Goal: Information Seeking & Learning: Find specific page/section

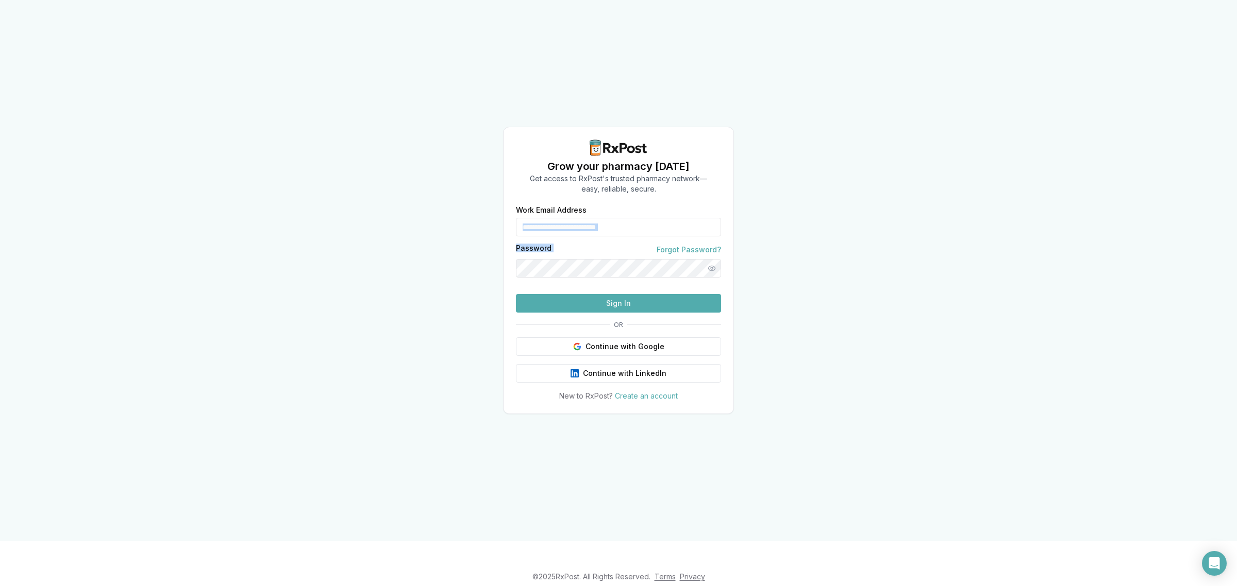
drag, startPoint x: 646, startPoint y: 220, endPoint x: 658, endPoint y: 214, distance: 12.9
click at [658, 214] on form "**********" at bounding box center [618, 260] width 205 height 106
drag, startPoint x: 630, startPoint y: 213, endPoint x: 505, endPoint y: 224, distance: 125.2
click at [505, 224] on div "**********" at bounding box center [618, 304] width 230 height 195
type input "**********"
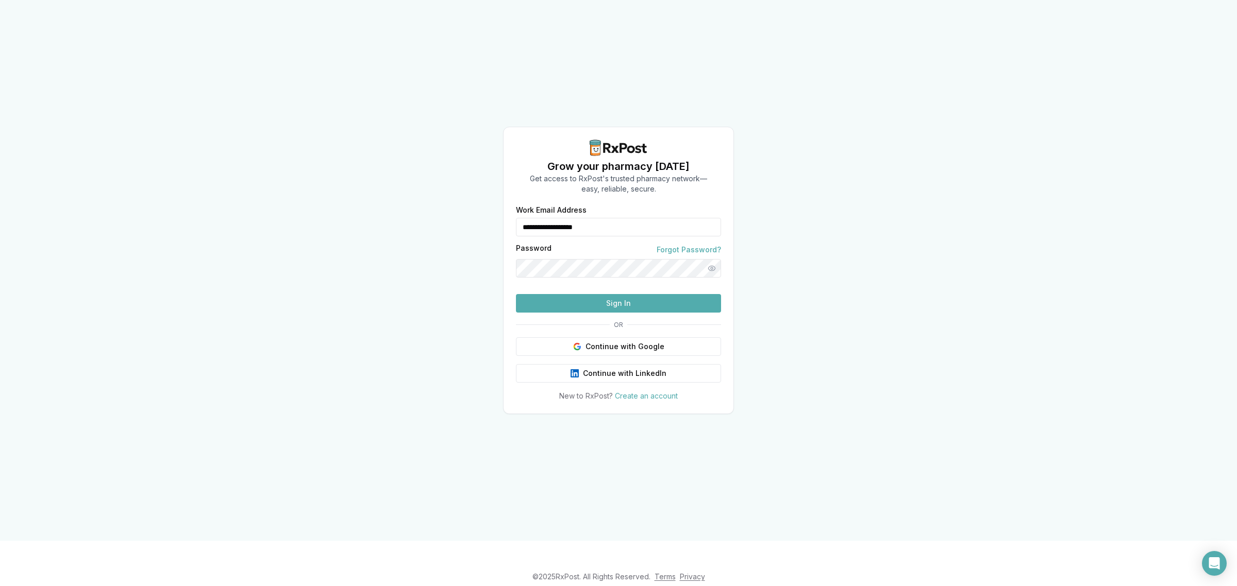
click at [617, 313] on button "Sign In" at bounding box center [618, 303] width 205 height 19
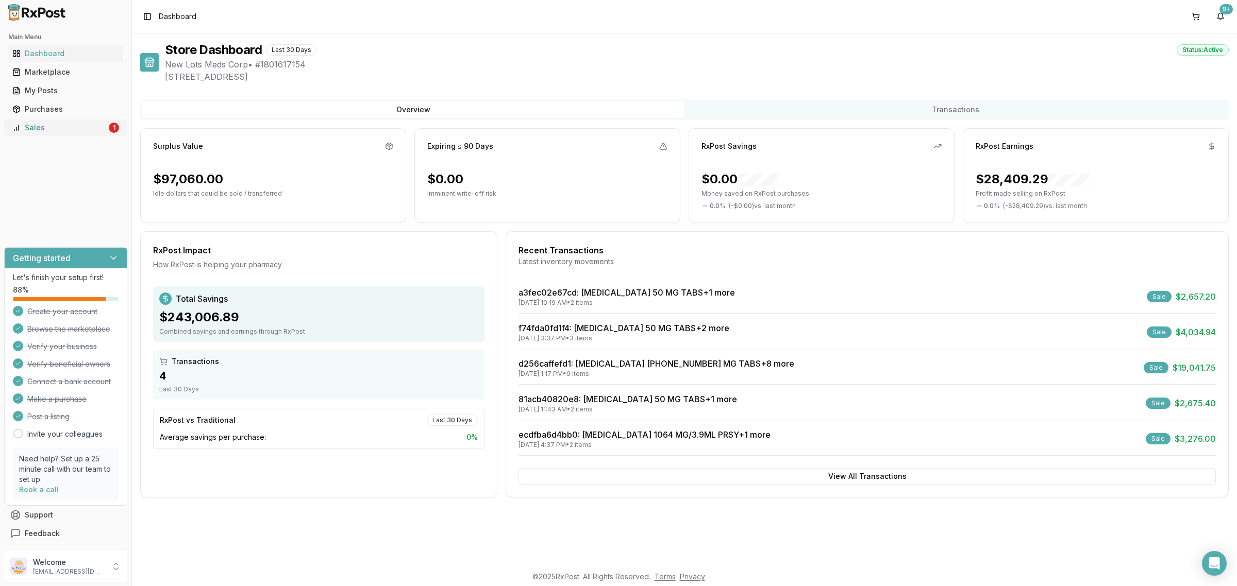
click at [85, 133] on link "Sales 1" at bounding box center [65, 128] width 115 height 19
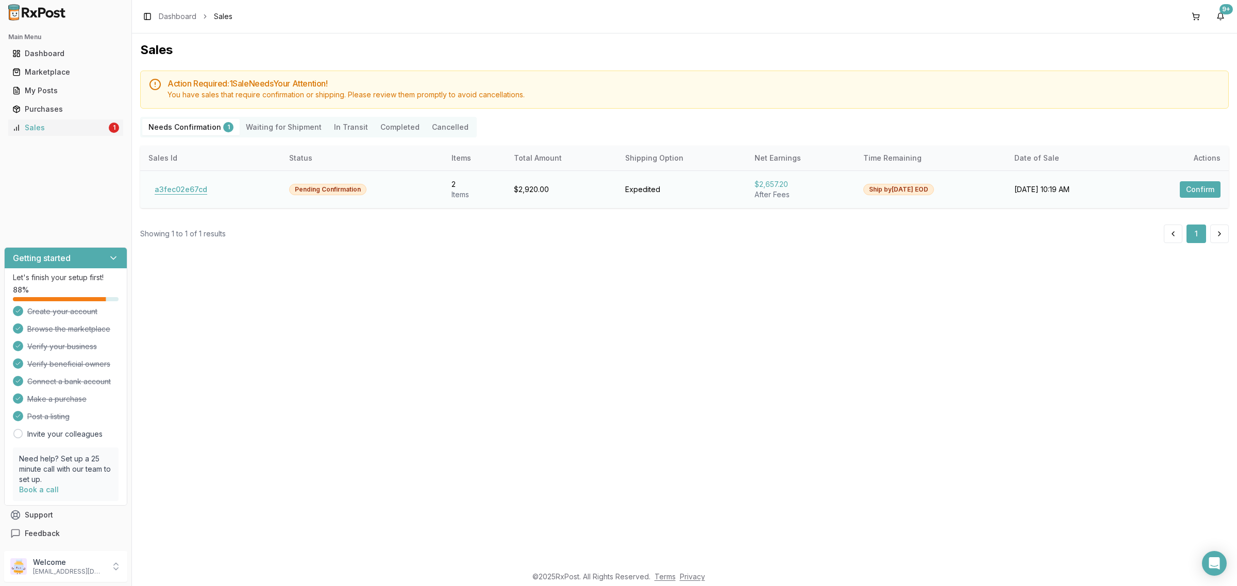
click at [179, 190] on button "a3fec02e67cd" at bounding box center [180, 189] width 65 height 16
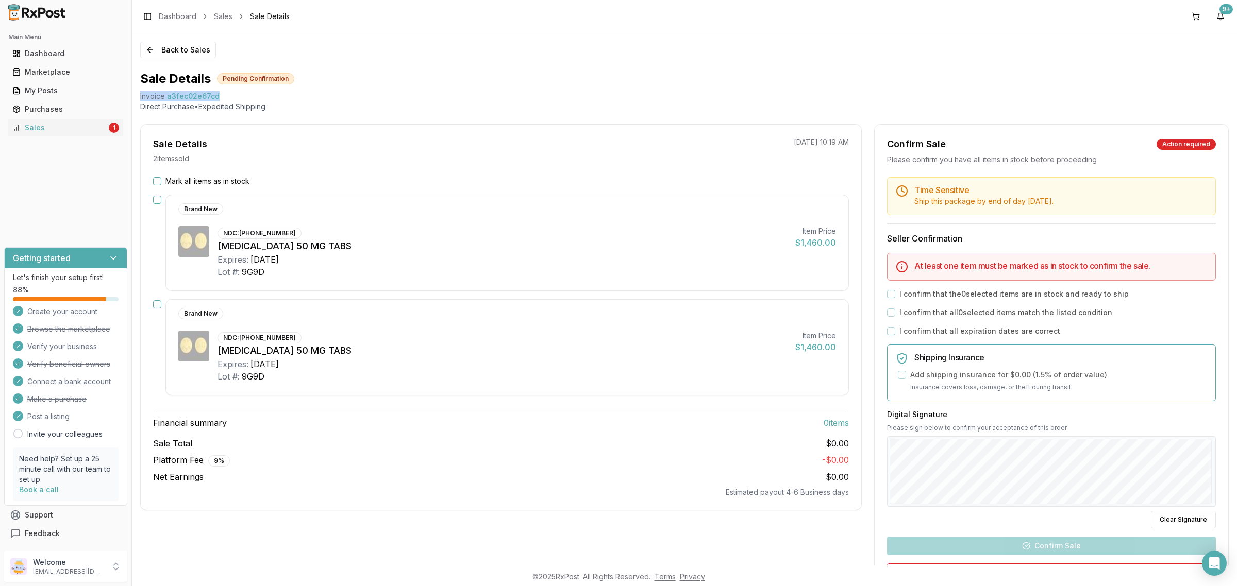
drag, startPoint x: 221, startPoint y: 94, endPoint x: 136, endPoint y: 98, distance: 85.1
click at [136, 98] on div "Back to Sales Sale Details Pending Confirmation Invoice a3fec02e67cd Direct Pur…" at bounding box center [684, 299] width 1105 height 532
copy div "Invoice a3fec02e67cd"
click at [1220, 562] on div "Open Intercom Messenger" at bounding box center [1214, 563] width 27 height 27
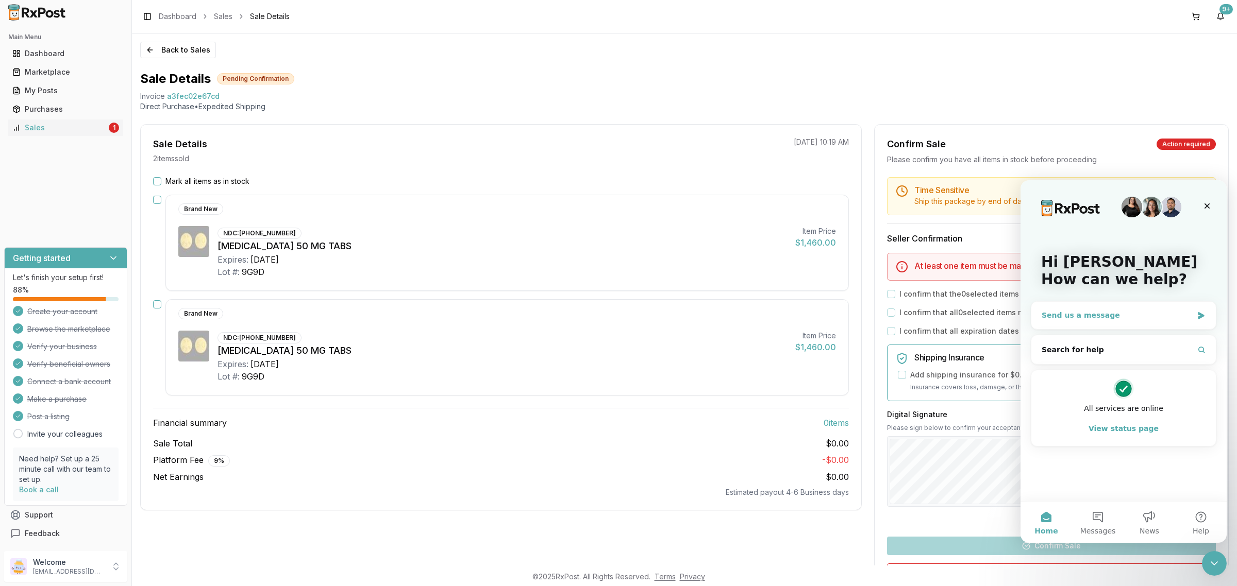
click at [1104, 319] on div "Send us a message" at bounding box center [1116, 315] width 151 height 11
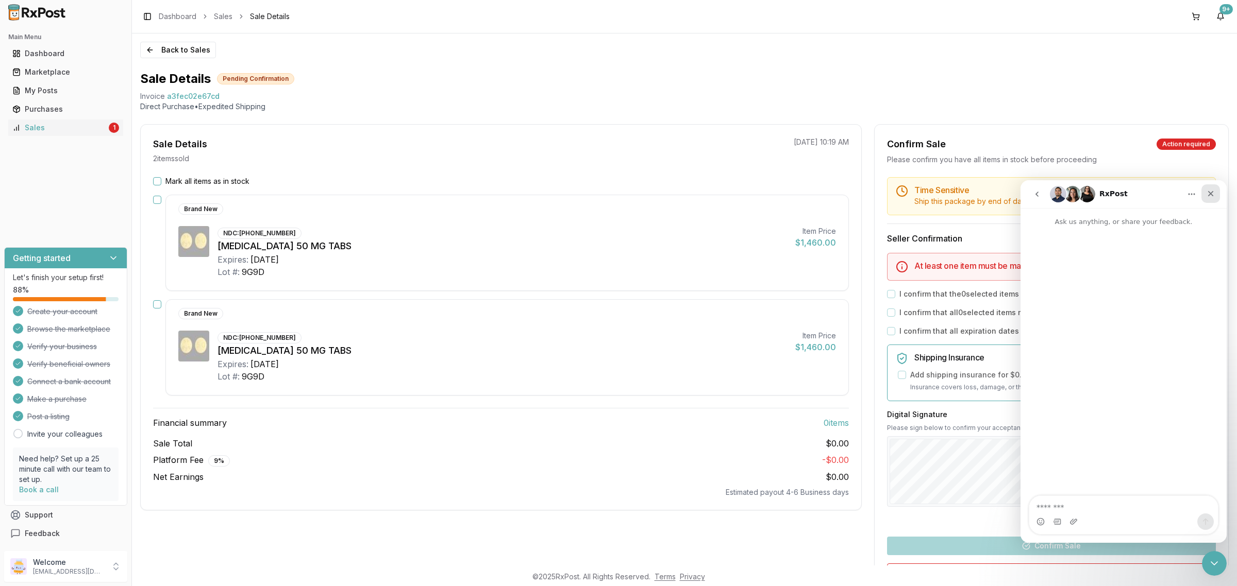
click at [1216, 194] on div "Close" at bounding box center [1210, 193] width 19 height 19
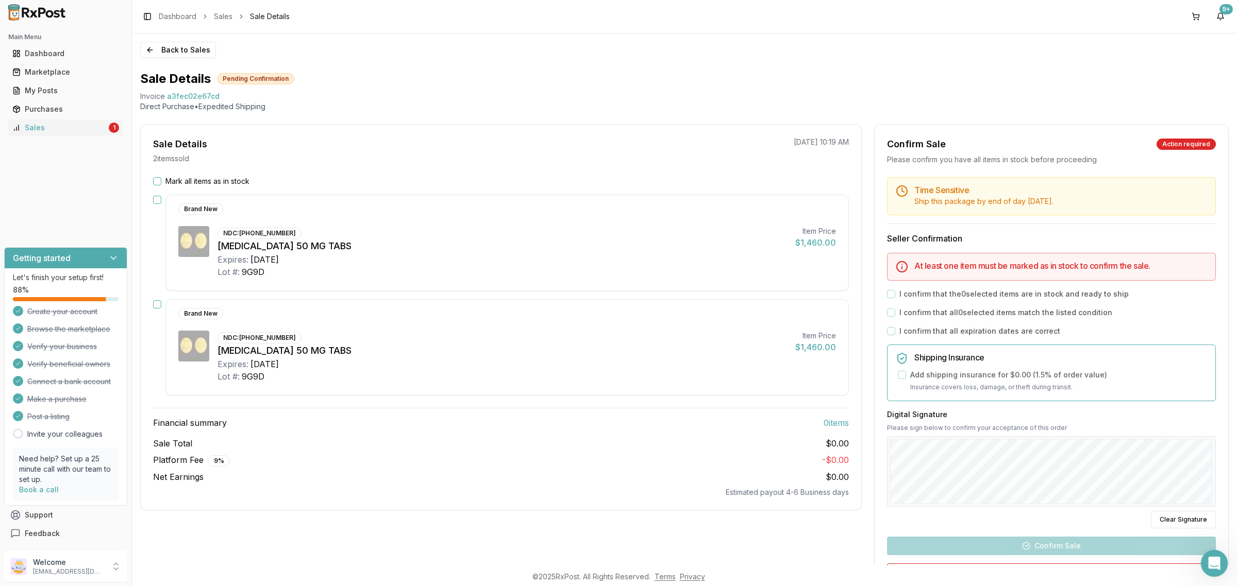
click at [1213, 561] on icon "Open Intercom Messenger" at bounding box center [1212, 562] width 7 height 8
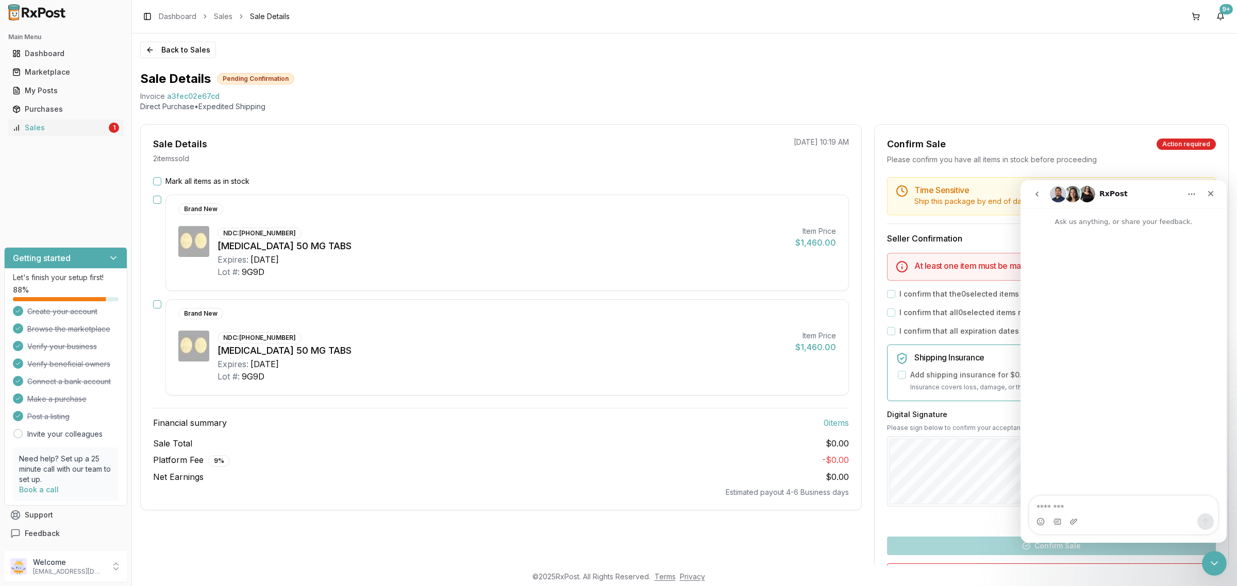
click at [1079, 196] on img "Intercom messenger" at bounding box center [1087, 194] width 16 height 16
click at [1068, 195] on img "Intercom messenger" at bounding box center [1072, 194] width 16 height 16
click at [1096, 508] on textarea "Message…" at bounding box center [1123, 505] width 189 height 18
drag, startPoint x: 239, startPoint y: 95, endPoint x: 147, endPoint y: 98, distance: 91.3
click at [133, 99] on div "Back to Sales Sale Details Pending Confirmation Invoice a3fec02e67cd Direct Pur…" at bounding box center [684, 299] width 1105 height 532
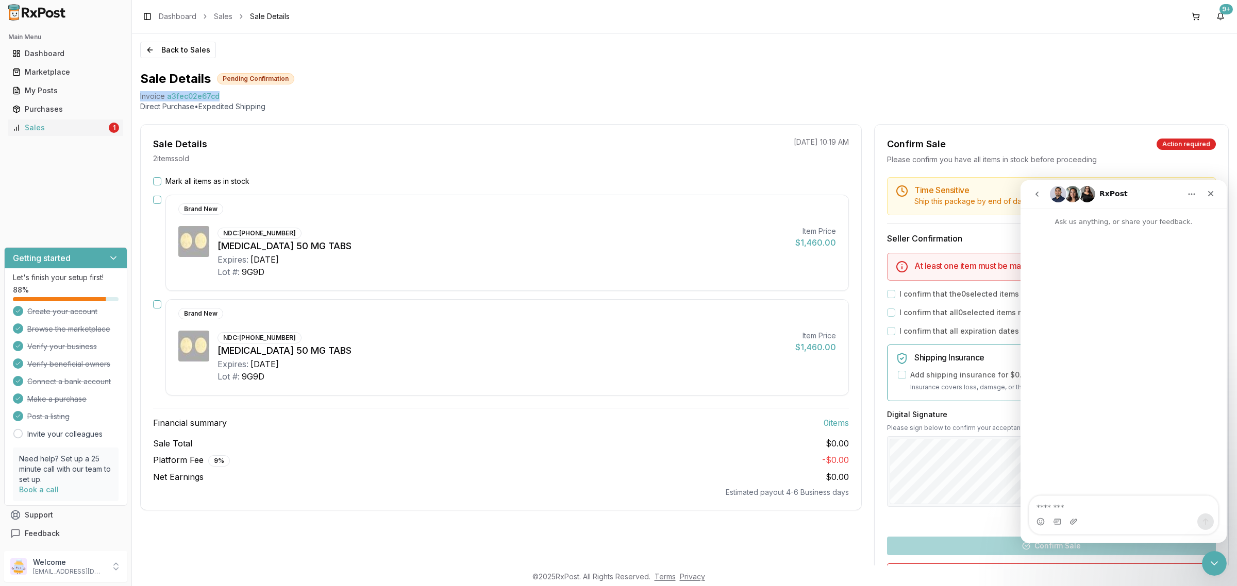
copy div "Invoice a3fec02e67cd"
click at [1072, 502] on textarea "Message…" at bounding box center [1123, 505] width 189 height 18
paste textarea "**********"
type textarea "**********"
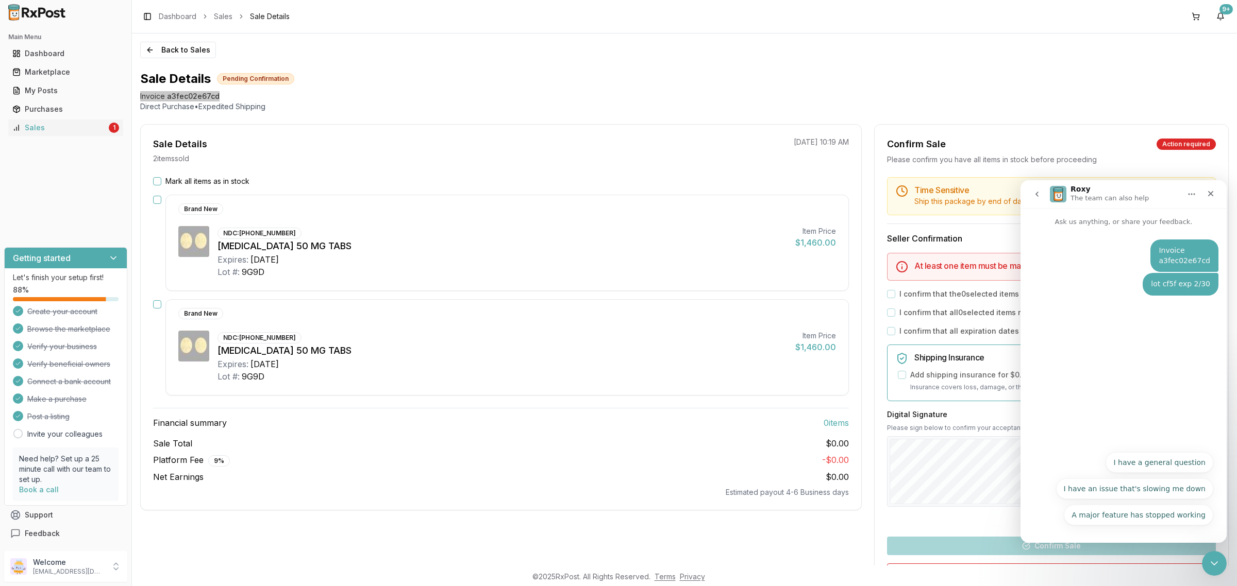
click at [1196, 289] on div "lot cf5f exp 2/30" at bounding box center [1180, 284] width 59 height 10
click at [1208, 189] on div "Close" at bounding box center [1210, 193] width 19 height 19
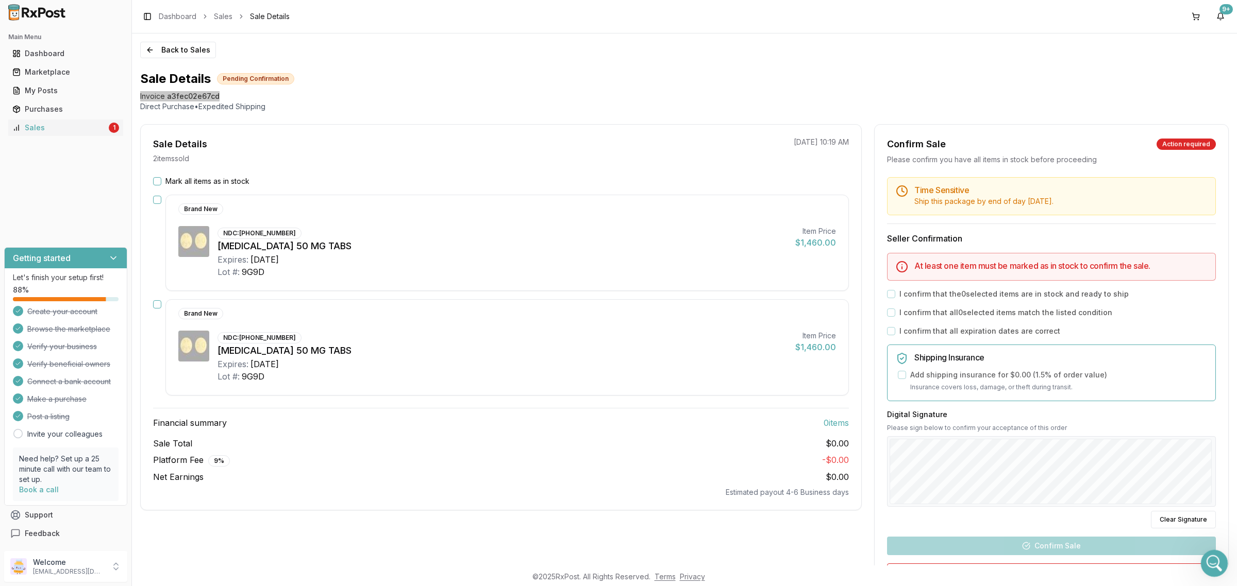
click at [1213, 564] on icon "Open Intercom Messenger" at bounding box center [1212, 562] width 17 height 17
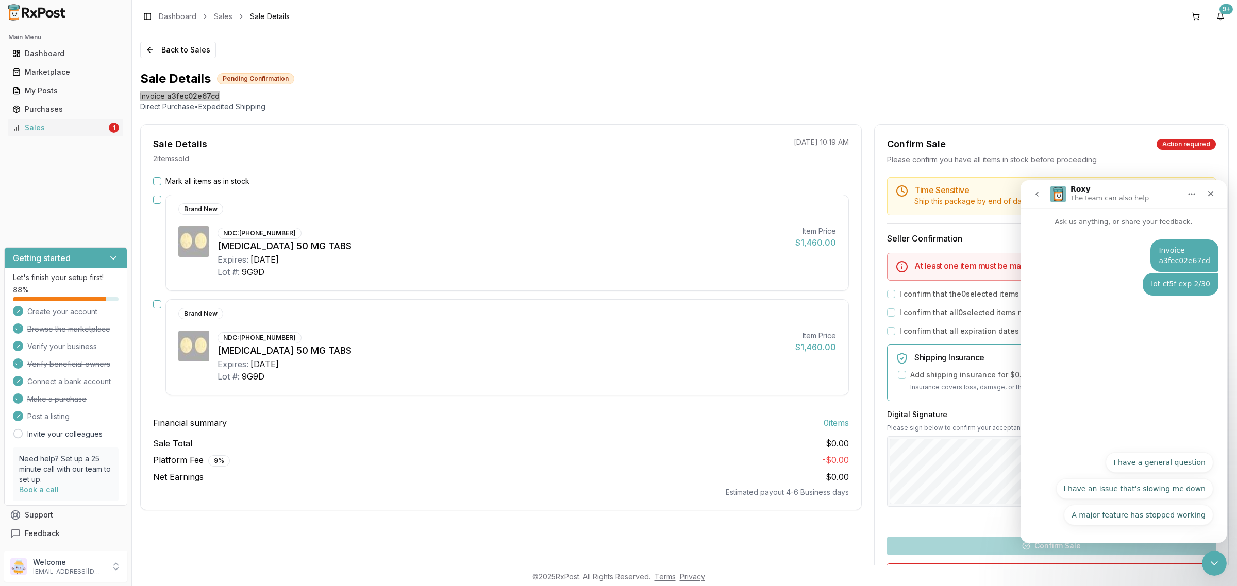
click at [1053, 455] on div "A major feature has stopped working I have a general question I have an issue t…" at bounding box center [1123, 491] width 179 height 79
click at [1161, 402] on div "Invoice a3fec02e67cd Pedro • Just now lot cf5f exp 2/30 Pedro • Just now" at bounding box center [1123, 336] width 206 height 219
drag, startPoint x: 1179, startPoint y: 378, endPoint x: 1186, endPoint y: 354, distance: 25.6
click at [1185, 358] on div "Invoice a3fec02e67cd Pedro • Just now lot cf5f exp 2/30 Pedro • Just now" at bounding box center [1123, 336] width 206 height 219
click at [1191, 315] on div "Invoice a3fec02e67cd Pedro • Just now lot cf5f exp 2/30 Pedro • Just now" at bounding box center [1123, 336] width 206 height 219
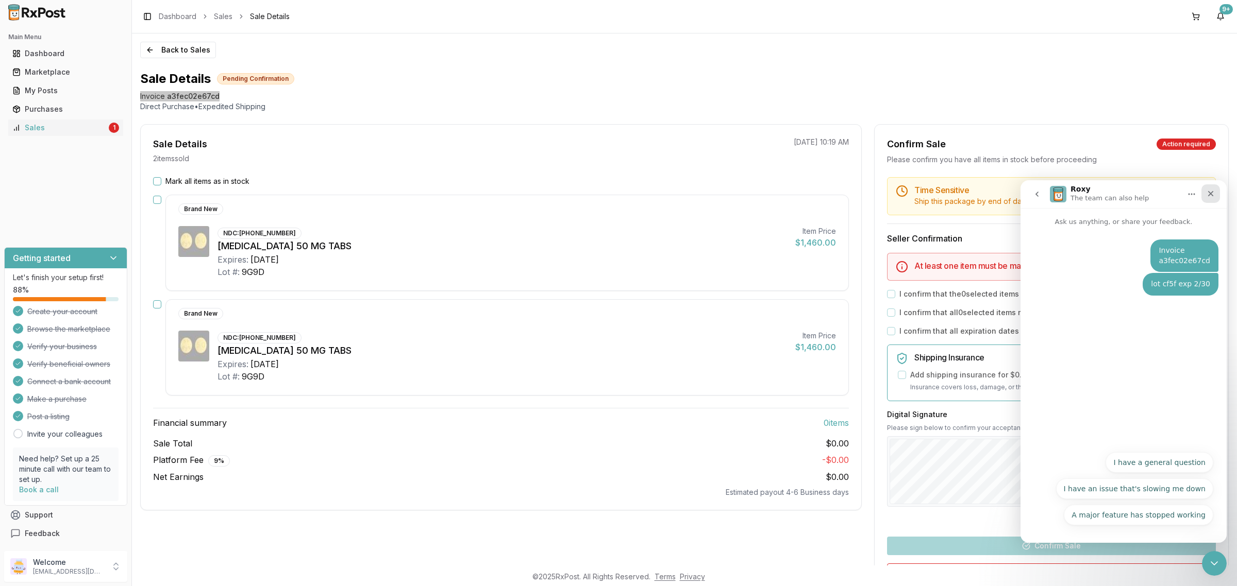
click at [1214, 195] on icon "Close" at bounding box center [1210, 194] width 8 height 8
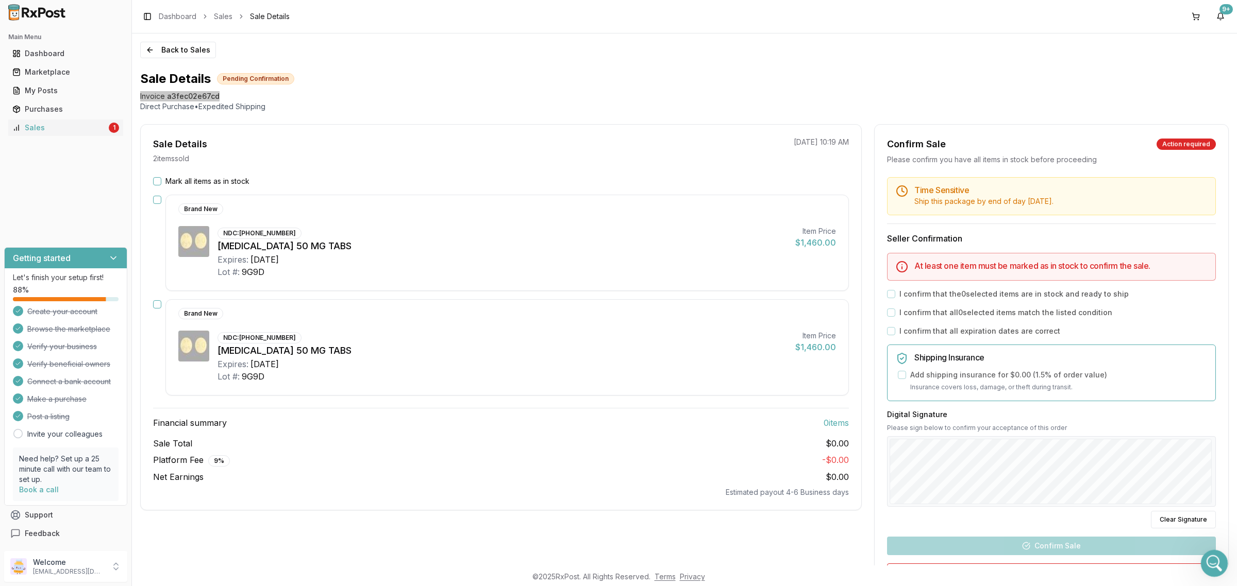
click at [1204, 561] on div "Open Intercom Messenger" at bounding box center [1213, 562] width 34 height 34
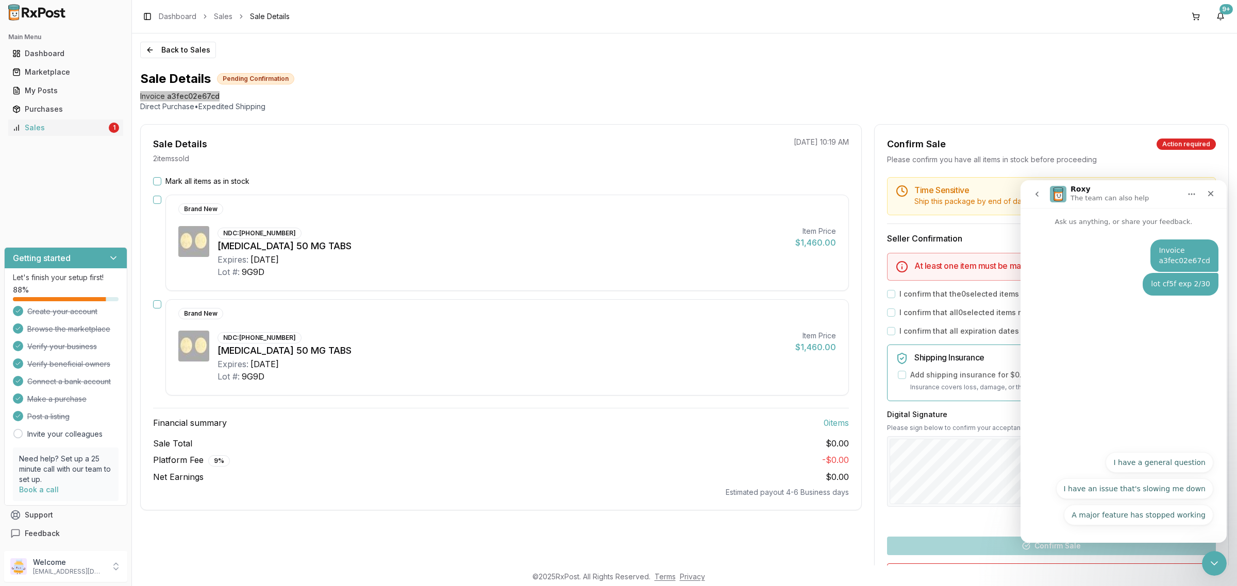
click at [1076, 516] on div "A major feature has stopped working I have a general question I have an issue t…" at bounding box center [1123, 491] width 179 height 79
click at [1058, 510] on div "A major feature has stopped working I have a general question I have an issue t…" at bounding box center [1123, 491] width 179 height 79
click at [1054, 501] on div "A major feature has stopped working I have a general question I have an issue t…" at bounding box center [1123, 491] width 179 height 79
drag, startPoint x: 1055, startPoint y: 472, endPoint x: 1063, endPoint y: 446, distance: 26.8
click at [1057, 467] on div "A major feature has stopped working I have a general question I have an issue t…" at bounding box center [1123, 491] width 179 height 79
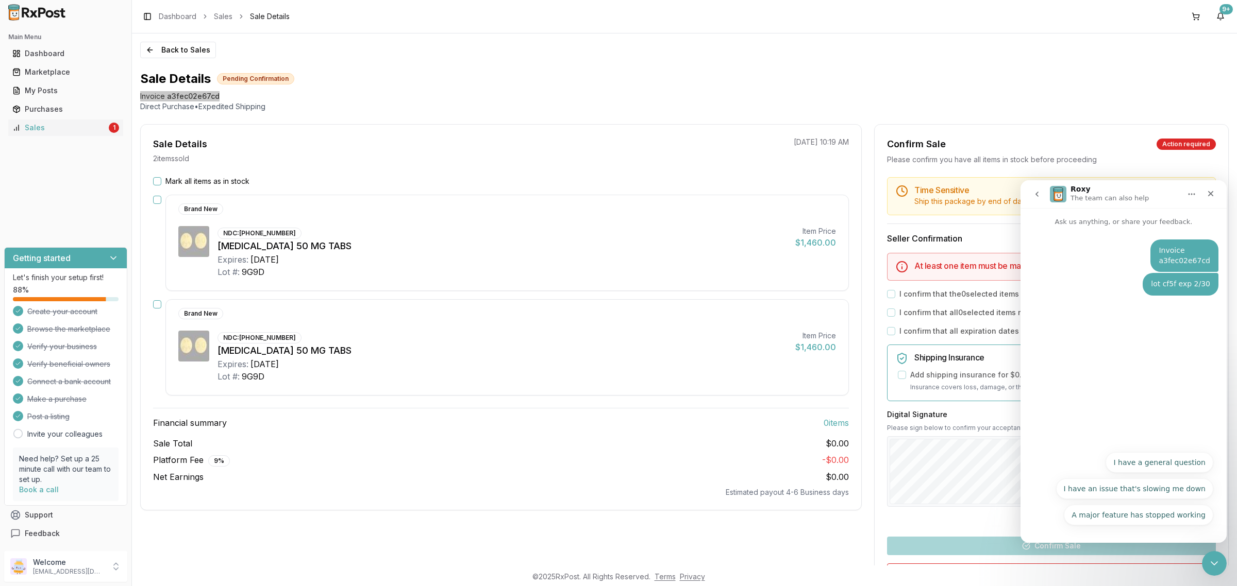
drag, startPoint x: 1064, startPoint y: 436, endPoint x: 1072, endPoint y: 421, distance: 18.0
click at [1065, 435] on div "Invoice a3fec02e67cd Pedro • Just now lot cf5f exp 2/30 Pedro • Just now" at bounding box center [1123, 336] width 206 height 219
click at [1082, 404] on div "Invoice a3fec02e67cd Pedro • Just now lot cf5f exp 2/30 Pedro • Just now" at bounding box center [1123, 336] width 206 height 219
drag, startPoint x: 1126, startPoint y: 379, endPoint x: 1166, endPoint y: 343, distance: 54.0
click at [1127, 379] on div "Invoice a3fec02e67cd Pedro • Just now lot cf5f exp 2/30 Pedro • Just now" at bounding box center [1123, 336] width 206 height 219
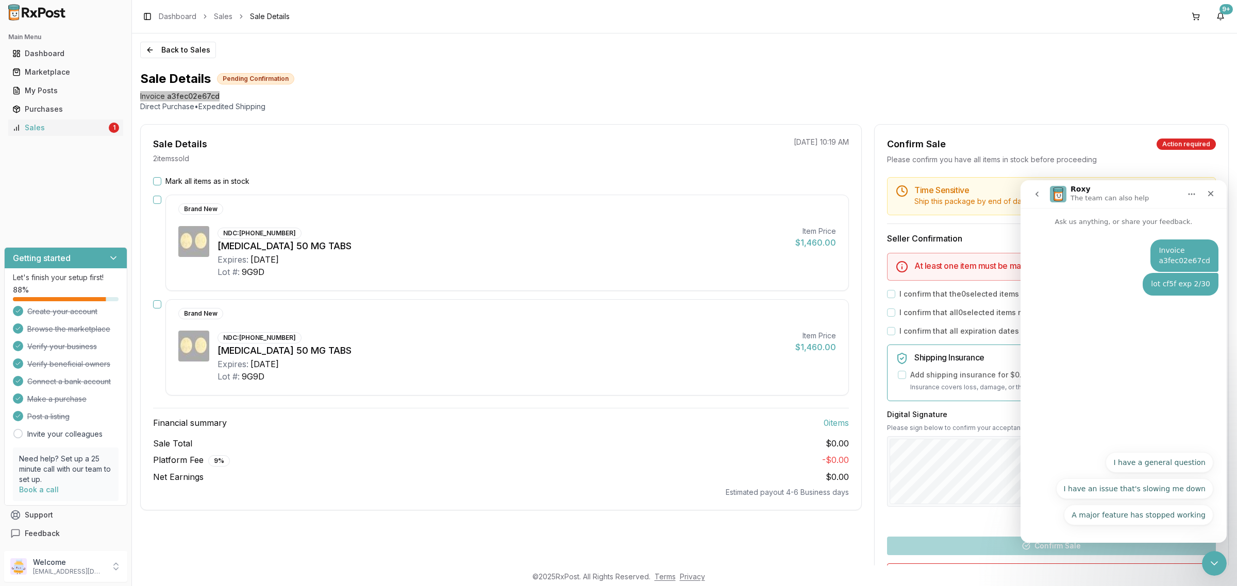
drag, startPoint x: 1184, startPoint y: 259, endPoint x: 1183, endPoint y: 249, distance: 9.3
click at [1184, 259] on div "Invoice a3fec02e67cd" at bounding box center [1184, 256] width 52 height 20
click at [1108, 209] on p "Ask us anything, or share your feedback." at bounding box center [1123, 217] width 206 height 19
click at [1034, 196] on icon "go back" at bounding box center [1037, 194] width 8 height 8
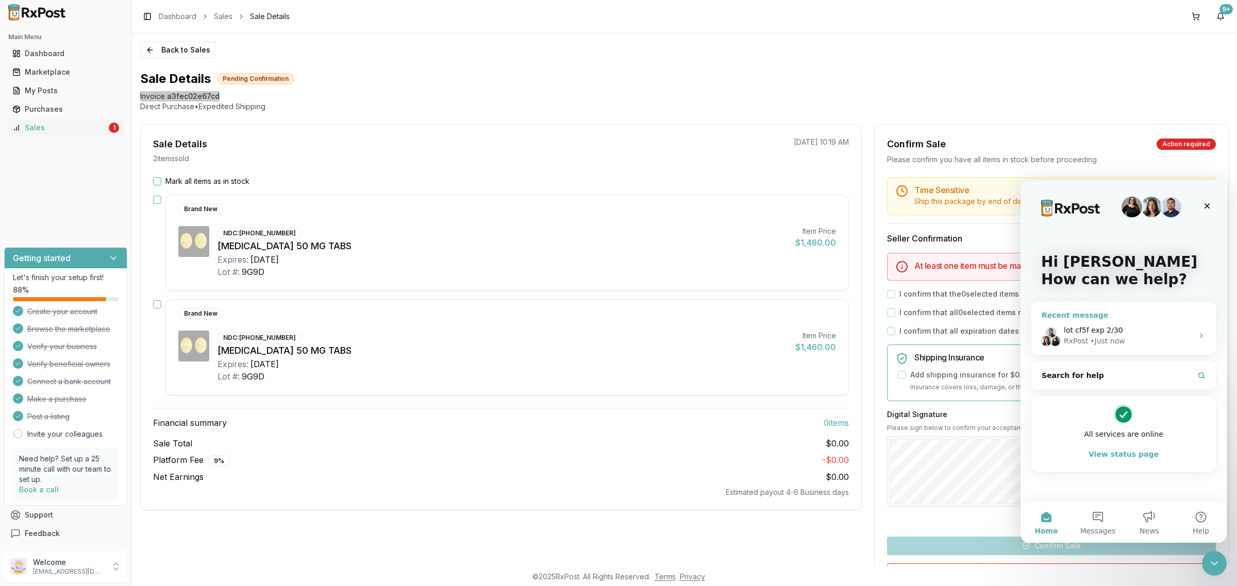
click at [1128, 344] on div "RxPost • Just now" at bounding box center [1128, 341] width 129 height 11
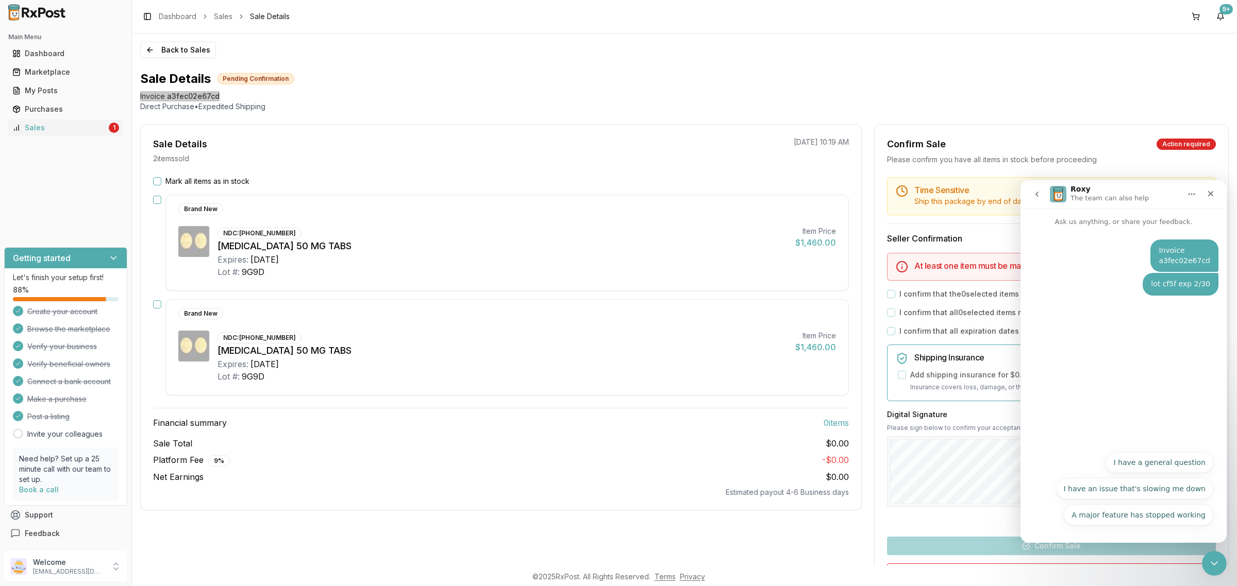
click at [1063, 526] on div "A major feature has stopped working I have a general question I have an issue t…" at bounding box center [1123, 491] width 179 height 79
click at [1201, 194] on button "Home" at bounding box center [1192, 194] width 20 height 20
click at [1197, 193] on button "Home" at bounding box center [1192, 194] width 20 height 20
click at [1209, 194] on icon "Close" at bounding box center [1211, 194] width 6 height 6
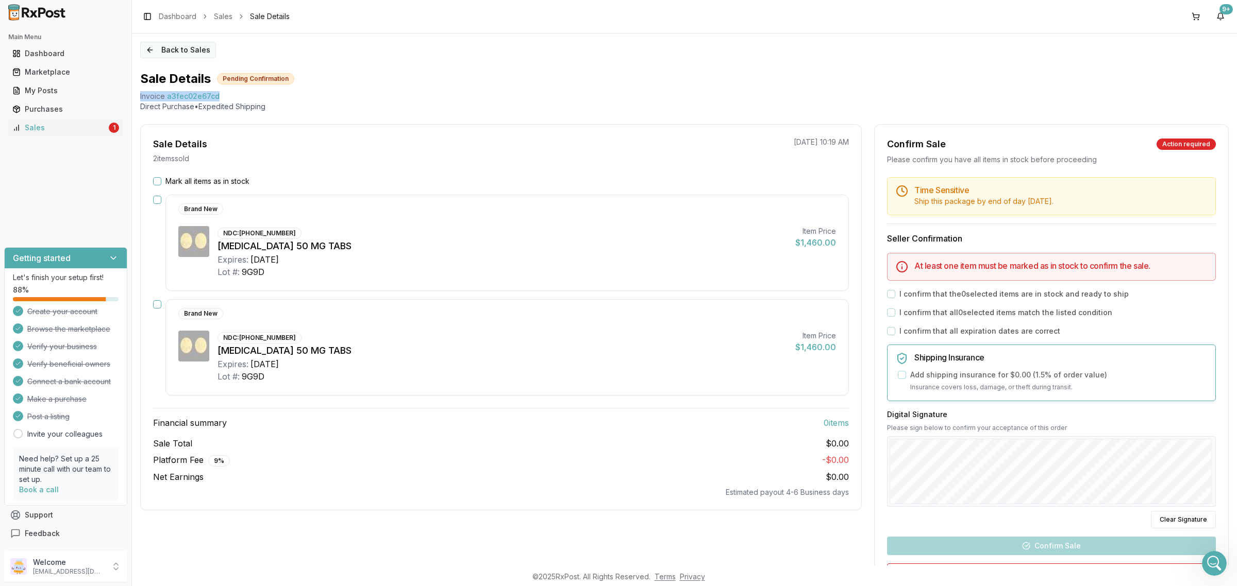
click at [162, 52] on button "Back to Sales" at bounding box center [178, 50] width 76 height 16
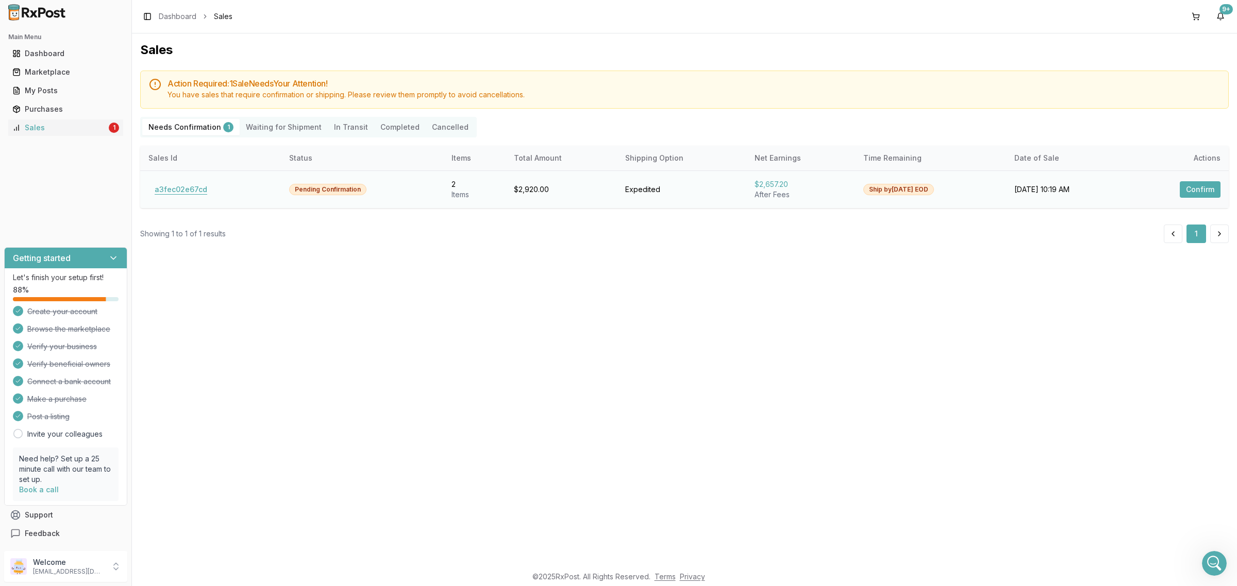
click at [189, 197] on button "a3fec02e67cd" at bounding box center [180, 189] width 65 height 16
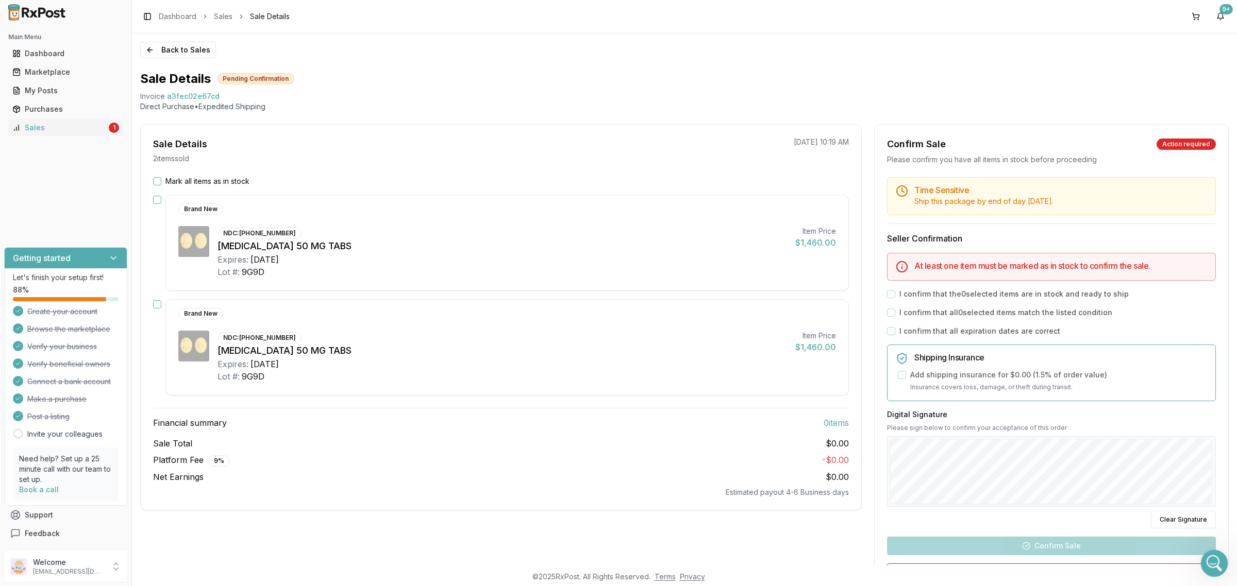
click at [1220, 566] on div "Open Intercom Messenger" at bounding box center [1213, 562] width 34 height 34
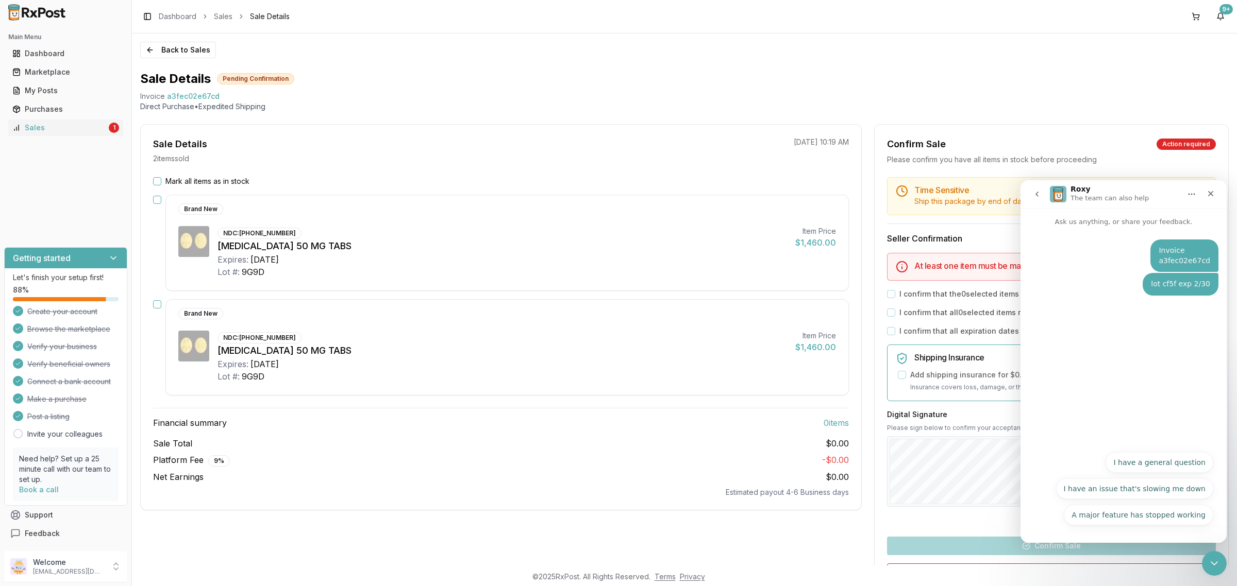
click at [1076, 514] on div "A major feature has stopped working I have a general question I have an issue t…" at bounding box center [1123, 491] width 179 height 79
click at [1031, 189] on button "go back" at bounding box center [1037, 194] width 20 height 20
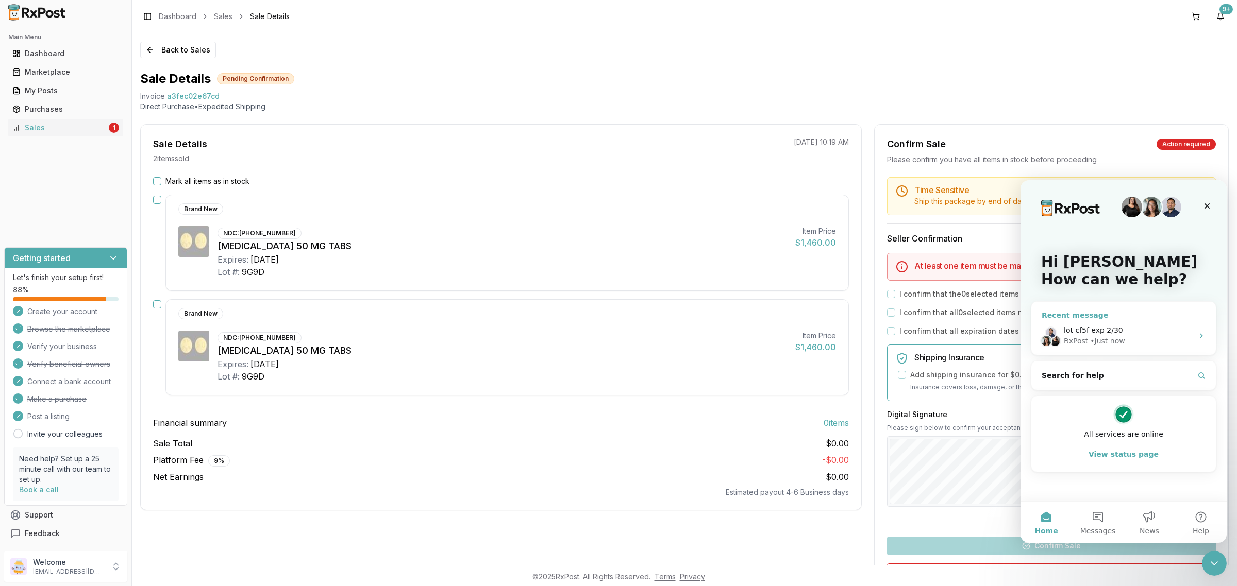
click at [1110, 344] on div "• Just now" at bounding box center [1107, 341] width 35 height 11
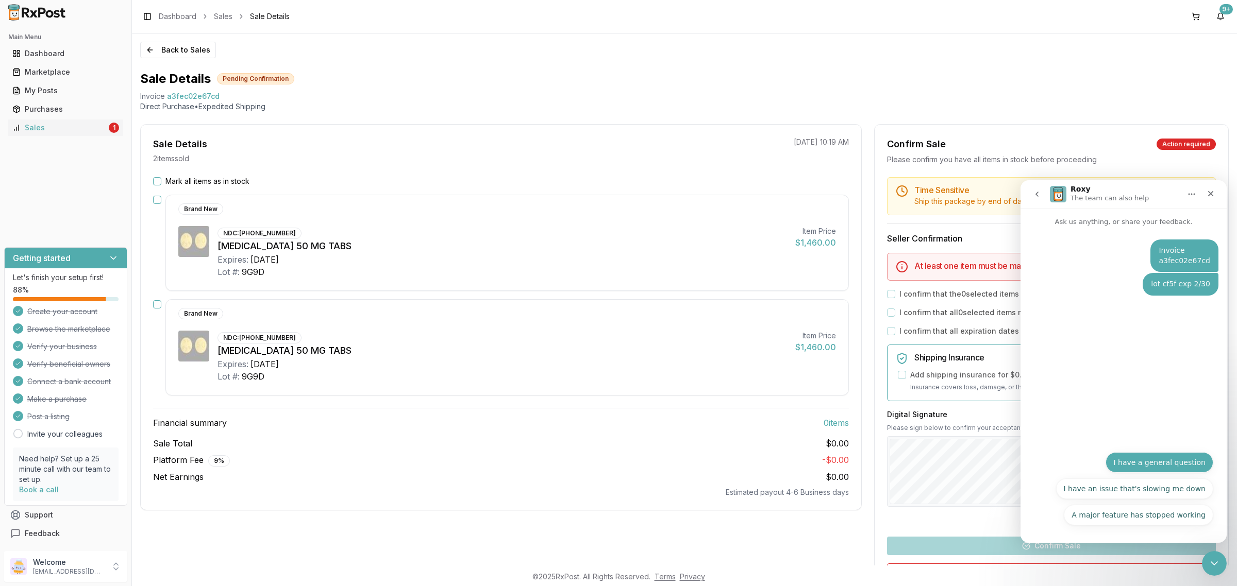
click at [1161, 462] on button "I have a general question" at bounding box center [1159, 462] width 108 height 21
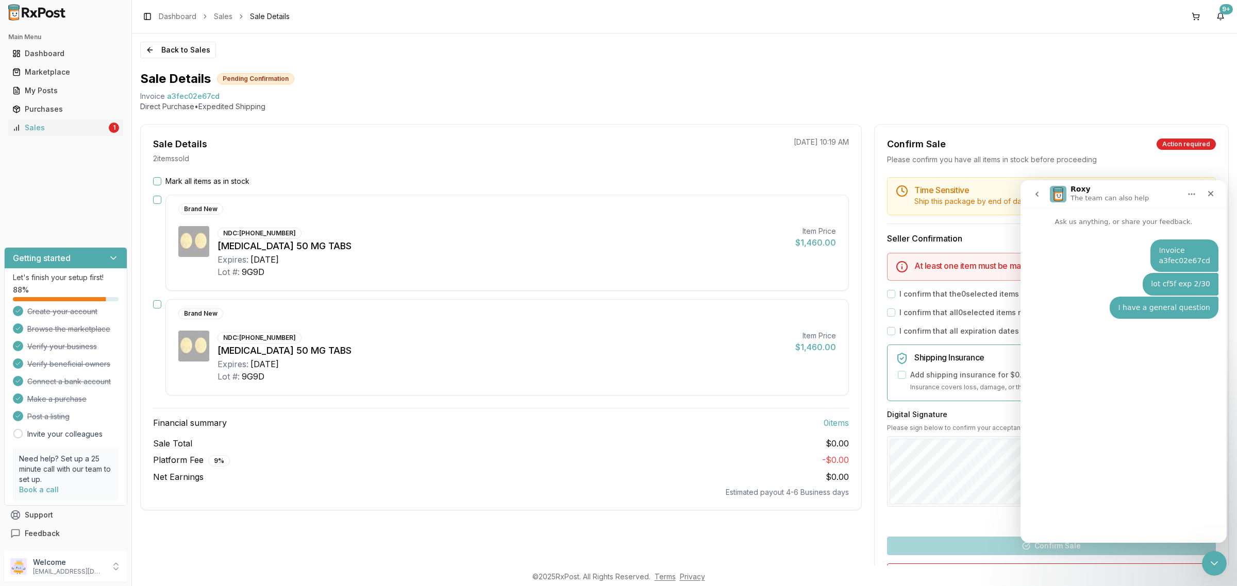
click at [1103, 516] on div "Invoice a3fec02e67cd Pedro • Just now lot cf5f exp 2/30 Pedro • Just now I have…" at bounding box center [1123, 380] width 206 height 307
click at [1063, 522] on div "Invoice a3fec02e67cd Pedro • Just now lot cf5f exp 2/30 Pedro • Just now I have…" at bounding box center [1123, 380] width 206 height 307
drag, startPoint x: 1121, startPoint y: 395, endPoint x: 1119, endPoint y: 453, distance: 58.8
click at [1121, 468] on div "Invoice a3fec02e67cd Pedro • Just now lot cf5f exp 2/30 Pedro • Just now I have…" at bounding box center [1123, 380] width 206 height 307
drag, startPoint x: 1122, startPoint y: 457, endPoint x: 1123, endPoint y: 444, distance: 12.5
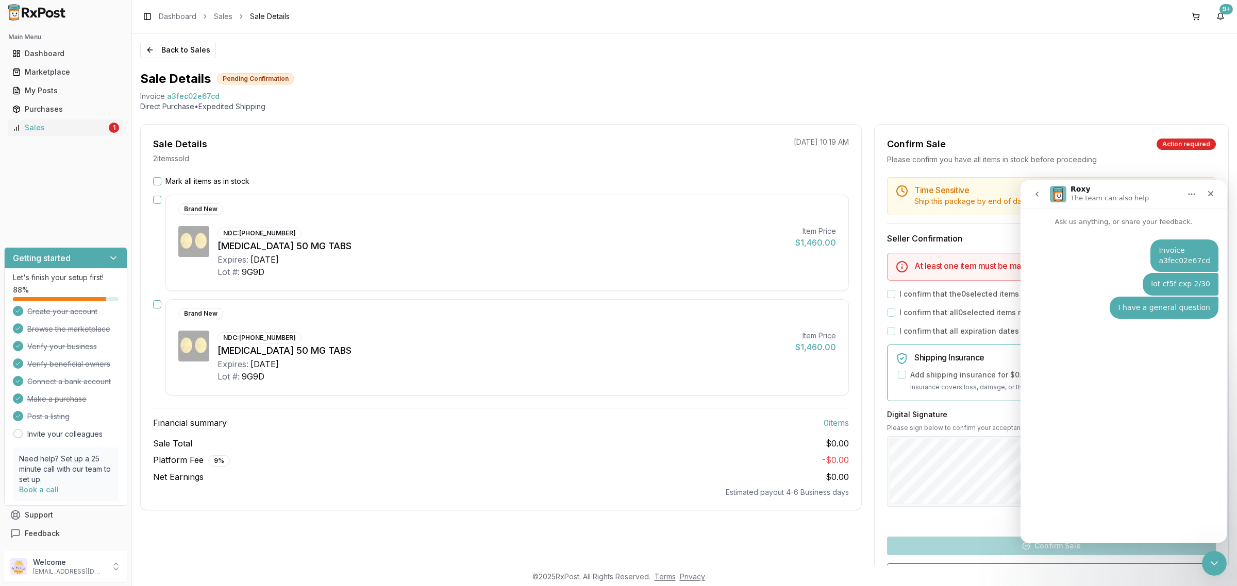
click at [1122, 462] on div "Invoice a3fec02e67cd Pedro • Just now lot cf5f exp 2/30 Pedro • Just now I have…" at bounding box center [1123, 380] width 206 height 307
click at [1134, 238] on div "Invoice a3fec02e67cd Pedro • Just now lot cf5f exp 2/30 Pedro • Just now I have…" at bounding box center [1123, 320] width 206 height 186
click at [1097, 507] on textarea "Message…" at bounding box center [1123, 505] width 189 height 18
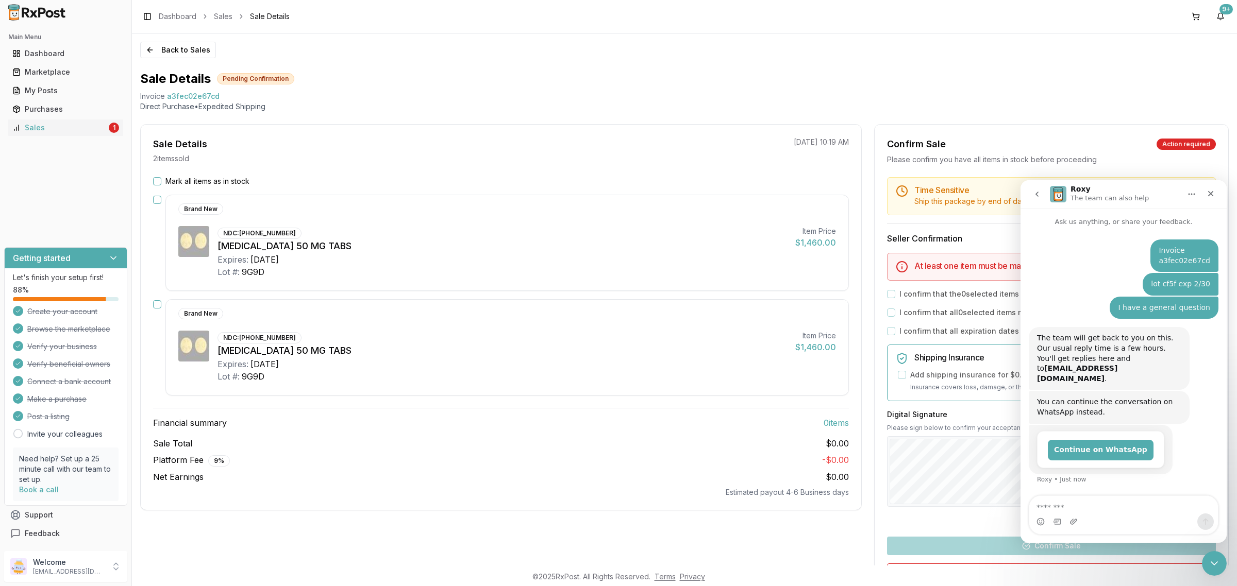
click at [1098, 516] on div "Intercom messenger" at bounding box center [1123, 522] width 189 height 16
click at [1088, 511] on textarea "Message…" at bounding box center [1123, 505] width 189 height 18
type textarea "**********"
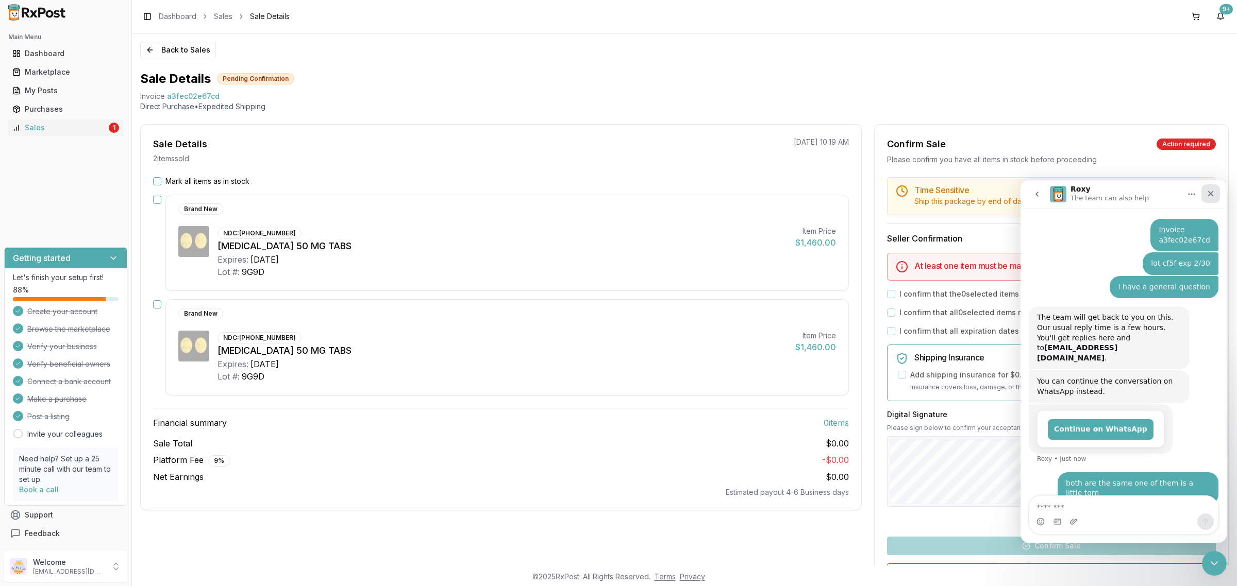
click at [1216, 191] on div "Close" at bounding box center [1210, 193] width 19 height 19
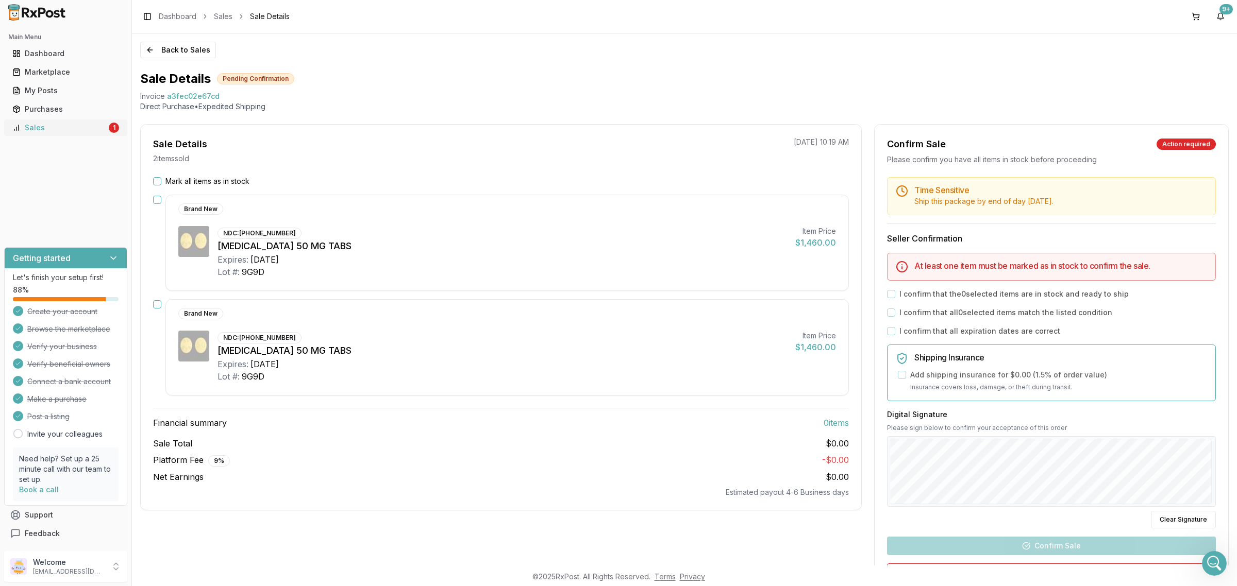
click at [112, 127] on div "1" at bounding box center [114, 128] width 10 height 10
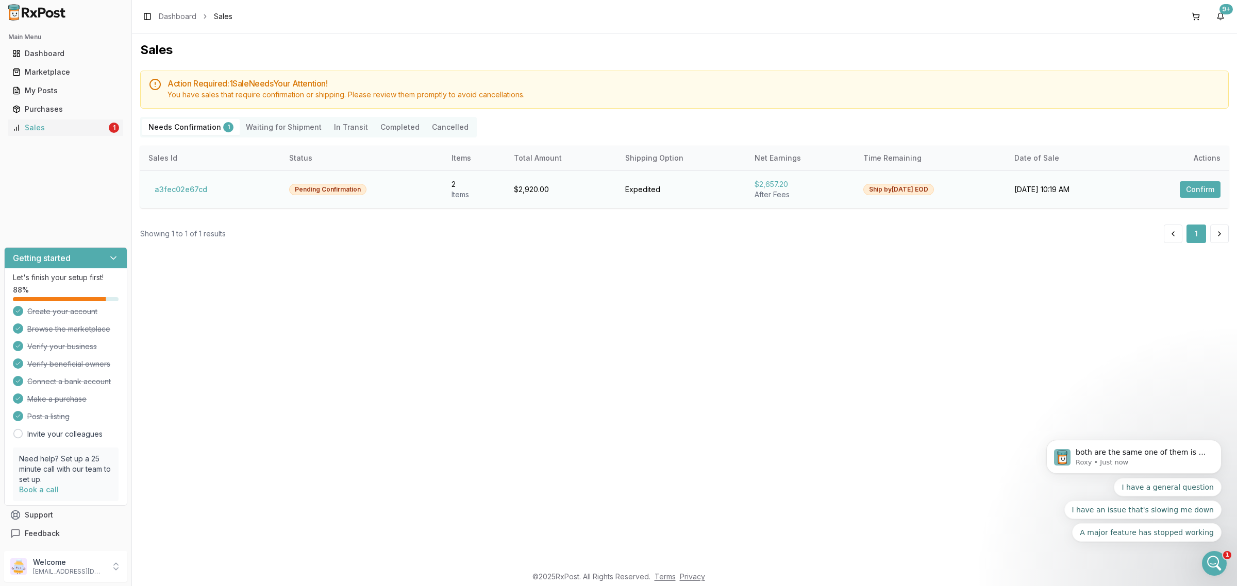
scroll to position [61, 0]
click at [211, 186] on td "a3fec02e67cd" at bounding box center [210, 190] width 141 height 38
click at [203, 187] on button "a3fec02e67cd" at bounding box center [180, 189] width 65 height 16
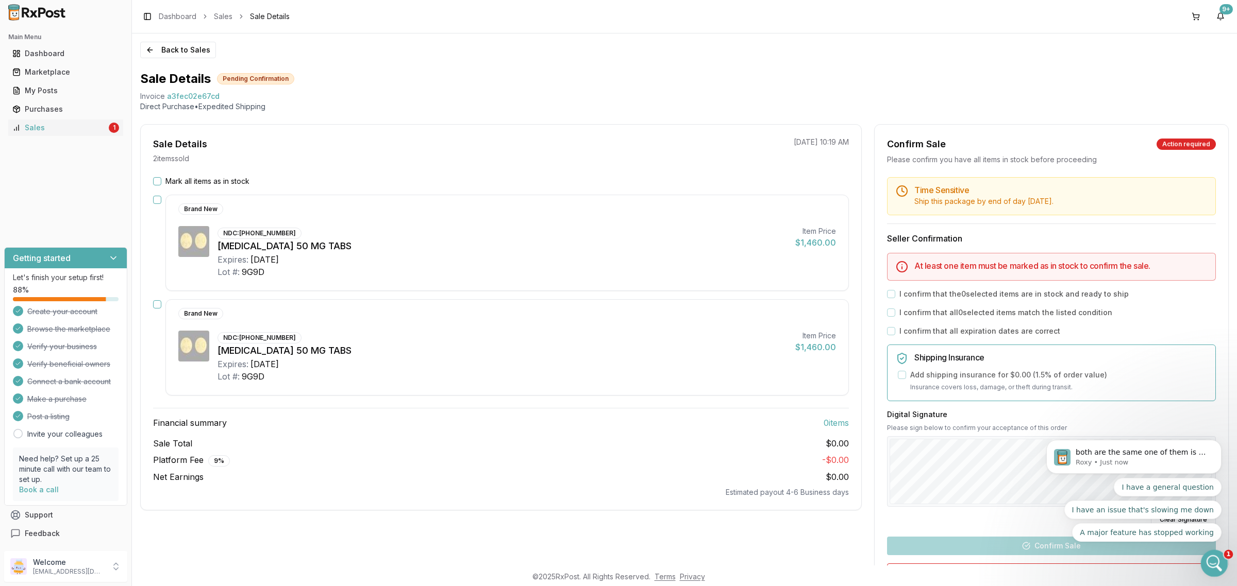
click at [1213, 565] on icon "Open Intercom Messenger" at bounding box center [1212, 562] width 17 height 17
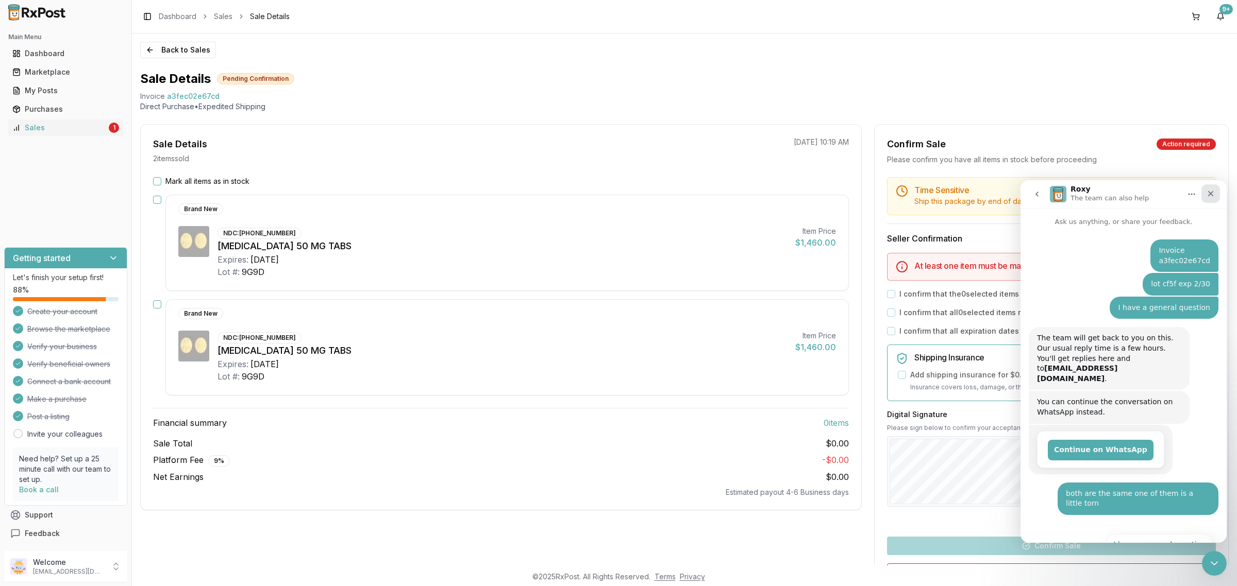
drag, startPoint x: 1206, startPoint y: 195, endPoint x: 1759, endPoint y: 349, distance: 573.9
click at [1206, 195] on div "Close" at bounding box center [1210, 193] width 19 height 19
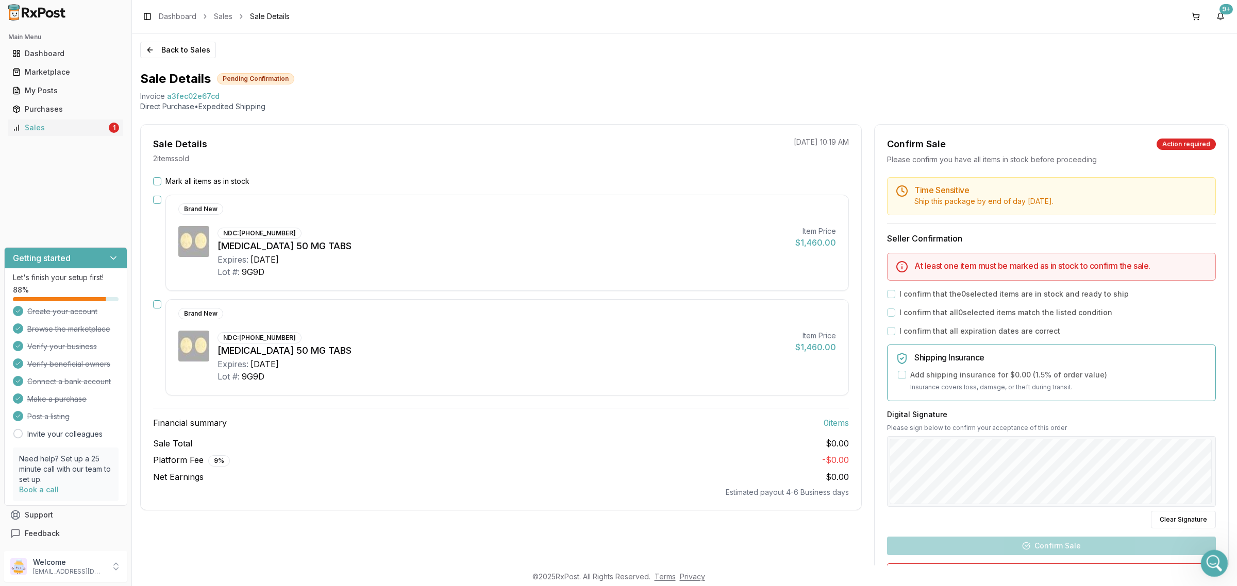
click at [1217, 564] on icon "Open Intercom Messenger" at bounding box center [1212, 562] width 17 height 17
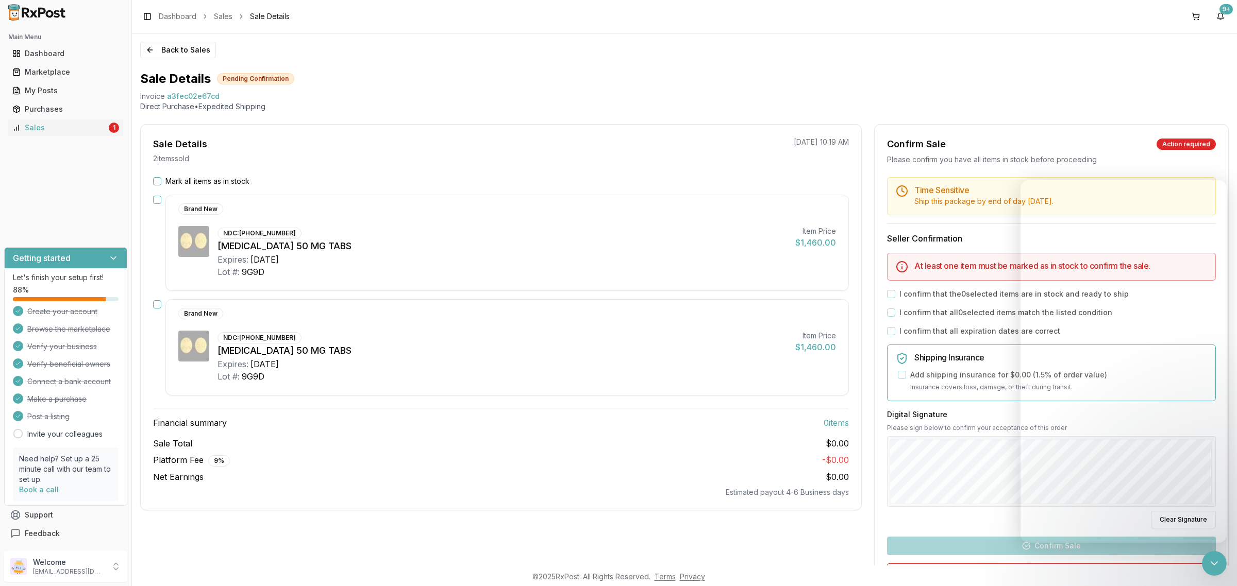
scroll to position [61, 0]
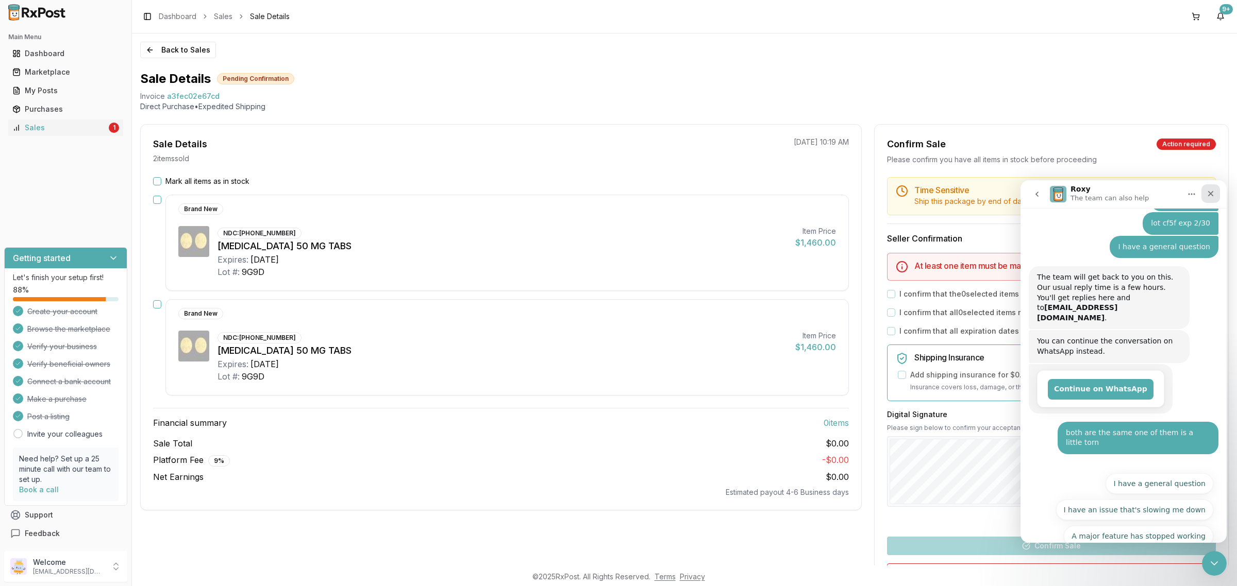
click at [1212, 191] on icon "Close" at bounding box center [1210, 194] width 8 height 8
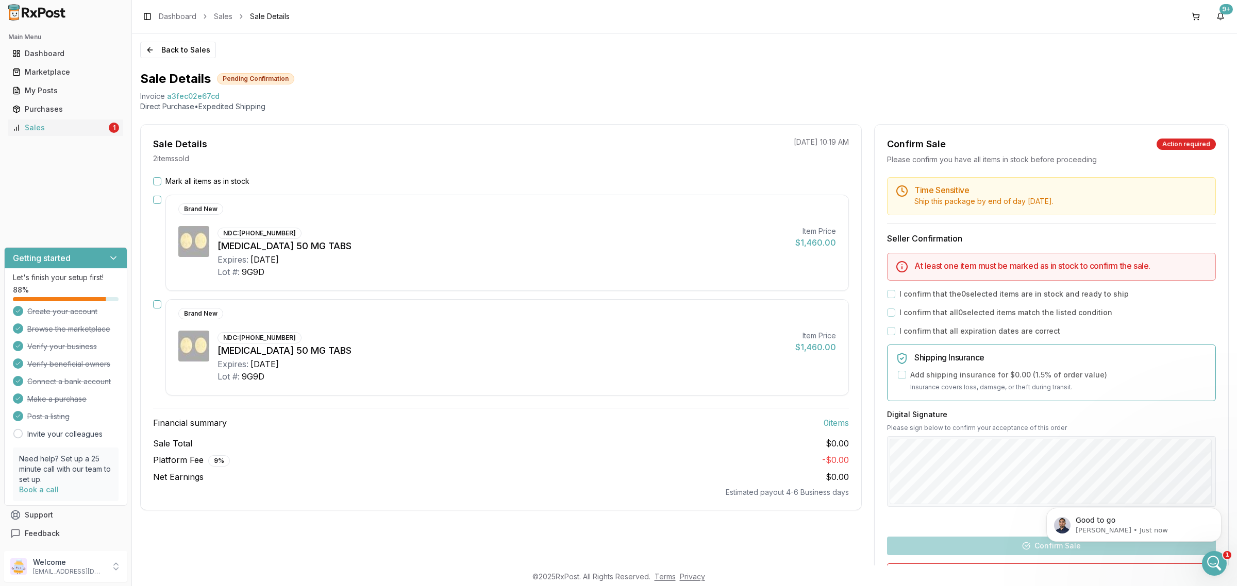
scroll to position [75, 0]
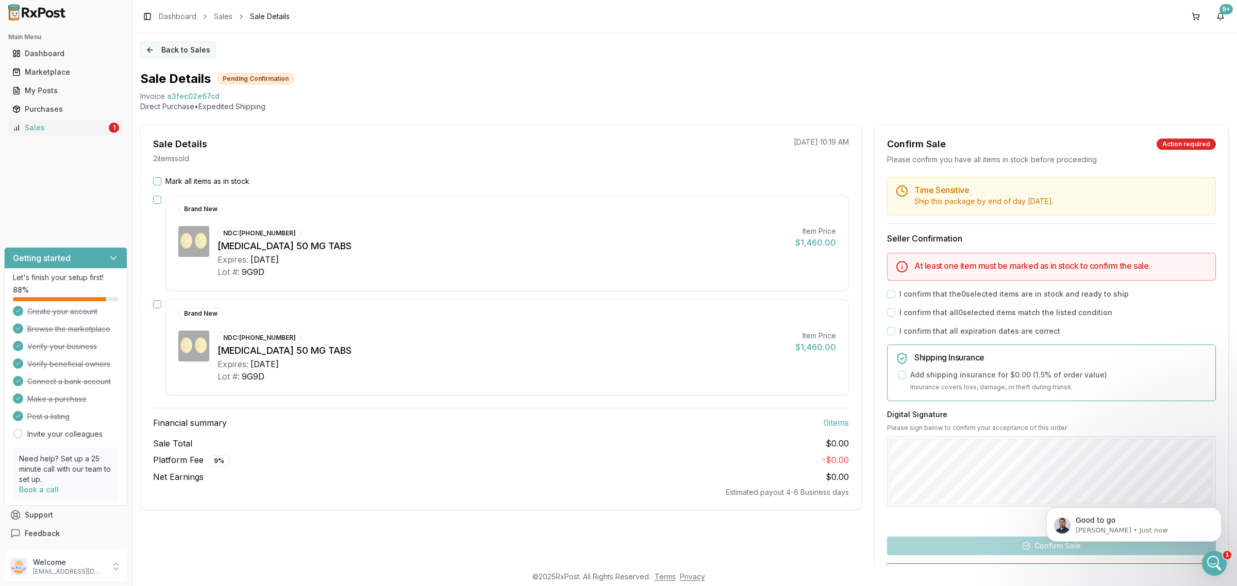
click at [173, 51] on button "Back to Sales" at bounding box center [178, 50] width 76 height 16
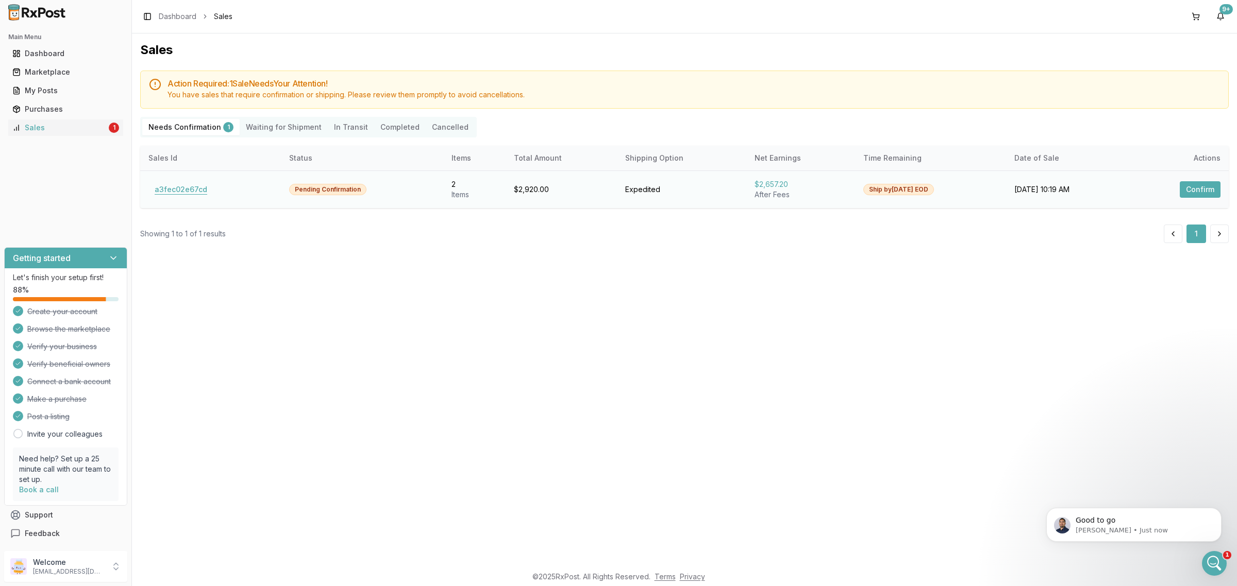
click at [175, 189] on button "a3fec02e67cd" at bounding box center [180, 189] width 65 height 16
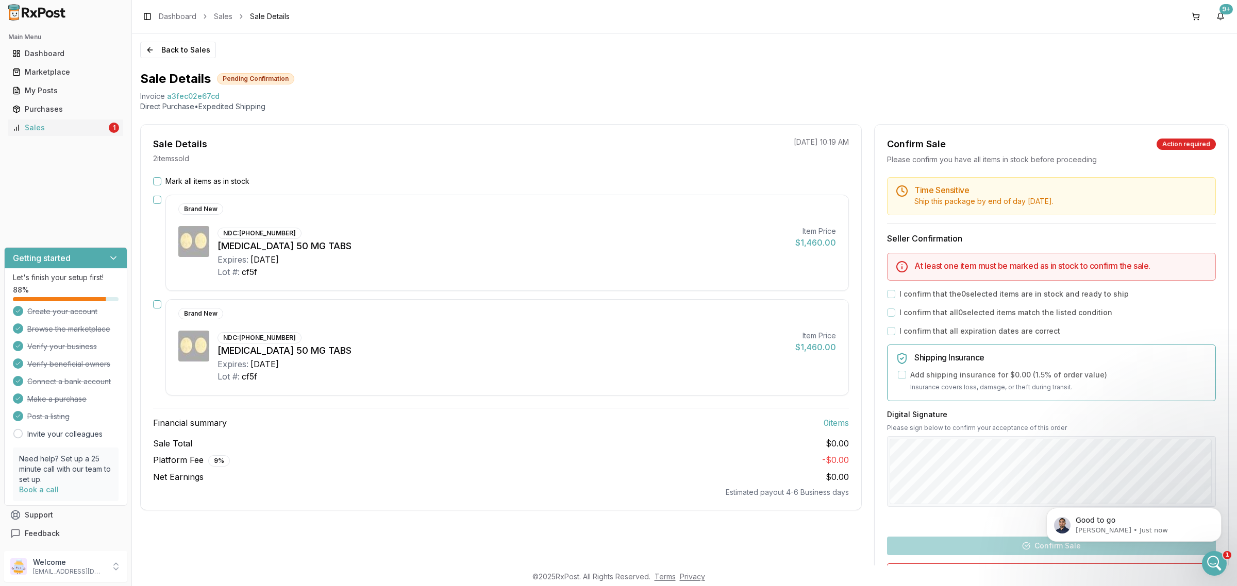
click at [156, 179] on button "Mark all items as in stock" at bounding box center [157, 181] width 8 height 8
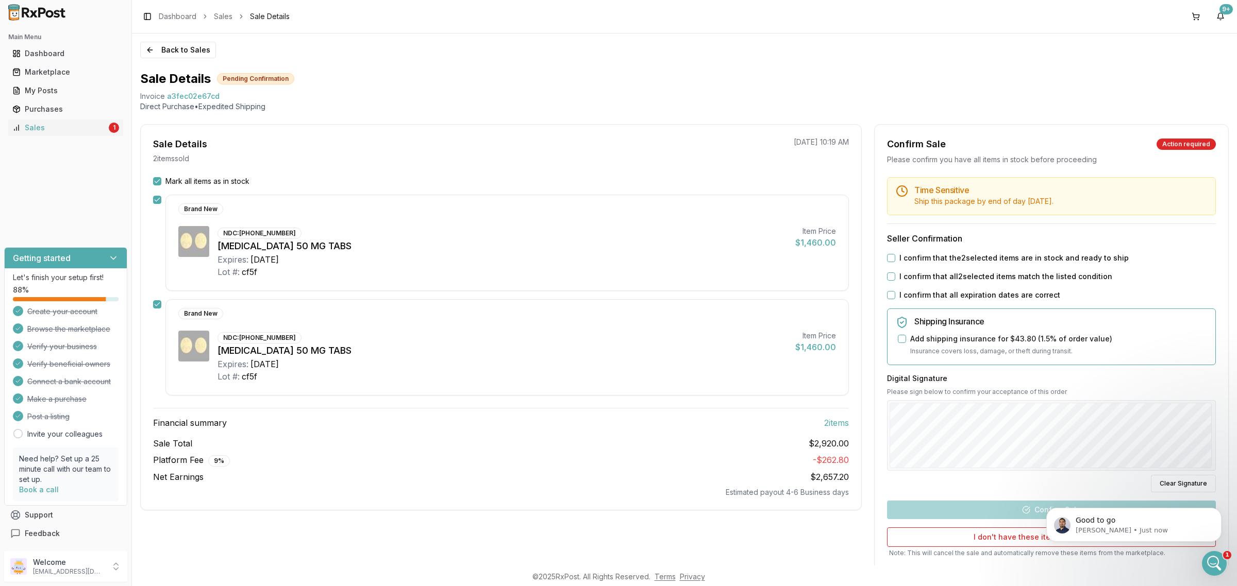
click at [887, 253] on div "Time Sensitive Ship this package by end of day Monday, September 1st . Seller C…" at bounding box center [1052, 385] width 354 height 416
click at [887, 268] on div "Time Sensitive Ship this package by end of day Monday, September 1st . Seller C…" at bounding box center [1052, 385] width 354 height 416
click at [887, 258] on button "I confirm that the 2 selected items are in stock and ready to ship" at bounding box center [891, 258] width 8 height 8
click at [885, 271] on div "Time Sensitive Ship this package by end of day Monday, September 1st . Seller C…" at bounding box center [1052, 385] width 354 height 416
drag, startPoint x: 885, startPoint y: 279, endPoint x: 892, endPoint y: 298, distance: 19.7
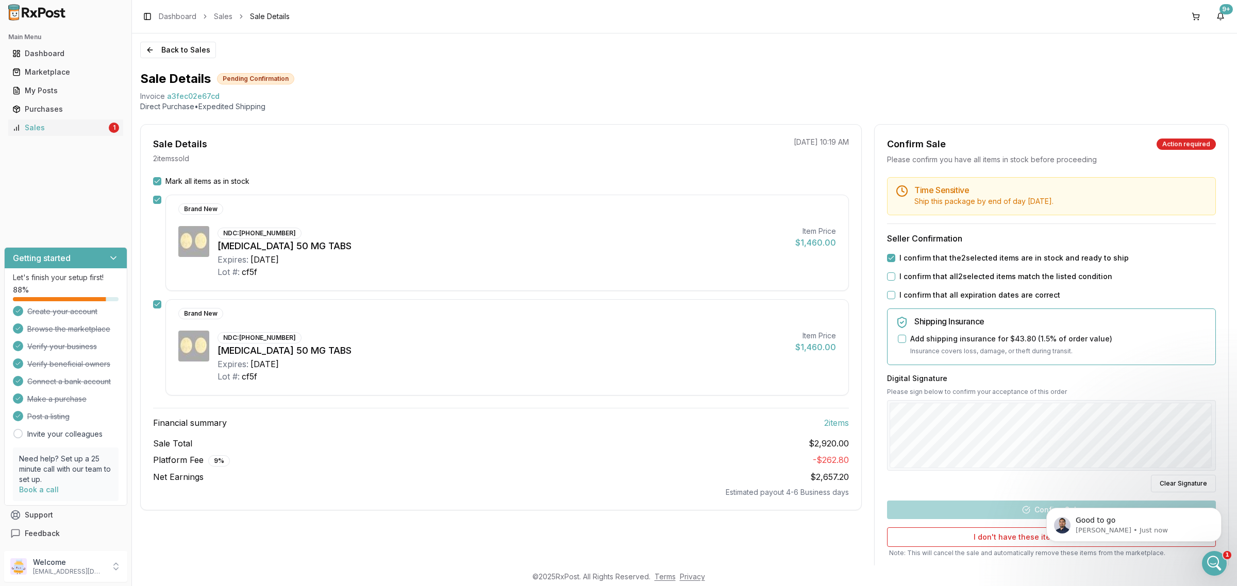
click at [887, 278] on button "I confirm that all 2 selected items match the listed condition" at bounding box center [891, 277] width 8 height 8
drag, startPoint x: 890, startPoint y: 297, endPoint x: 910, endPoint y: 349, distance: 55.9
click at [890, 296] on button "I confirm that all expiration dates are correct" at bounding box center [891, 295] width 8 height 8
click at [1032, 509] on button "Confirm Sale" at bounding box center [1051, 510] width 329 height 19
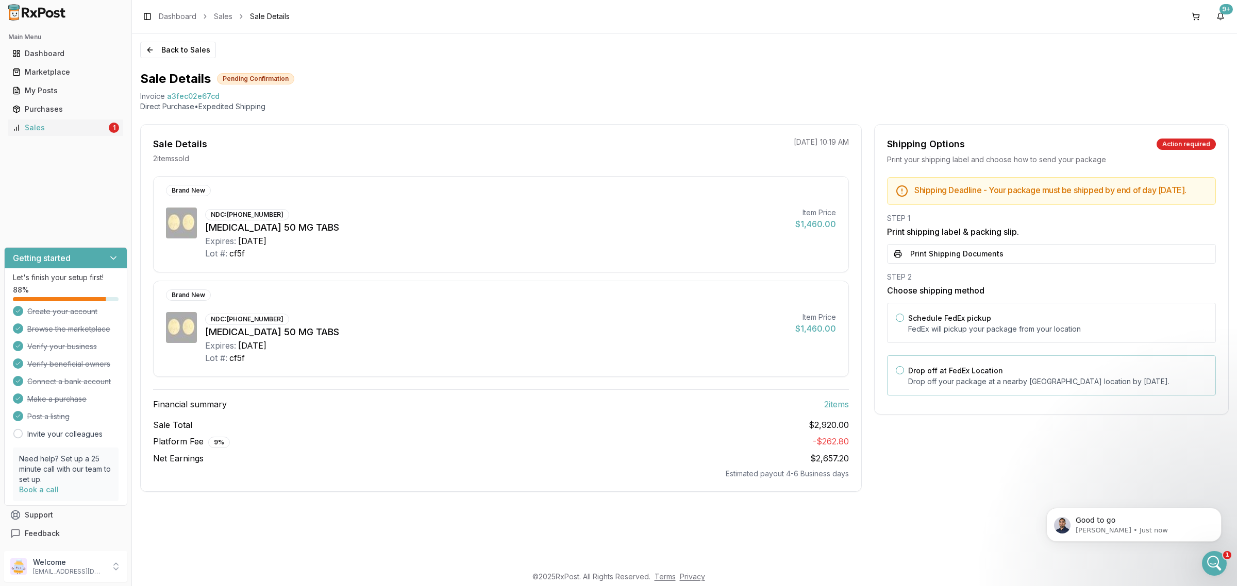
click at [938, 375] on label "Drop off at FedEx Location" at bounding box center [955, 370] width 95 height 9
click at [904, 375] on button "Drop off at FedEx Location" at bounding box center [900, 370] width 8 height 8
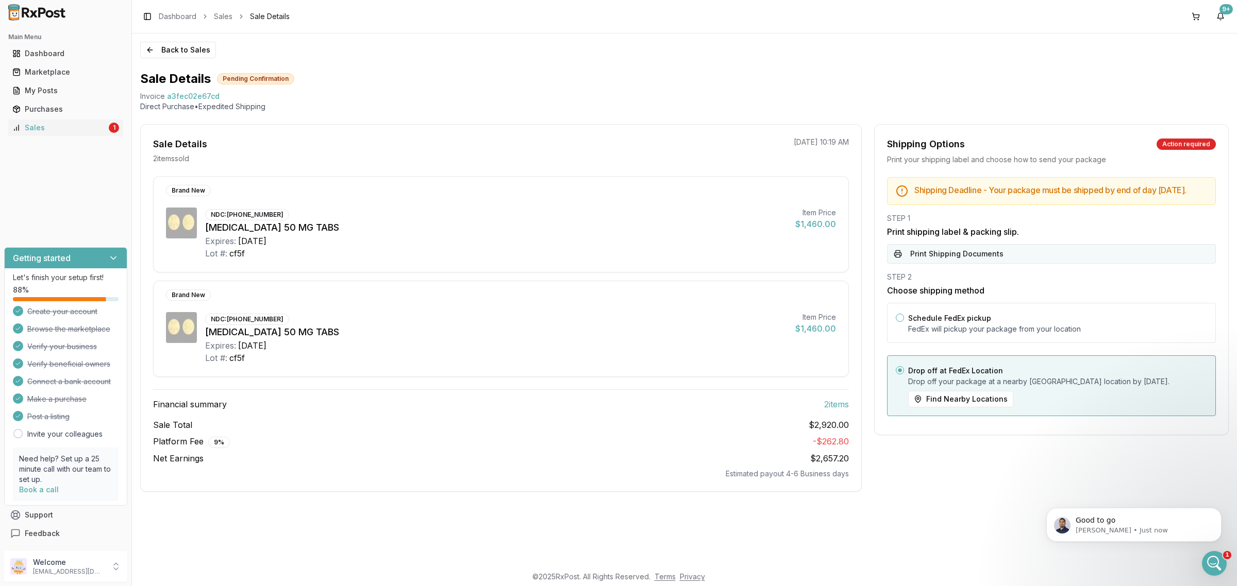
click at [939, 264] on button "Print Shipping Documents" at bounding box center [1051, 254] width 329 height 20
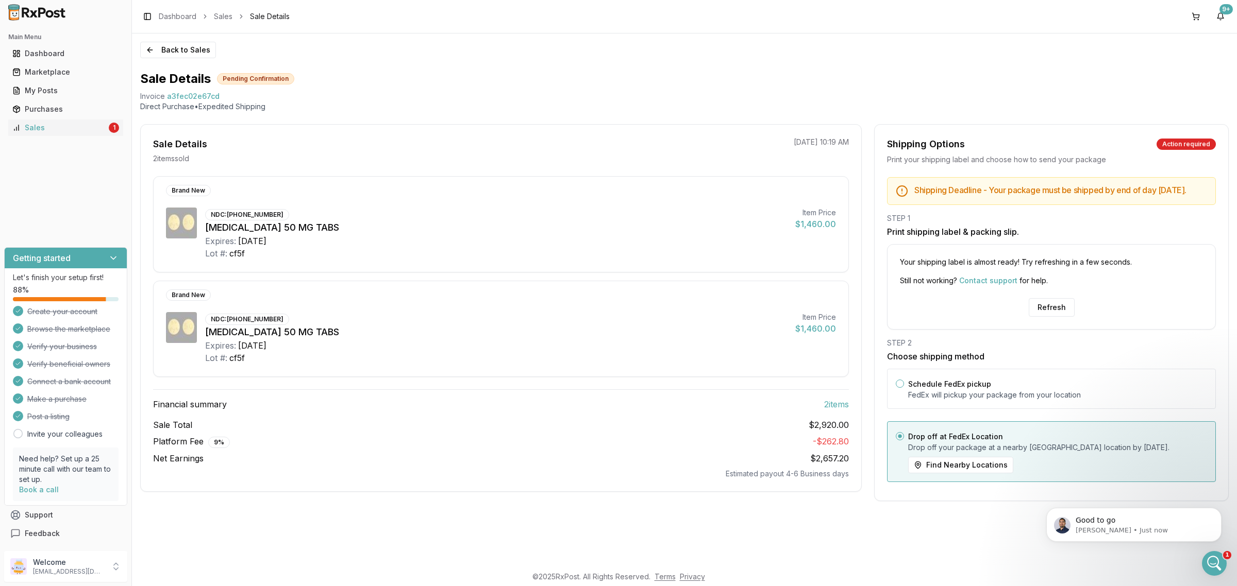
click at [1040, 299] on div "Your shipping label is almost ready! Try refreshing in a few seconds. Still not…" at bounding box center [1051, 287] width 329 height 86
click at [1050, 311] on button "Refresh" at bounding box center [1052, 307] width 46 height 19
drag, startPoint x: 1050, startPoint y: 311, endPoint x: 1046, endPoint y: 307, distance: 5.8
click at [1051, 311] on button "Refresh" at bounding box center [1052, 307] width 46 height 19
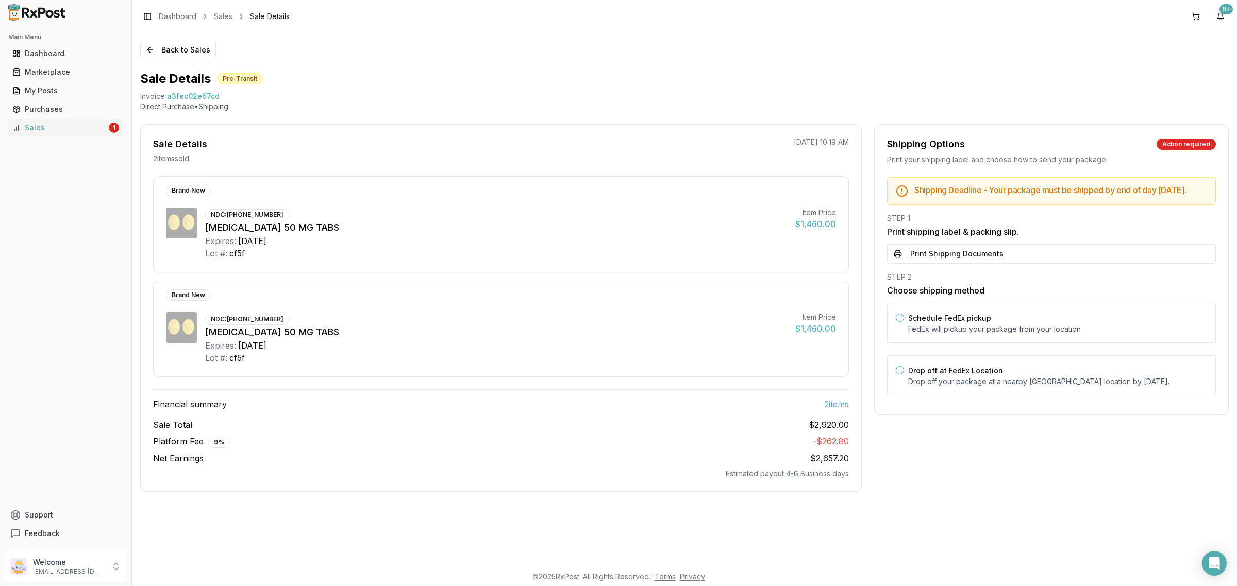
click at [1048, 277] on div "Shipping Deadline - Your package must be shipped by end of day Monday, Septembe…" at bounding box center [1052, 289] width 354 height 225
click at [1034, 264] on button "Print Shipping Documents" at bounding box center [1051, 254] width 329 height 20
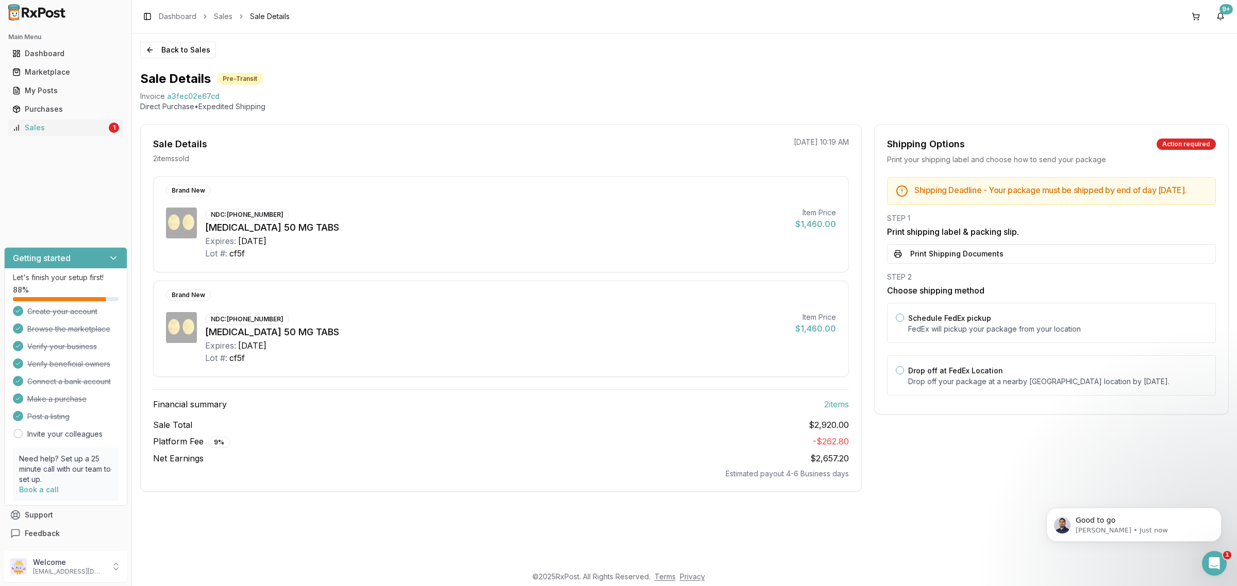
click at [48, 16] on img at bounding box center [37, 12] width 66 height 16
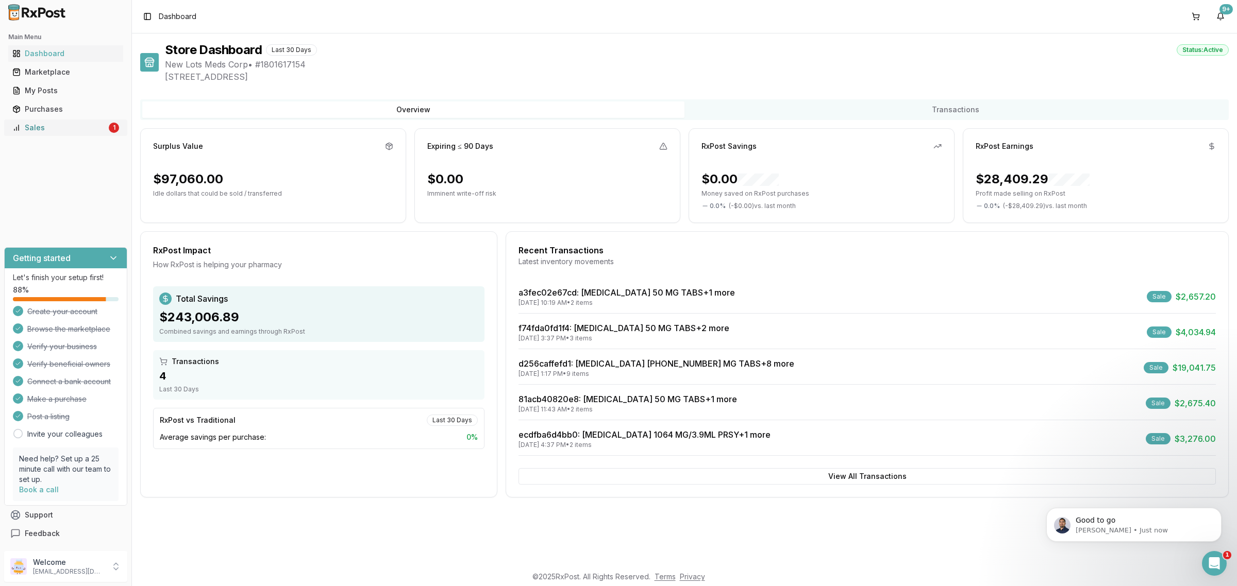
click at [102, 131] on div "Sales" at bounding box center [59, 128] width 94 height 10
click at [57, 568] on p "[EMAIL_ADDRESS][DOMAIN_NAME]" at bounding box center [69, 572] width 72 height 8
click at [171, 563] on button "Sign Out" at bounding box center [187, 569] width 106 height 17
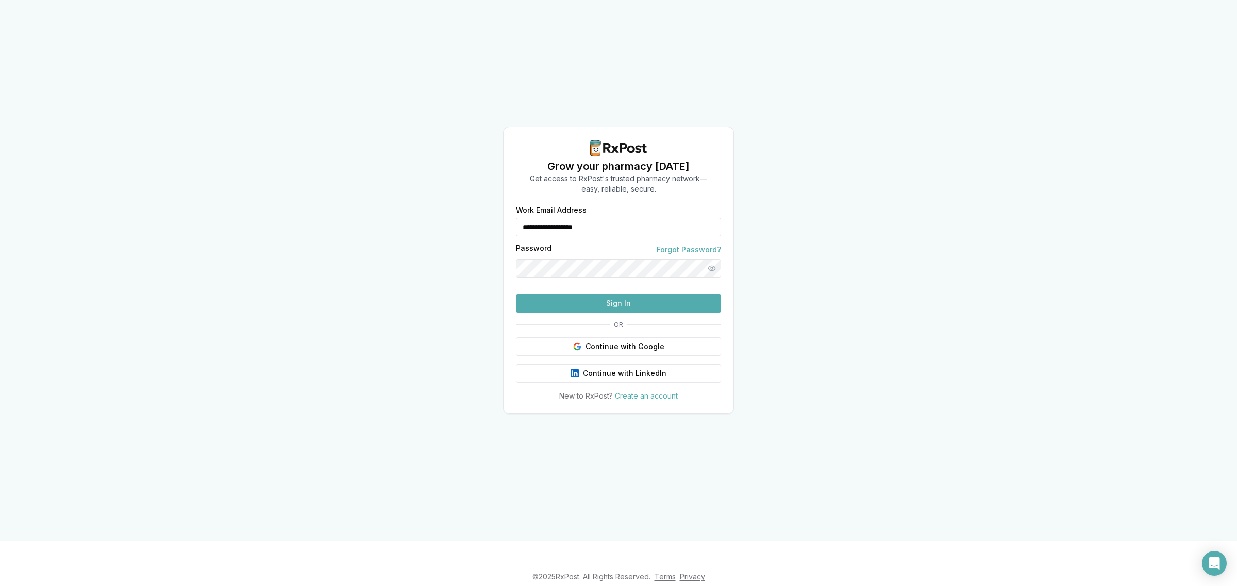
drag, startPoint x: 650, startPoint y: 206, endPoint x: 490, endPoint y: 223, distance: 161.2
click at [490, 223] on div "**********" at bounding box center [618, 270] width 1237 height 541
type input "**********"
click at [620, 313] on button "Sign In" at bounding box center [618, 303] width 205 height 19
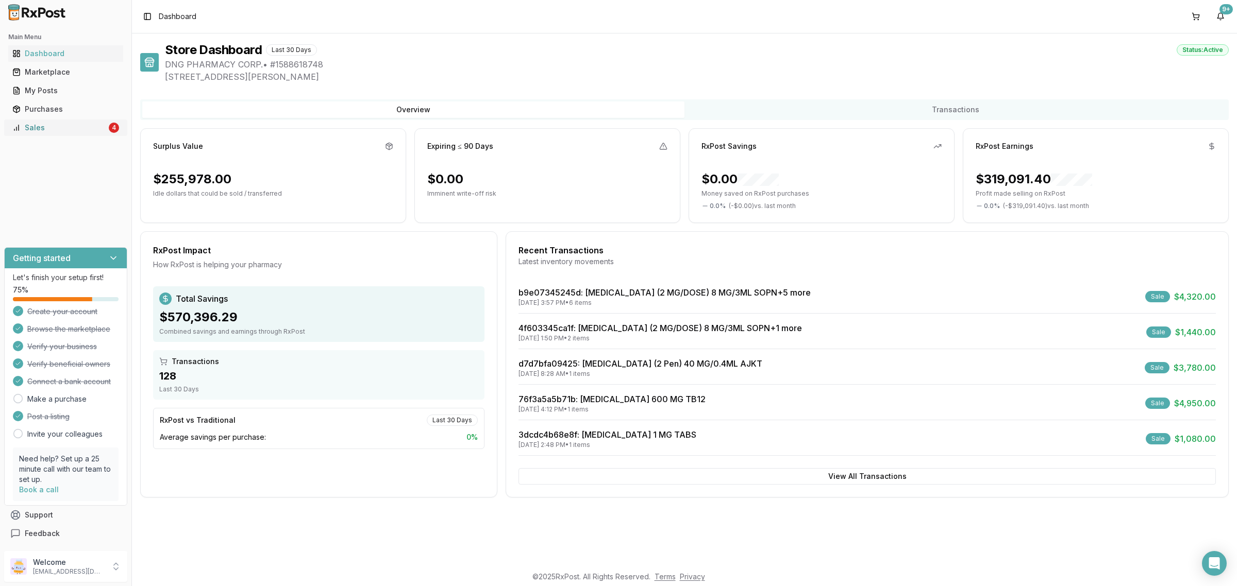
click at [111, 128] on div "4" at bounding box center [114, 128] width 10 height 10
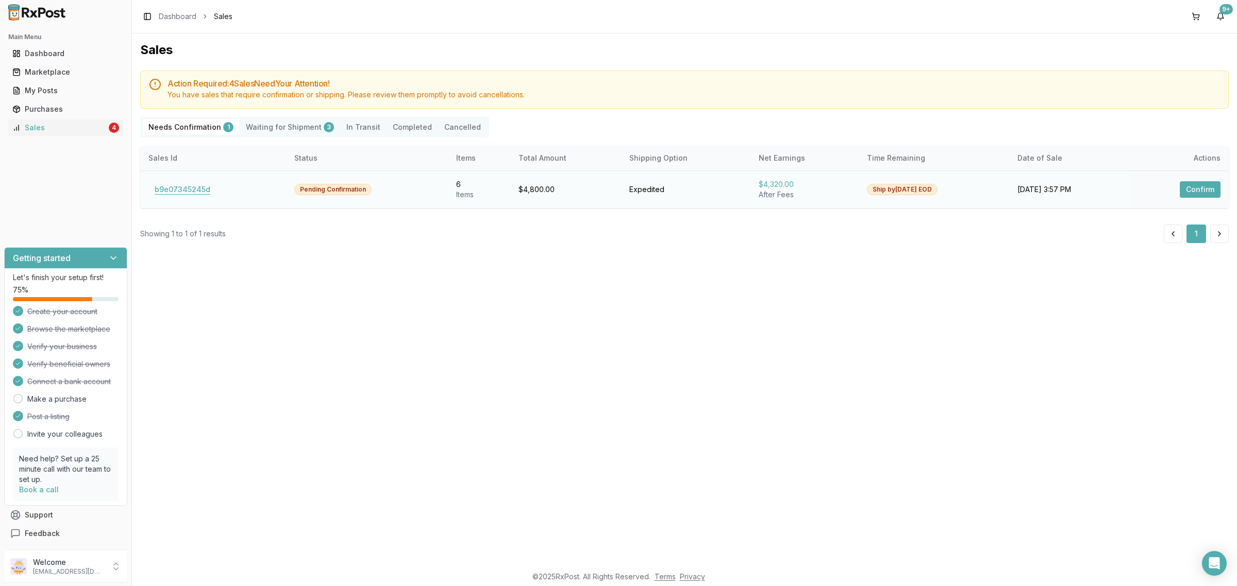
click at [189, 186] on button "b9e07345245d" at bounding box center [182, 189] width 68 height 16
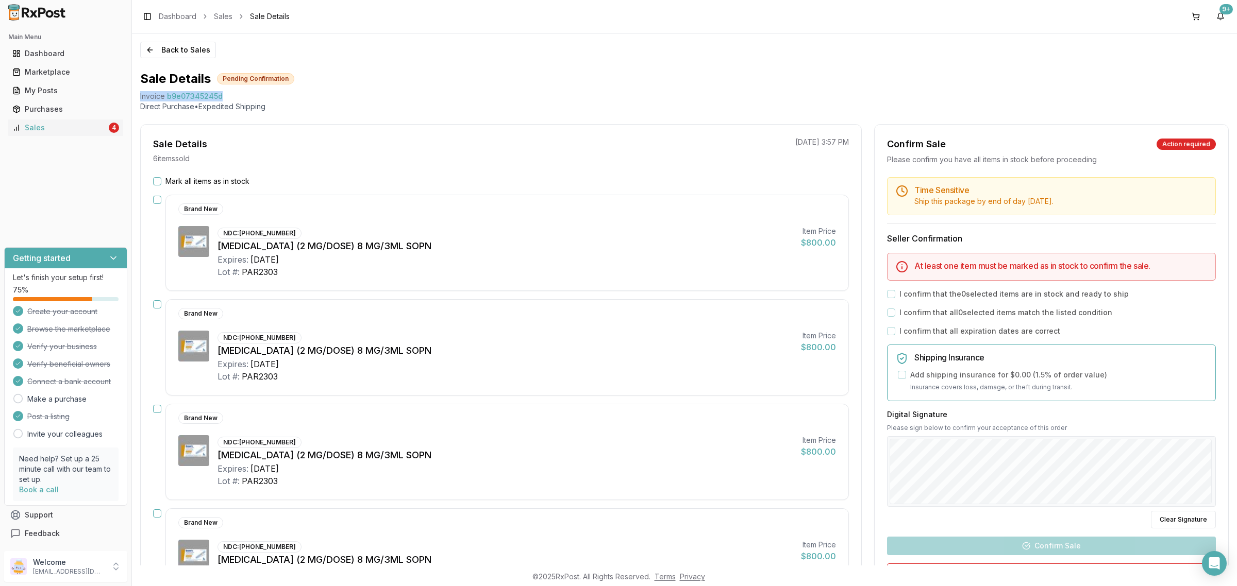
drag, startPoint x: 224, startPoint y: 94, endPoint x: 139, endPoint y: 98, distance: 85.1
click at [139, 98] on div "Back to Sales Sale Details Pending Confirmation Invoice b9e07345245d Direct Pur…" at bounding box center [684, 299] width 1105 height 532
copy div "Invoice b9e07345245d"
click at [1211, 565] on icon "Open Intercom Messenger" at bounding box center [1214, 563] width 12 height 13
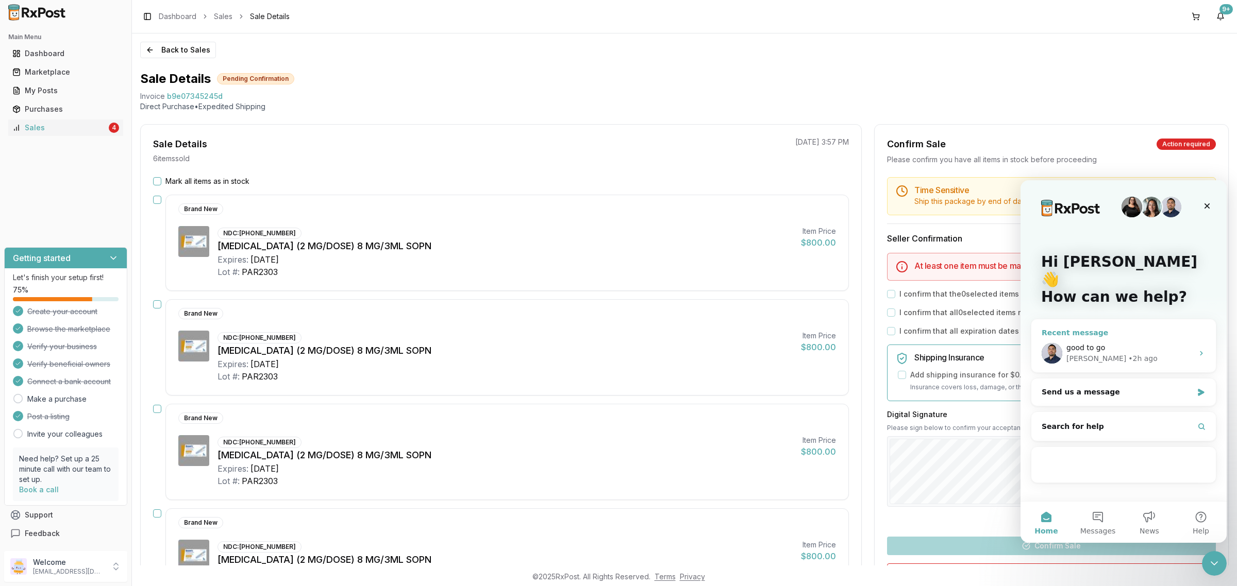
click at [1083, 344] on span "good to go" at bounding box center [1085, 348] width 39 height 8
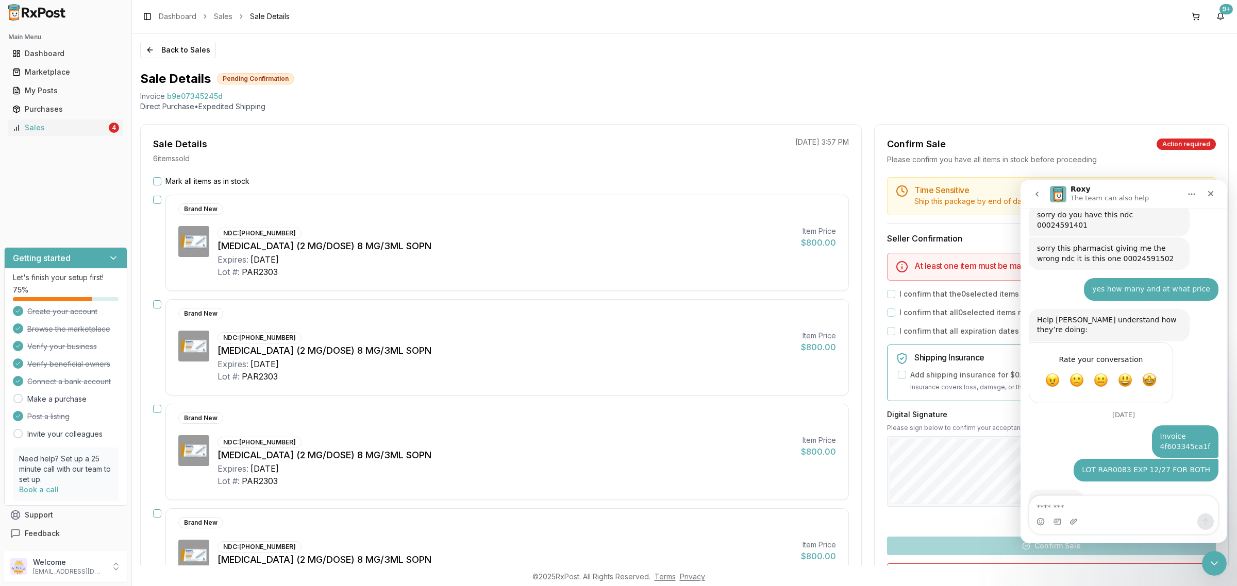
scroll to position [462, 0]
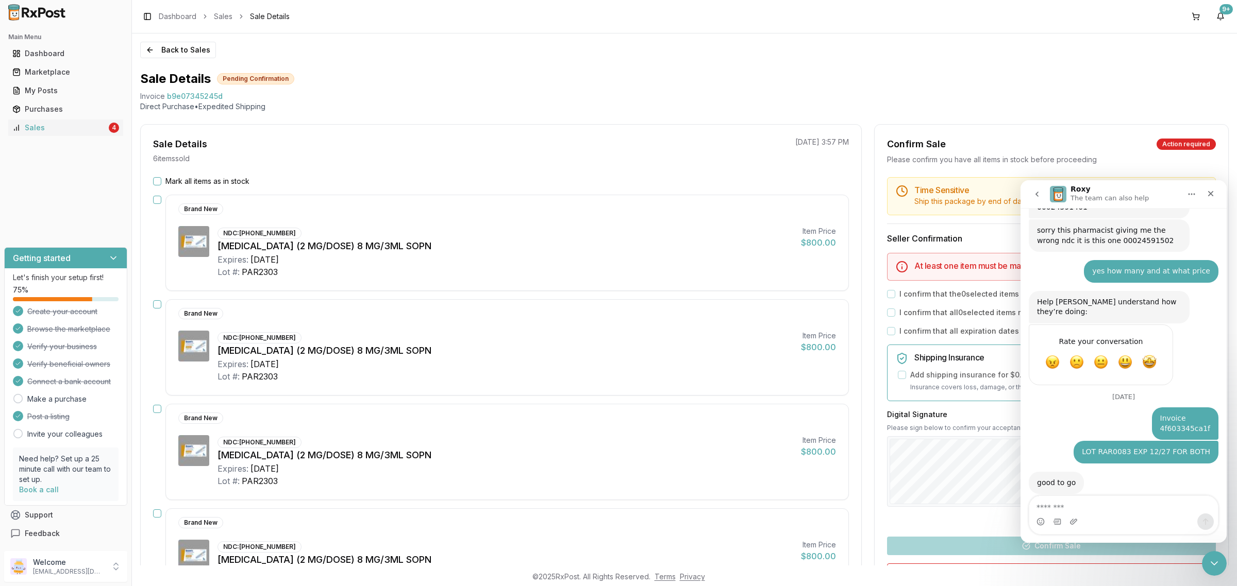
type textarea "**********"
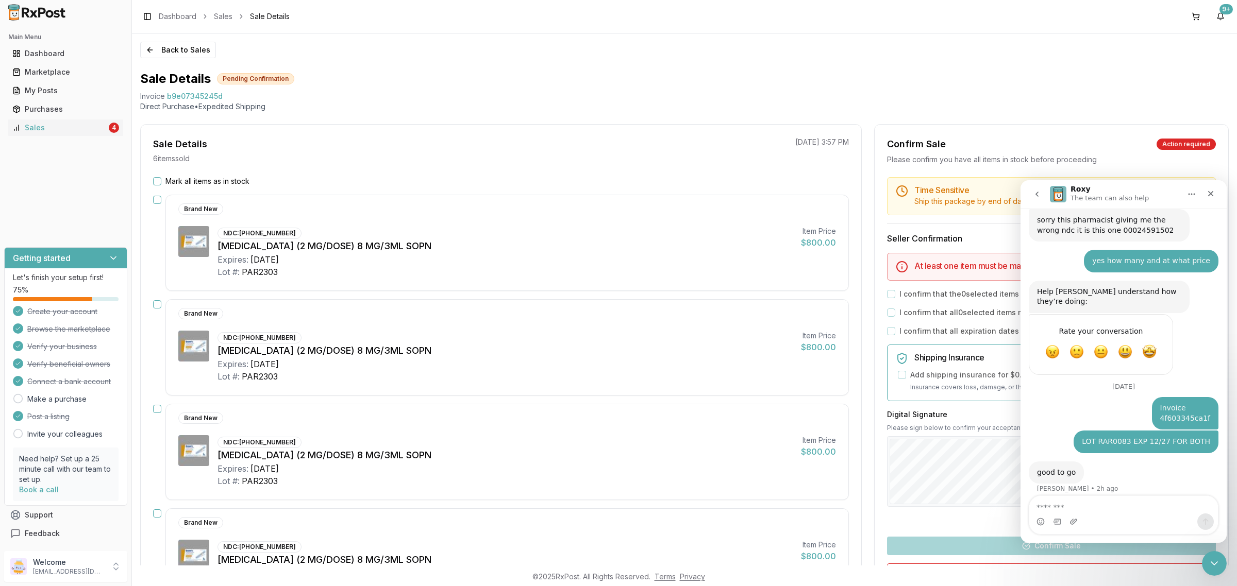
scroll to position [502, 0]
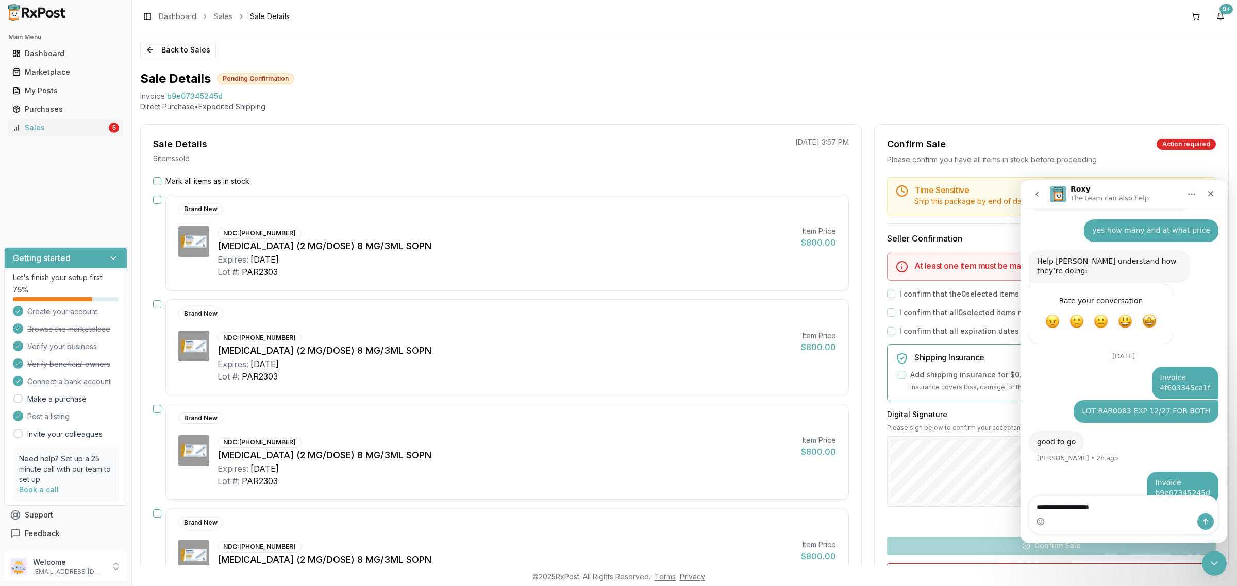
type textarea "**********"
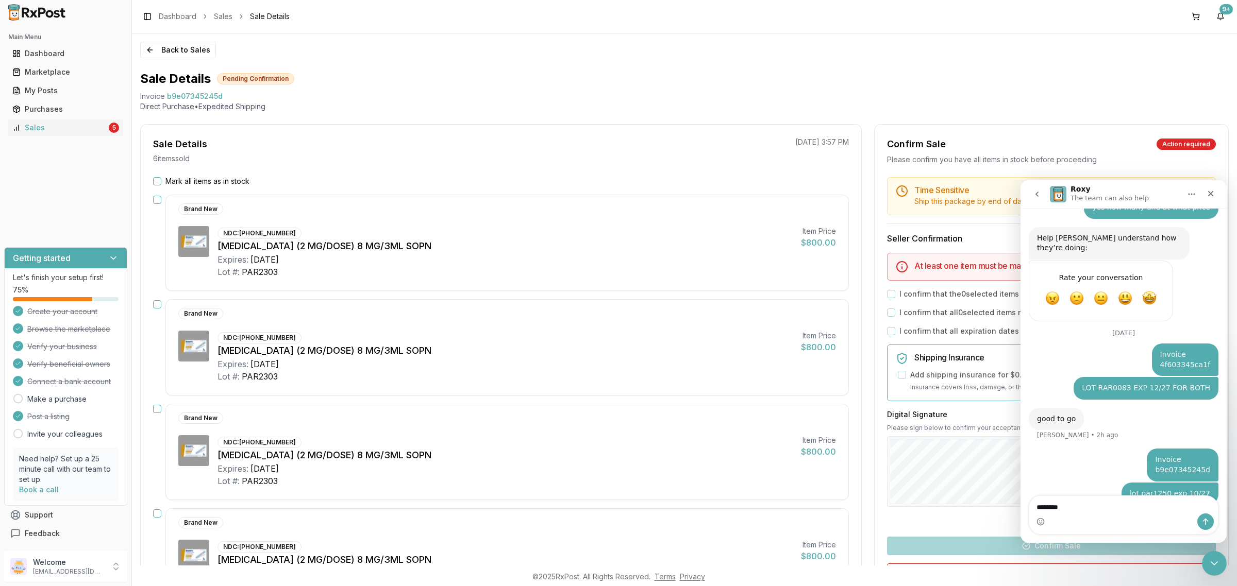
type textarea "*********"
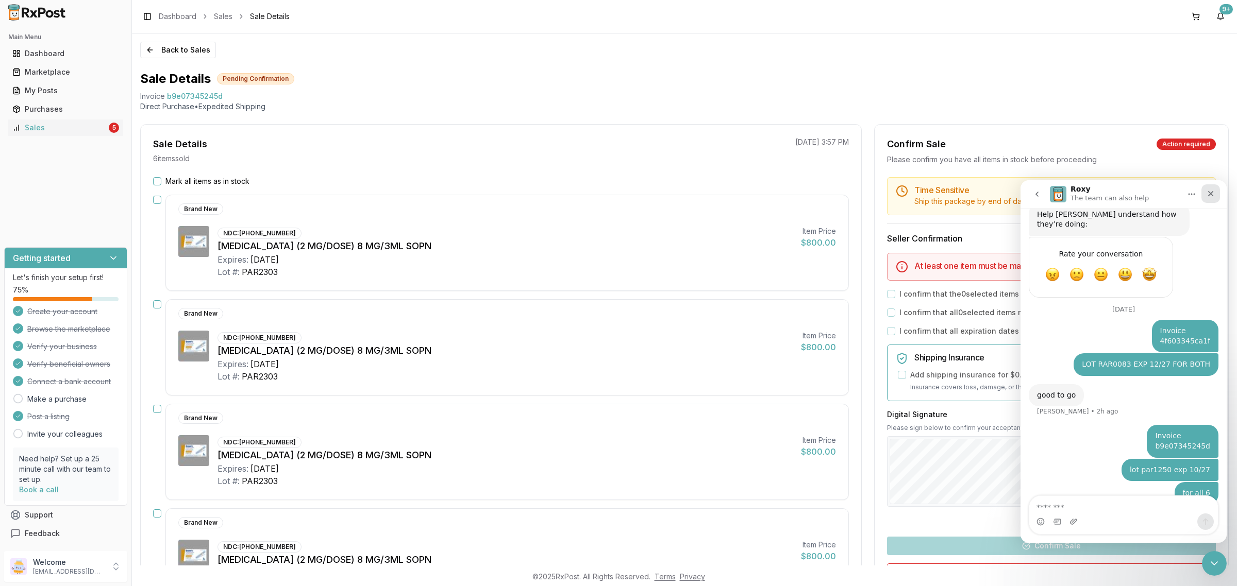
click at [1214, 191] on icon "Close" at bounding box center [1210, 194] width 8 height 8
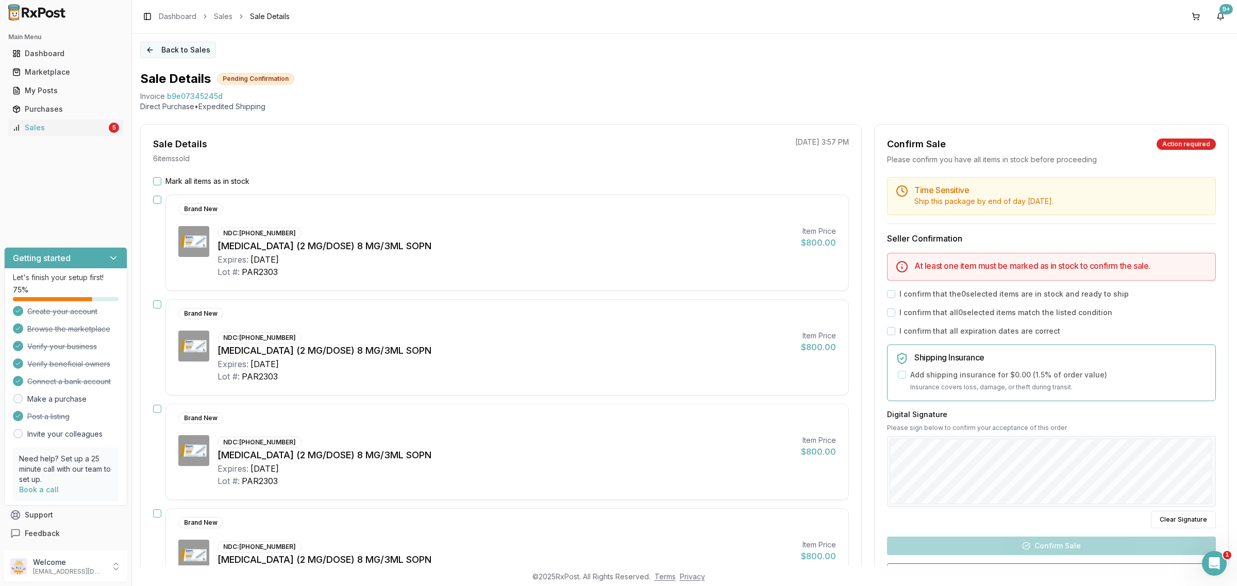
click at [150, 49] on button "Back to Sales" at bounding box center [178, 50] width 76 height 16
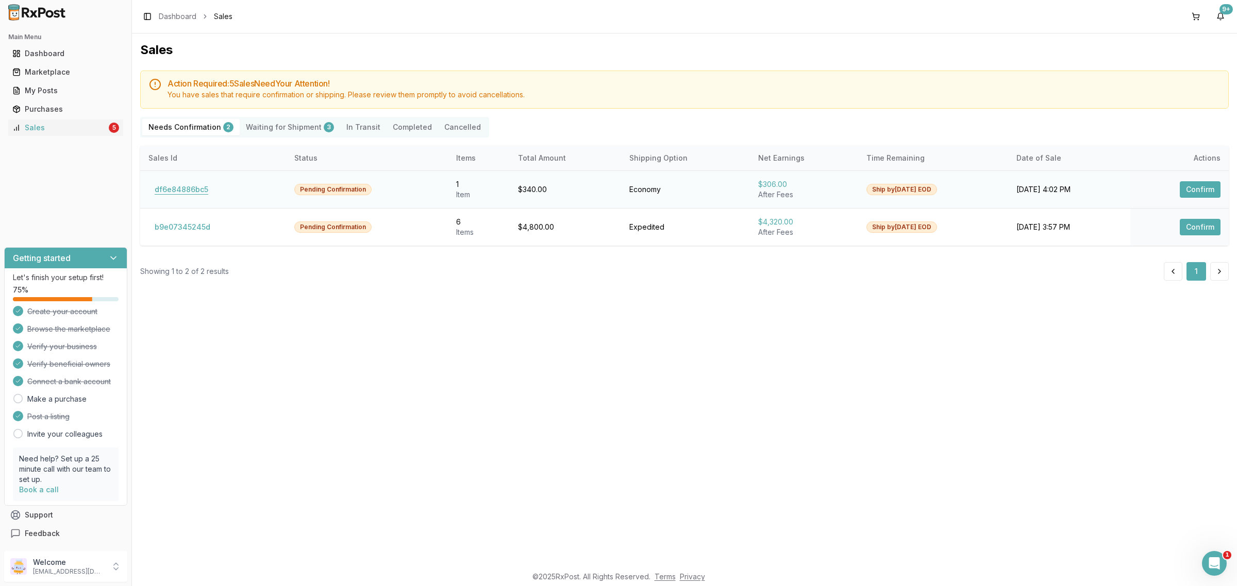
click at [189, 191] on button "df6e84886bc5" at bounding box center [181, 189] width 66 height 16
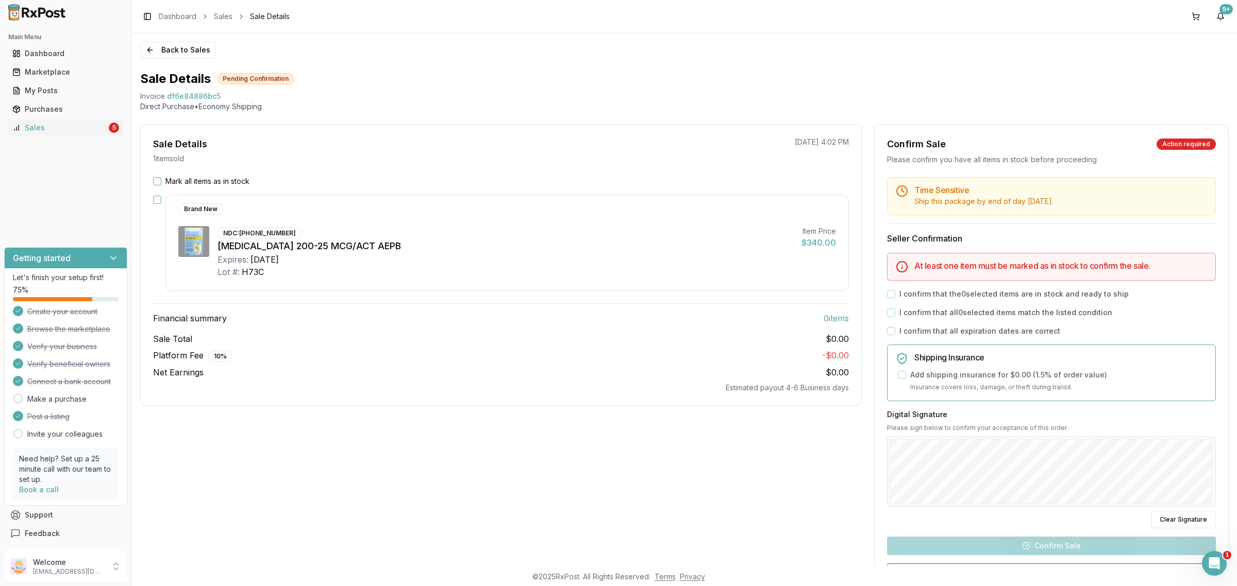
click at [158, 179] on button "Mark all items as in stock" at bounding box center [157, 181] width 8 height 8
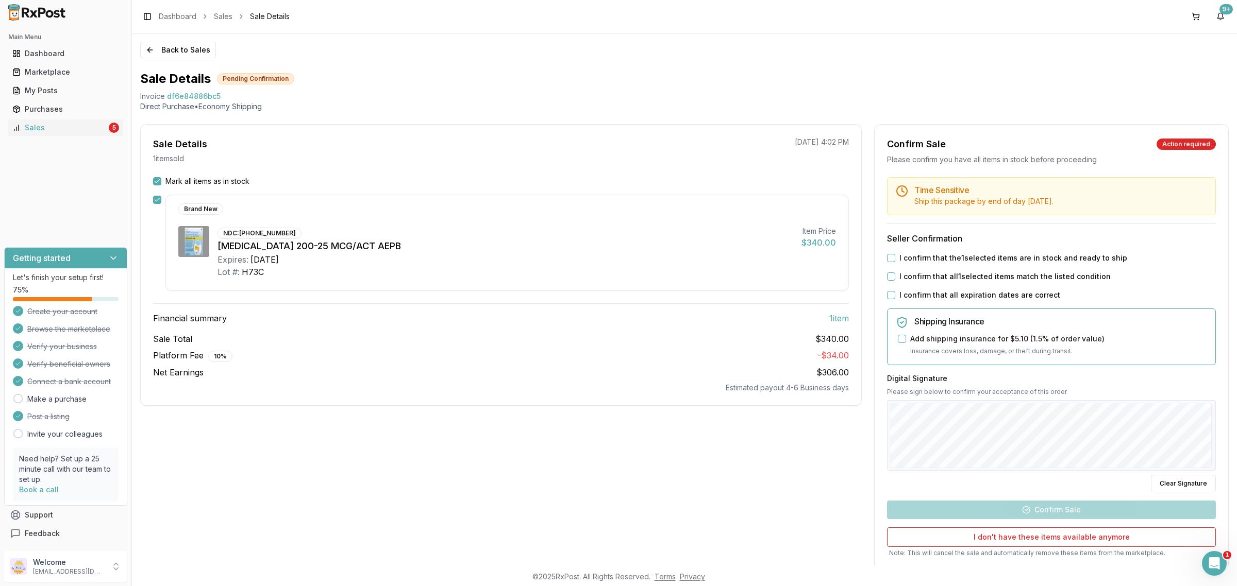
click at [887, 259] on button "I confirm that the 1 selected items are in stock and ready to ship" at bounding box center [891, 258] width 8 height 8
click at [893, 276] on div "I confirm that all 1 selected items match the listed condition" at bounding box center [1051, 277] width 329 height 10
click at [893, 277] on div "I confirm that all 1 selected items match the listed condition" at bounding box center [1051, 277] width 329 height 10
click at [887, 276] on button "I confirm that all 1 selected items match the listed condition" at bounding box center [891, 277] width 8 height 8
click at [889, 294] on button "I confirm that all expiration dates are correct" at bounding box center [891, 295] width 8 height 8
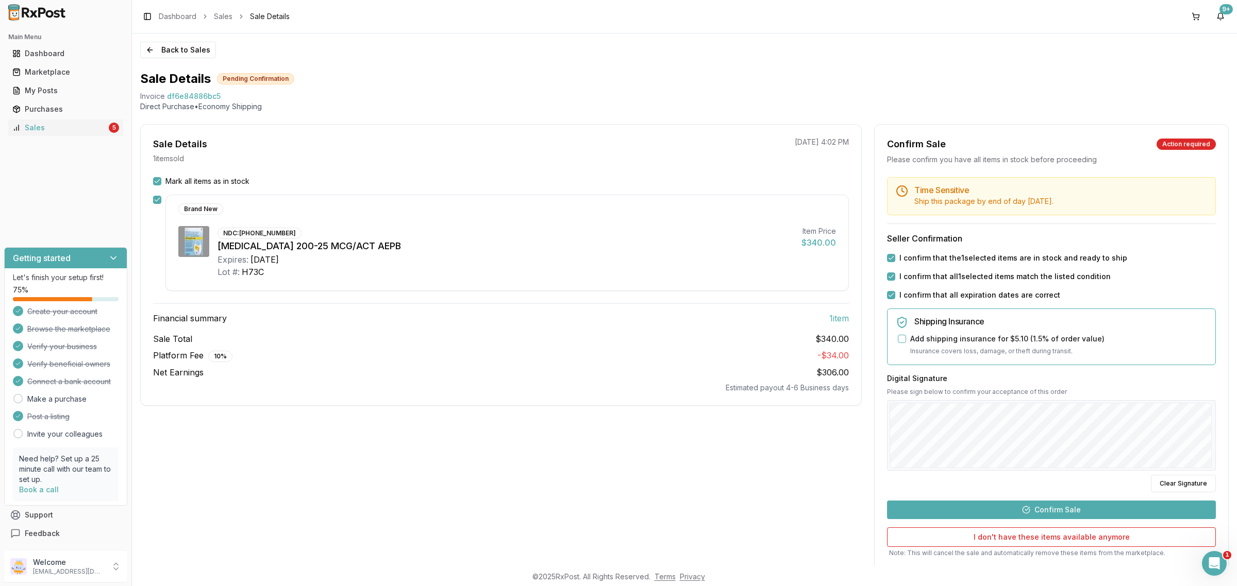
click at [1067, 510] on button "Confirm Sale" at bounding box center [1051, 510] width 329 height 19
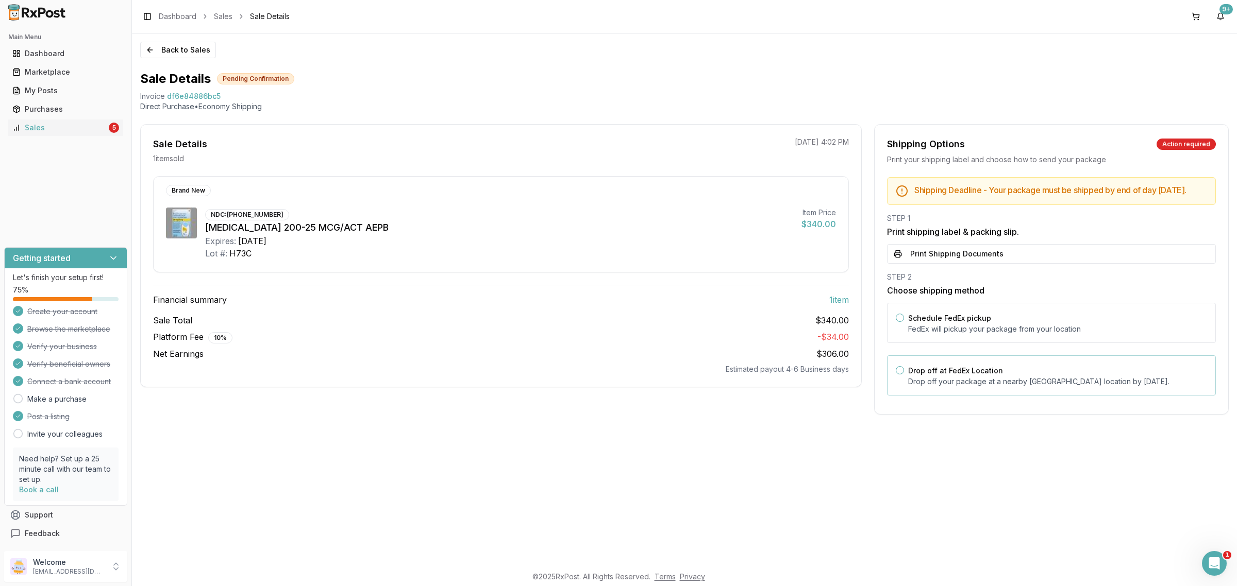
click at [977, 374] on div "Drop off at FedEx Location Drop off your package at a nearby FedEx location by …" at bounding box center [1057, 375] width 299 height 23
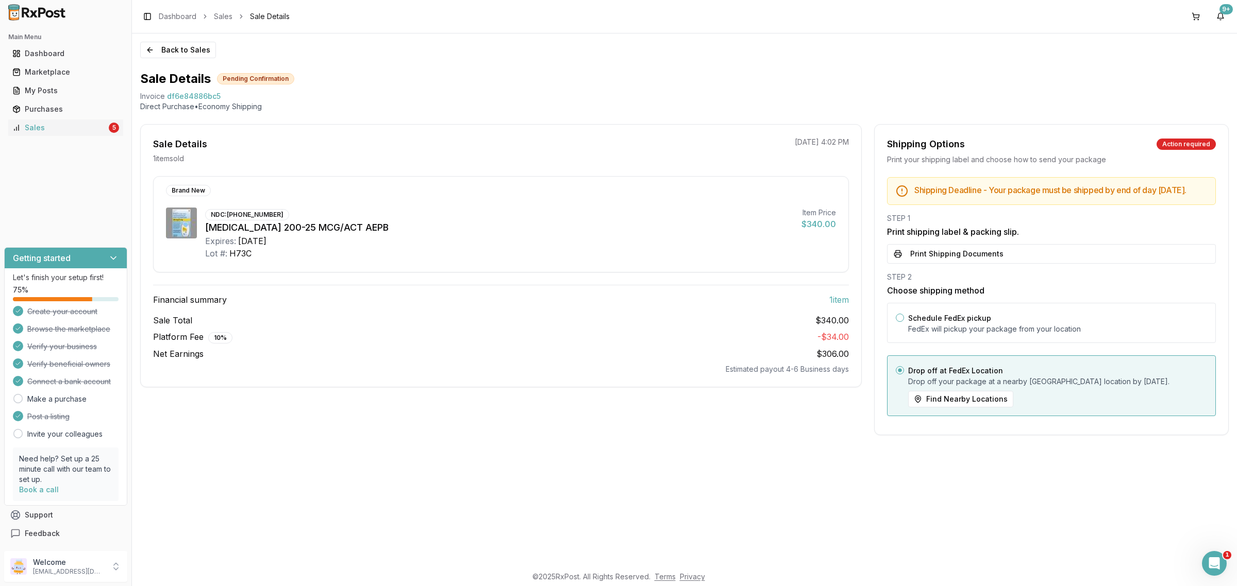
click at [972, 262] on button "Print Shipping Documents" at bounding box center [1051, 254] width 329 height 20
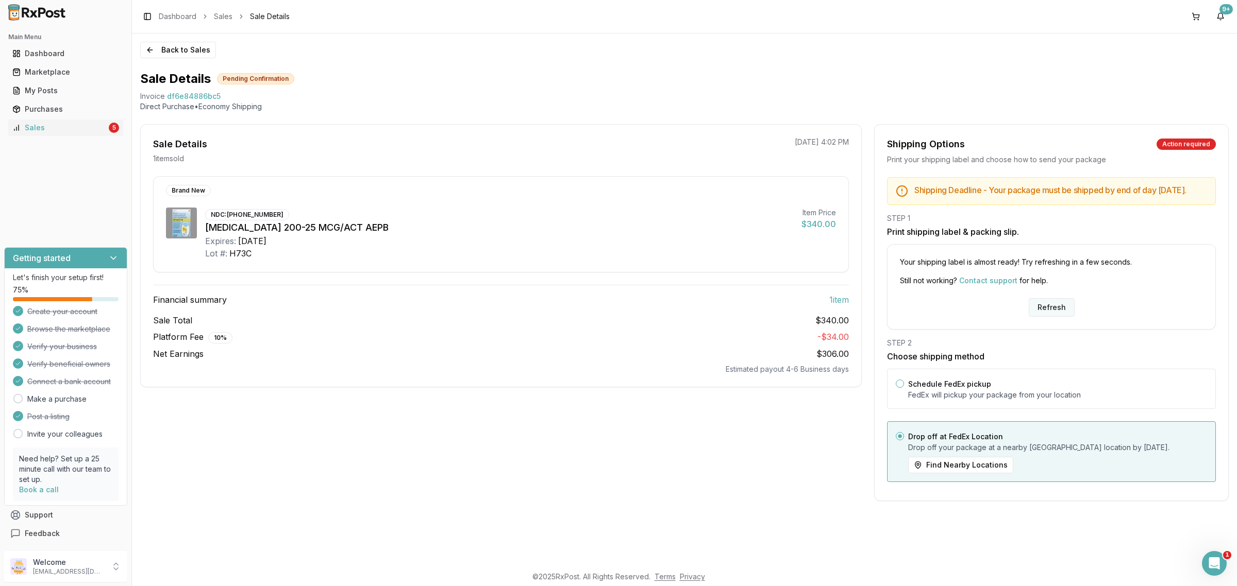
click at [1052, 315] on button "Refresh" at bounding box center [1052, 307] width 46 height 19
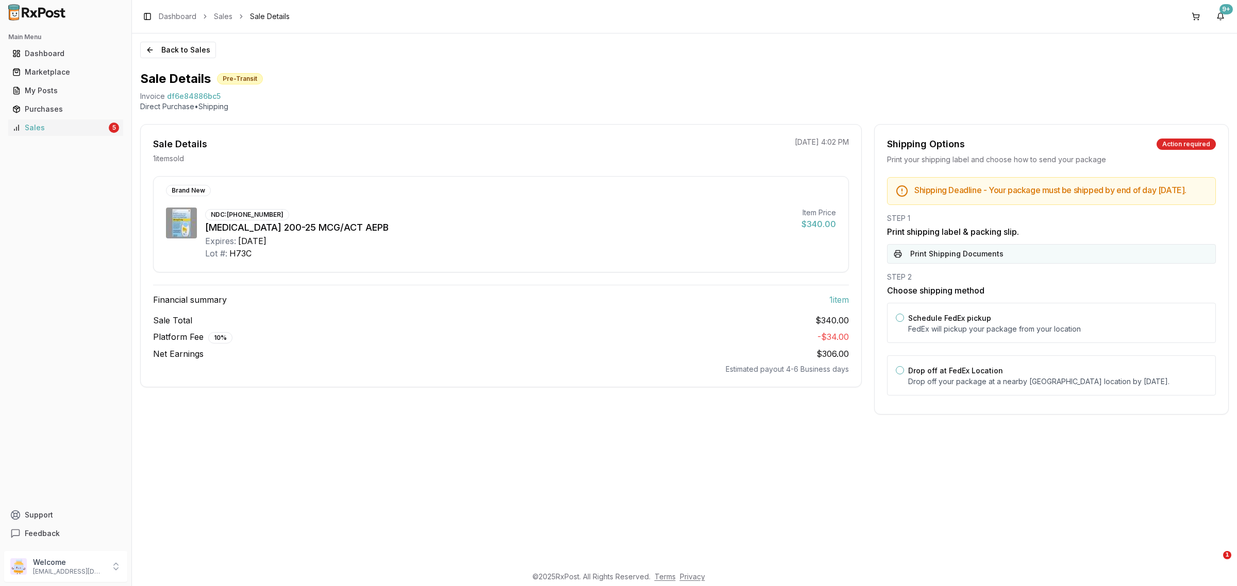
click at [1001, 264] on button "Print Shipping Documents" at bounding box center [1051, 254] width 329 height 20
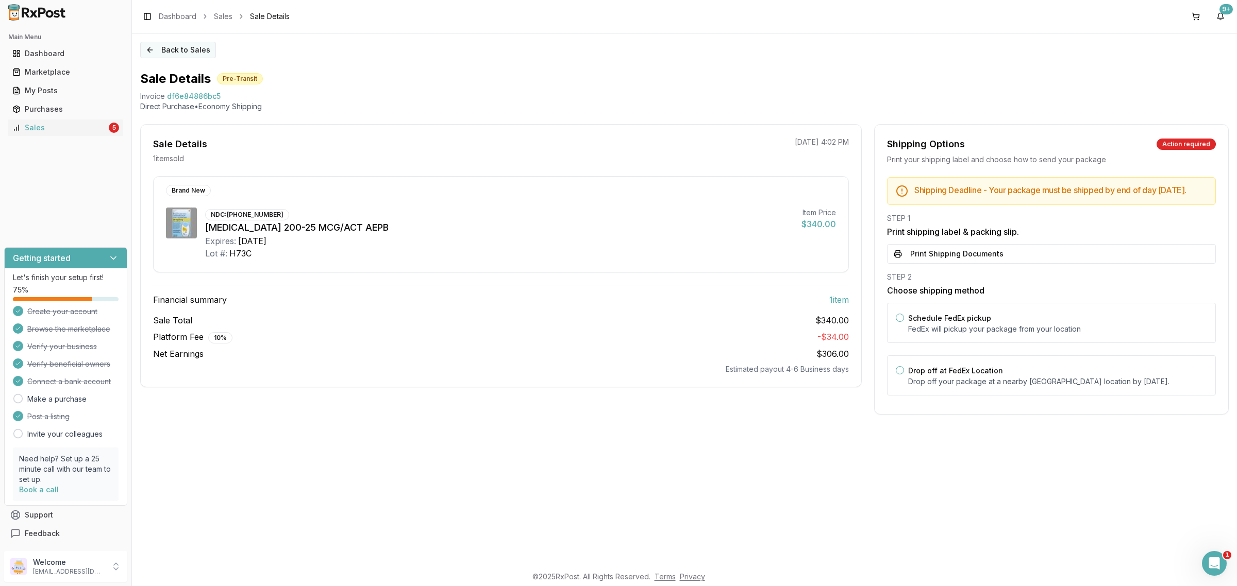
click at [168, 56] on button "Back to Sales" at bounding box center [178, 50] width 76 height 16
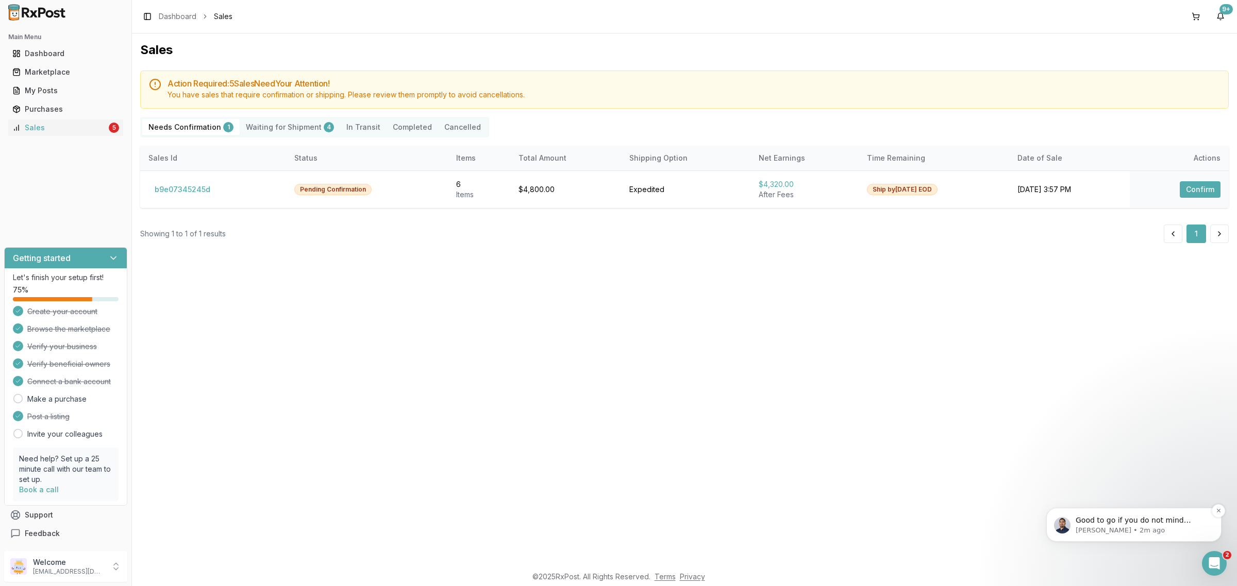
click at [1161, 523] on p "Good to go if you do not mind adding a bit extra ice for this one" at bounding box center [1141, 521] width 133 height 10
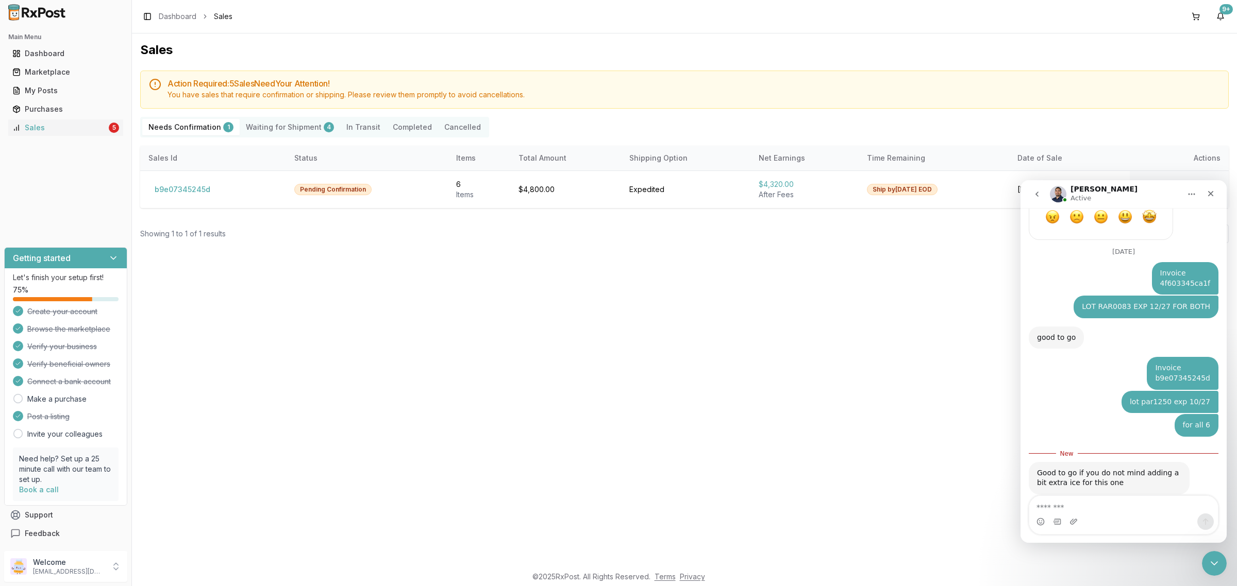
scroll to position [607, 0]
type textarea "***"
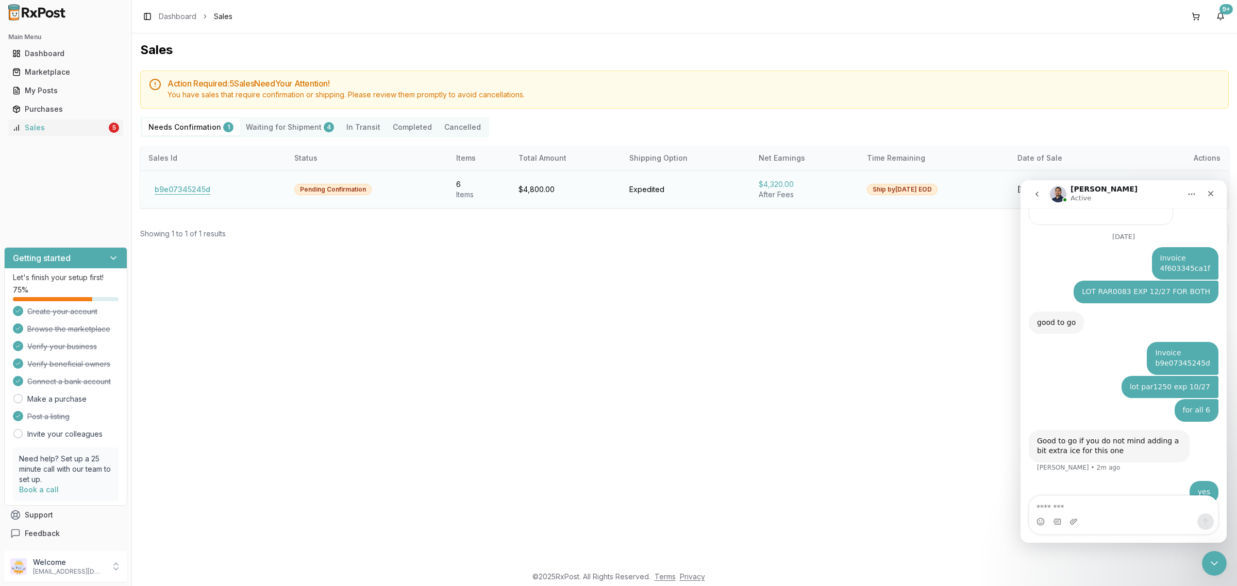
click at [199, 186] on button "b9e07345245d" at bounding box center [182, 189] width 68 height 16
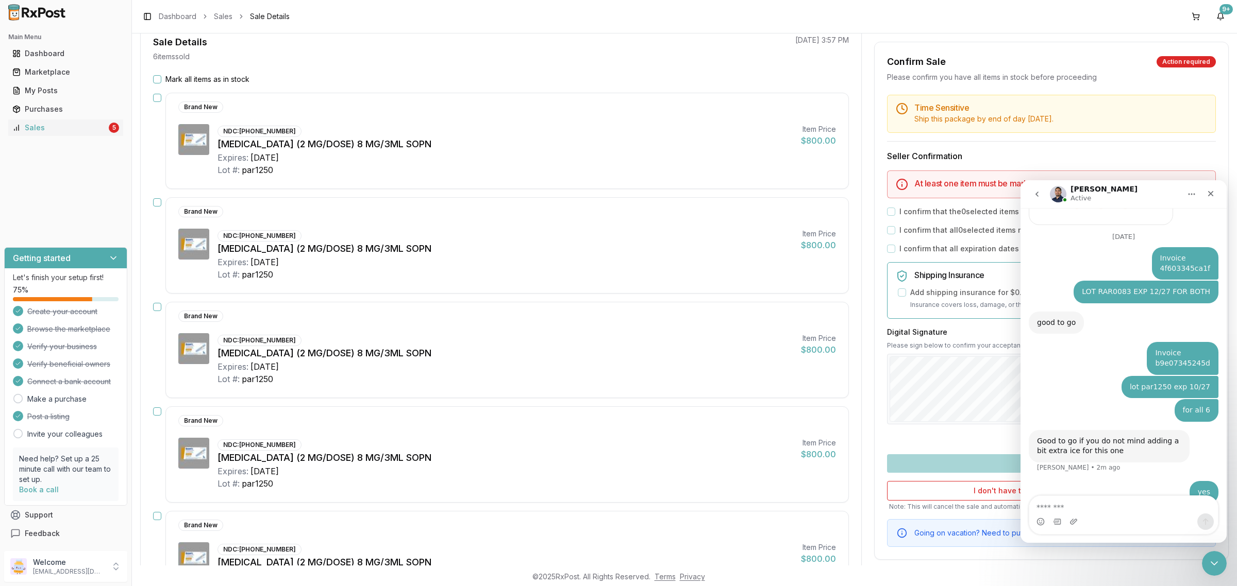
scroll to position [64, 0]
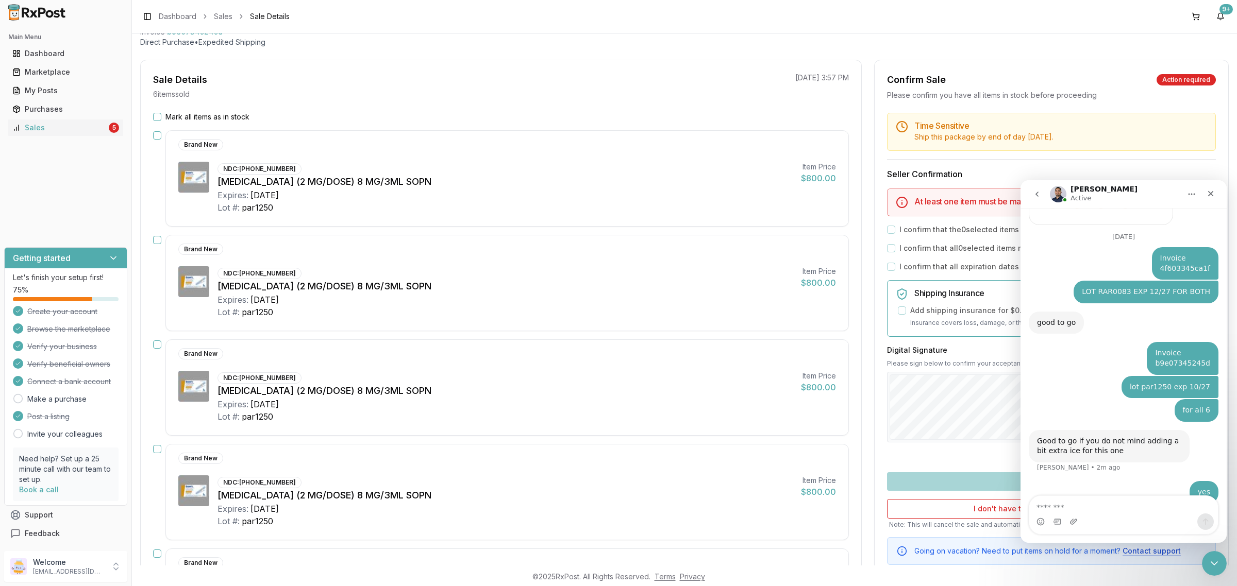
click at [160, 119] on button "Mark all items as in stock" at bounding box center [157, 117] width 8 height 8
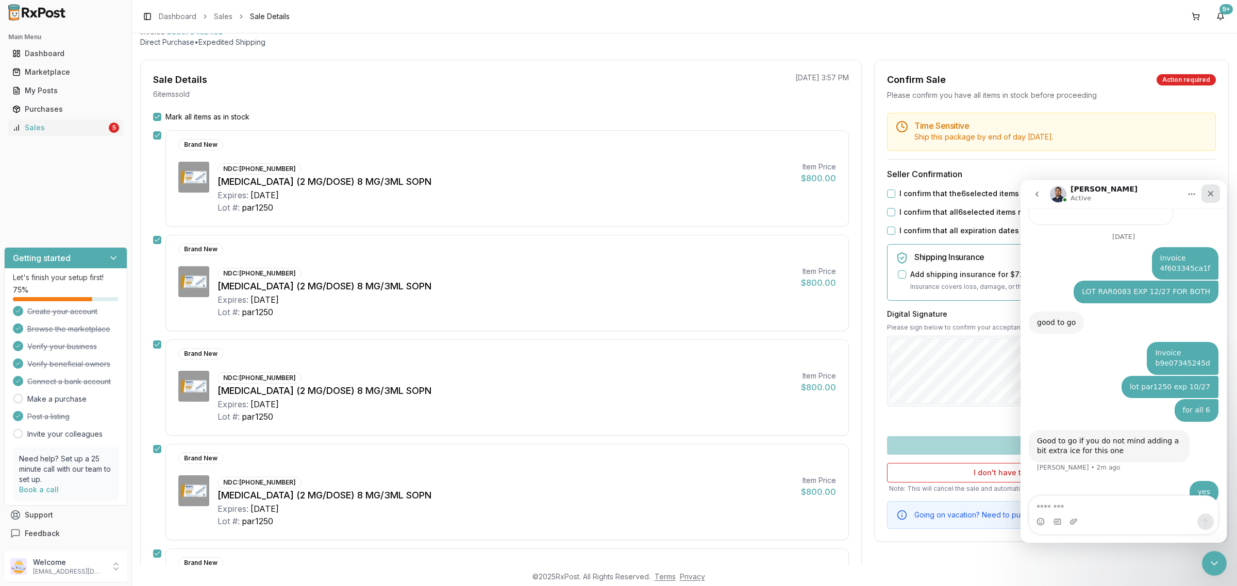
click at [1207, 194] on icon "Close" at bounding box center [1210, 194] width 8 height 8
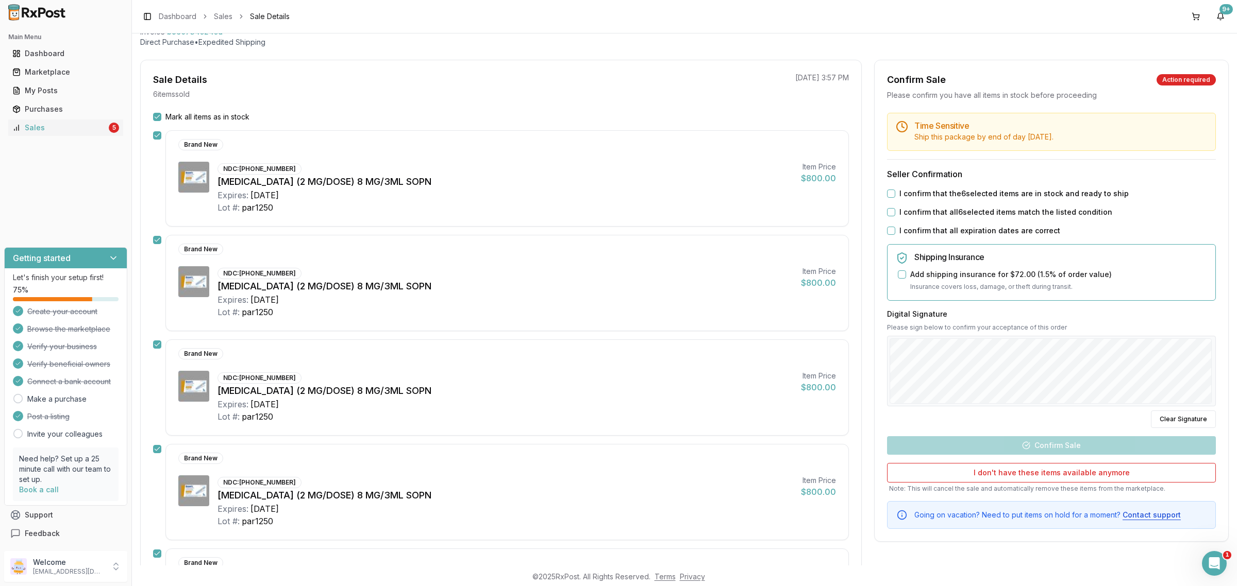
scroll to position [621, 0]
click at [884, 194] on div "Time Sensitive Ship this package by end of day Monday, September 1st . Seller C…" at bounding box center [1052, 321] width 354 height 416
click at [887, 194] on button "I confirm that the 6 selected items are in stock and ready to ship" at bounding box center [891, 194] width 8 height 8
click at [888, 207] on div "I confirm that all 6 selected items match the listed condition" at bounding box center [1051, 212] width 329 height 10
click at [888, 212] on button "I confirm that all 6 selected items match the listed condition" at bounding box center [891, 212] width 8 height 8
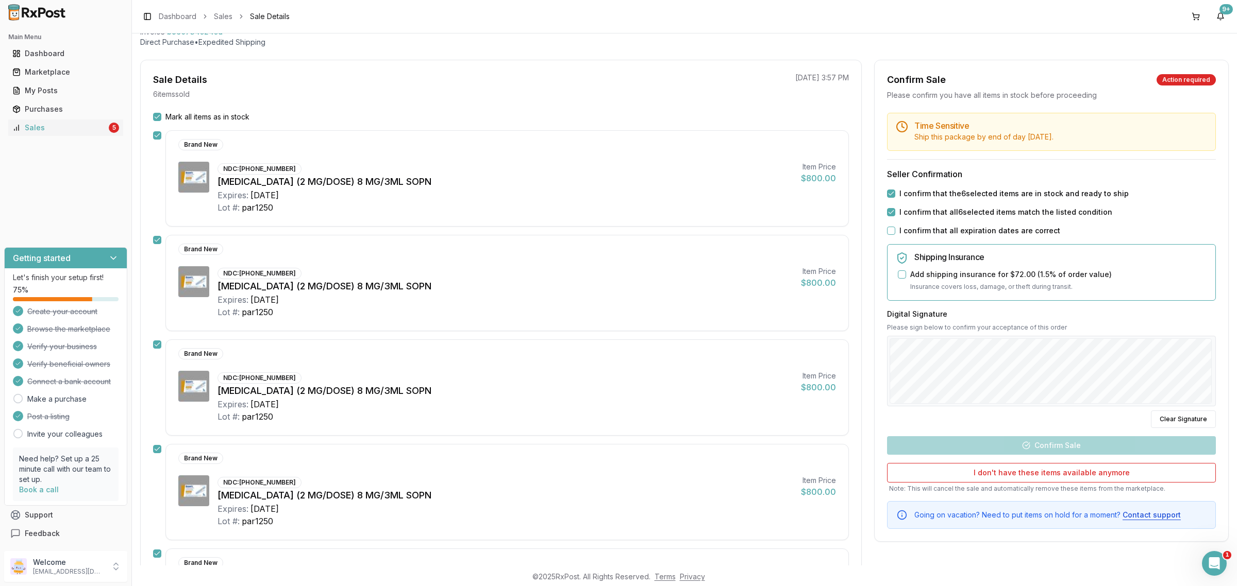
click at [892, 234] on div "I confirm that all expiration dates are correct" at bounding box center [1051, 231] width 329 height 10
click at [892, 230] on button "I confirm that all expiration dates are correct" at bounding box center [891, 231] width 8 height 8
click at [1034, 447] on button "Confirm Sale" at bounding box center [1051, 445] width 329 height 19
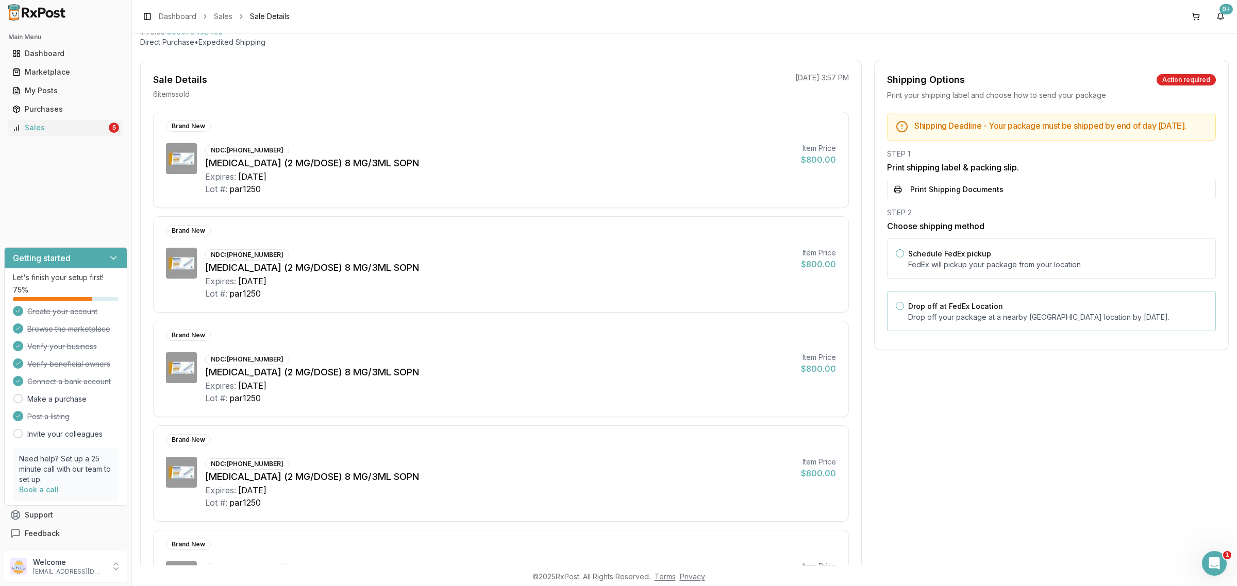
click at [977, 310] on div "Drop off at FedEx Location Drop off your package at a nearby FedEx location by …" at bounding box center [1057, 311] width 299 height 23
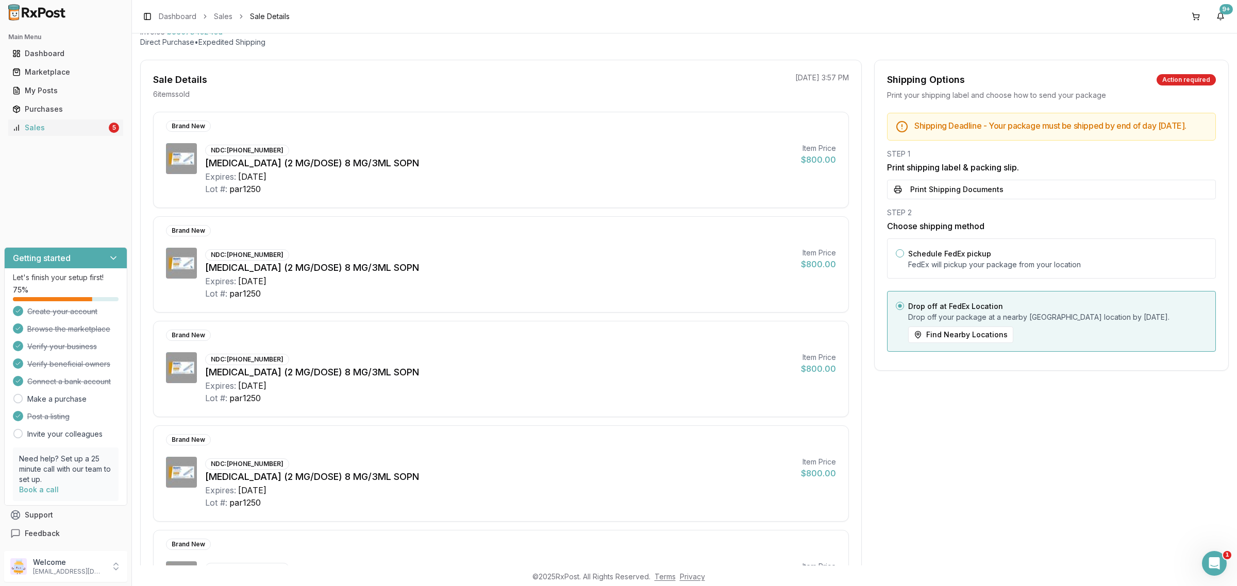
click at [947, 196] on button "Print Shipping Documents" at bounding box center [1051, 190] width 329 height 20
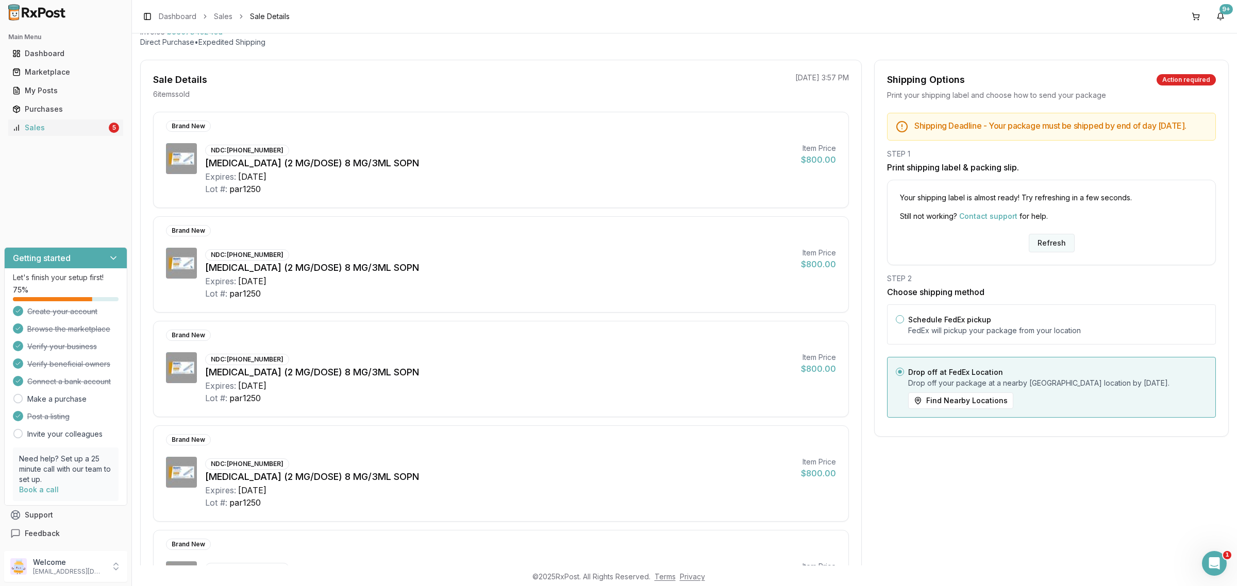
click at [1049, 251] on button "Refresh" at bounding box center [1052, 243] width 46 height 19
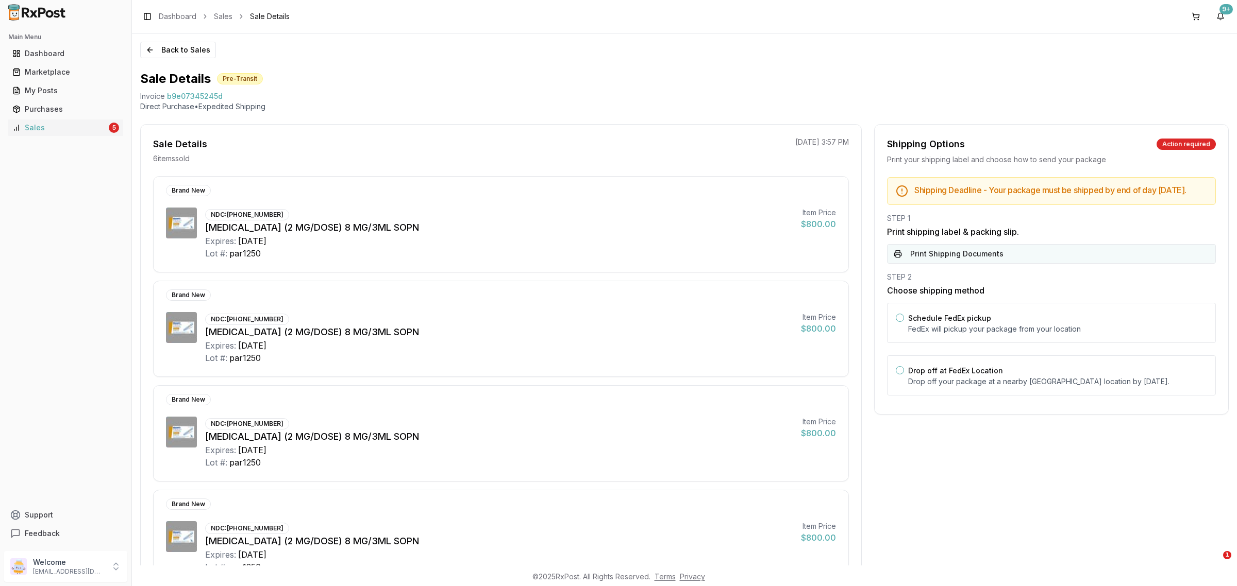
click at [1015, 261] on button "Print Shipping Documents" at bounding box center [1051, 254] width 329 height 20
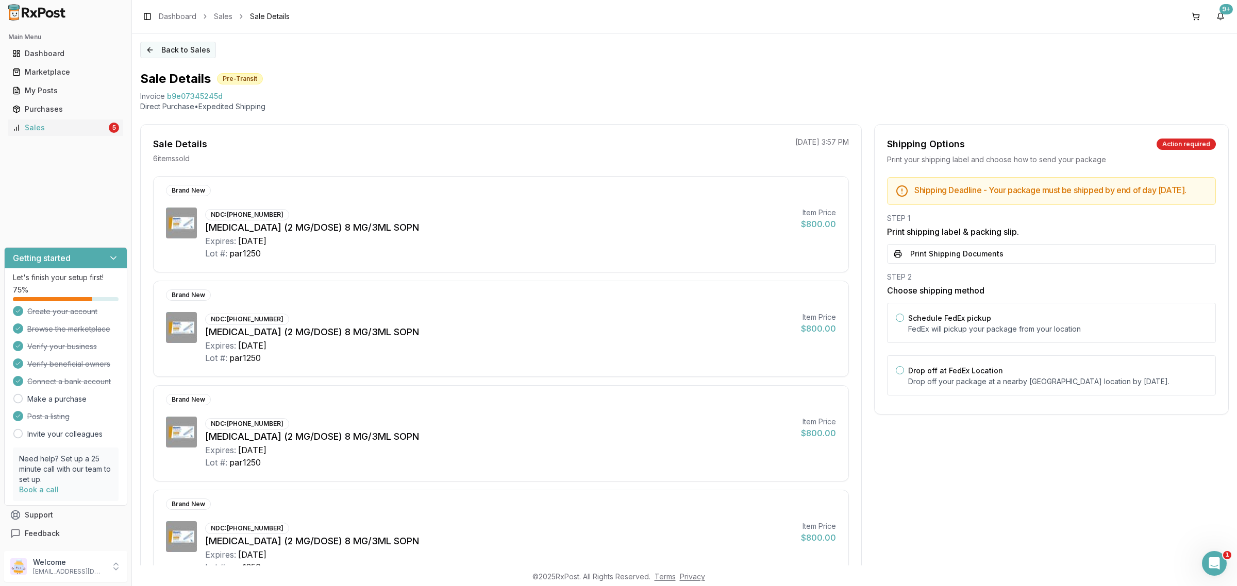
click at [173, 43] on button "Back to Sales" at bounding box center [178, 50] width 76 height 16
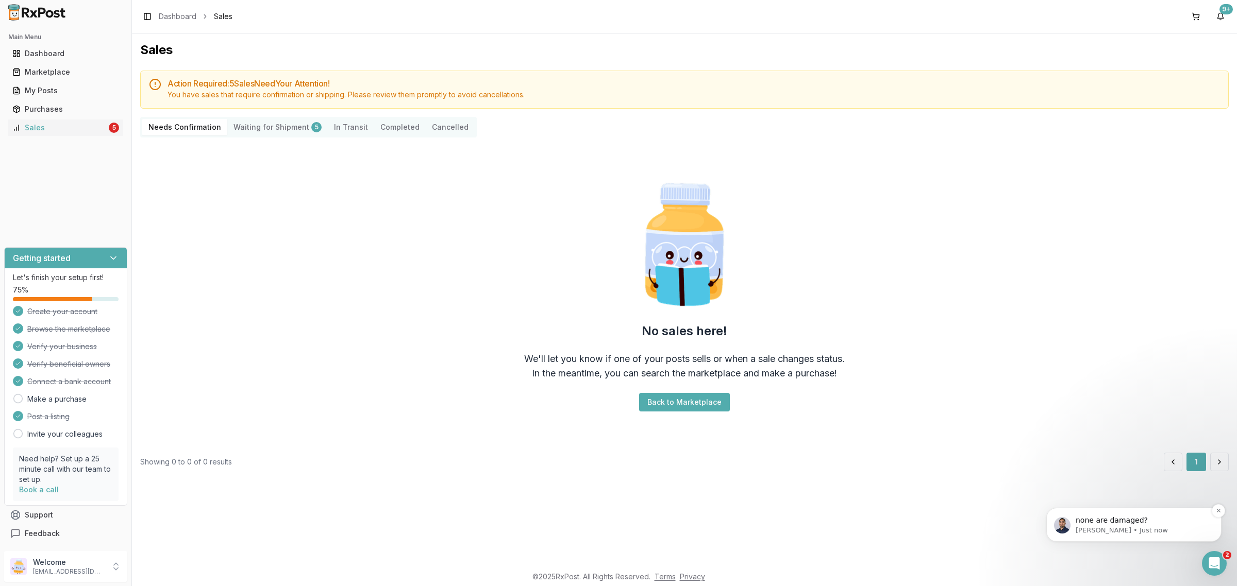
click at [1145, 526] on p "[PERSON_NAME] • Just now" at bounding box center [1141, 530] width 133 height 9
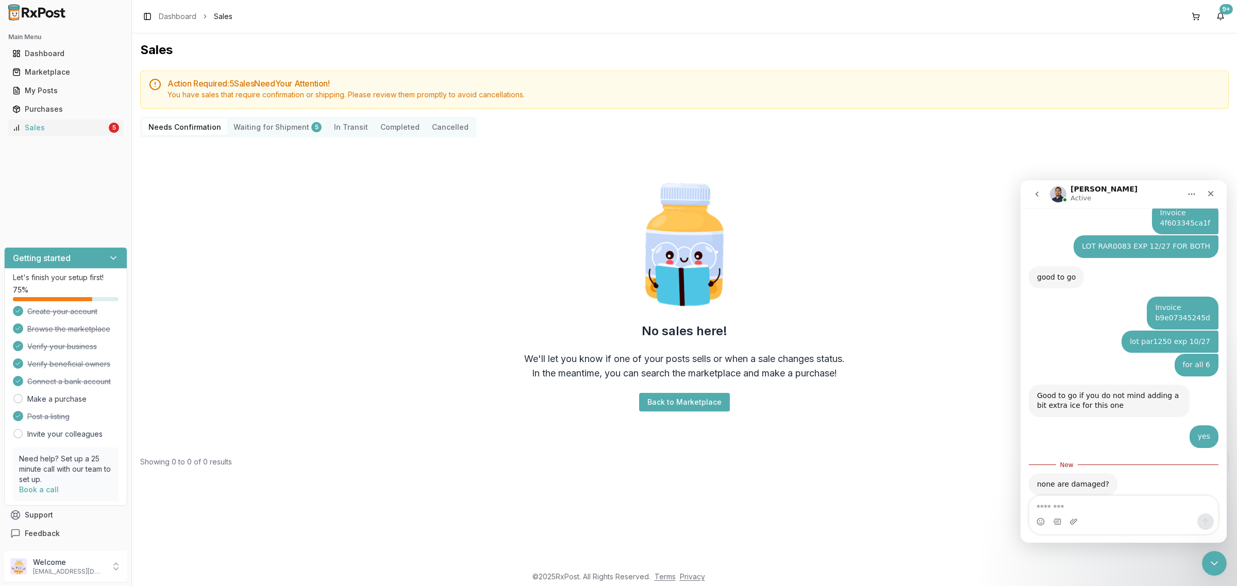
scroll to position [668, 0]
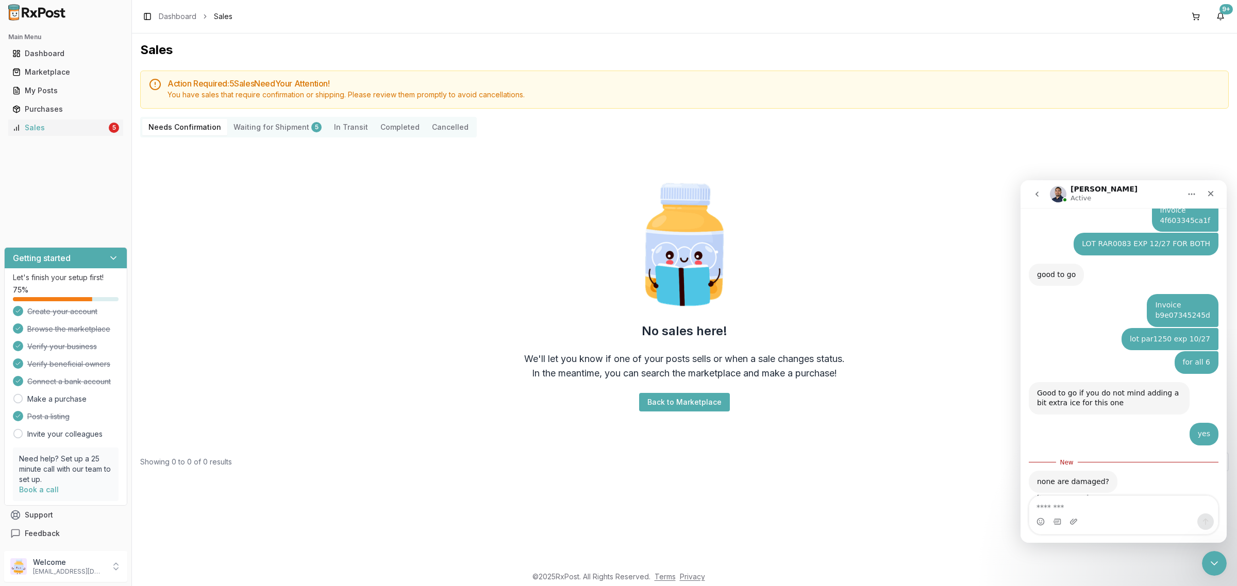
click at [1103, 511] on textarea "Message…" at bounding box center [1123, 505] width 189 height 18
type textarea "**********"
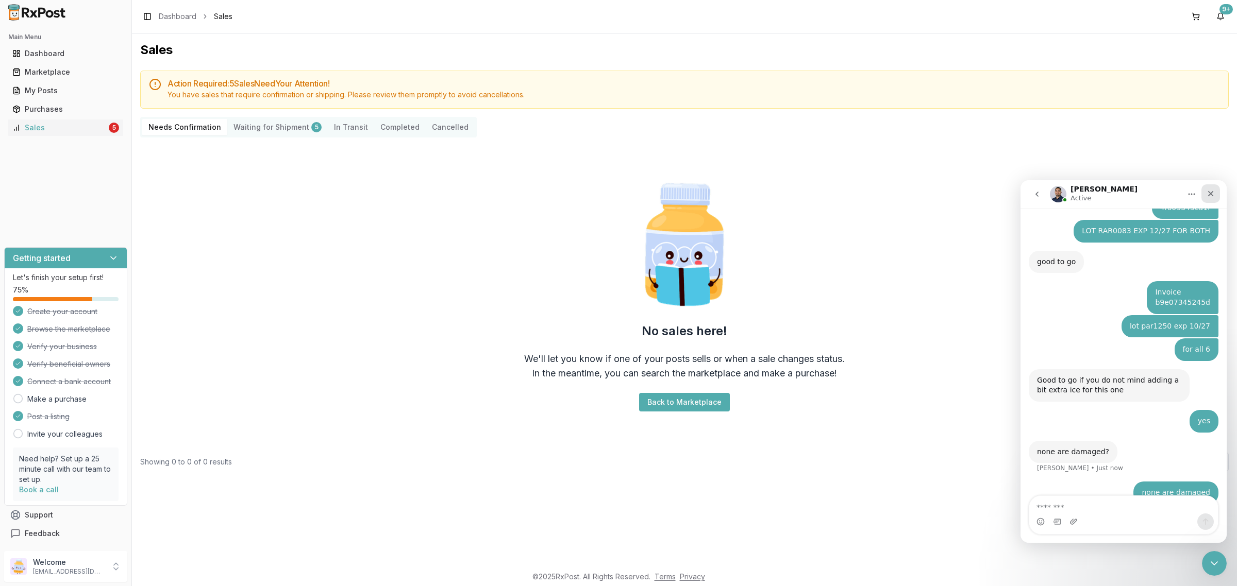
click at [1213, 197] on icon "Close" at bounding box center [1210, 194] width 8 height 8
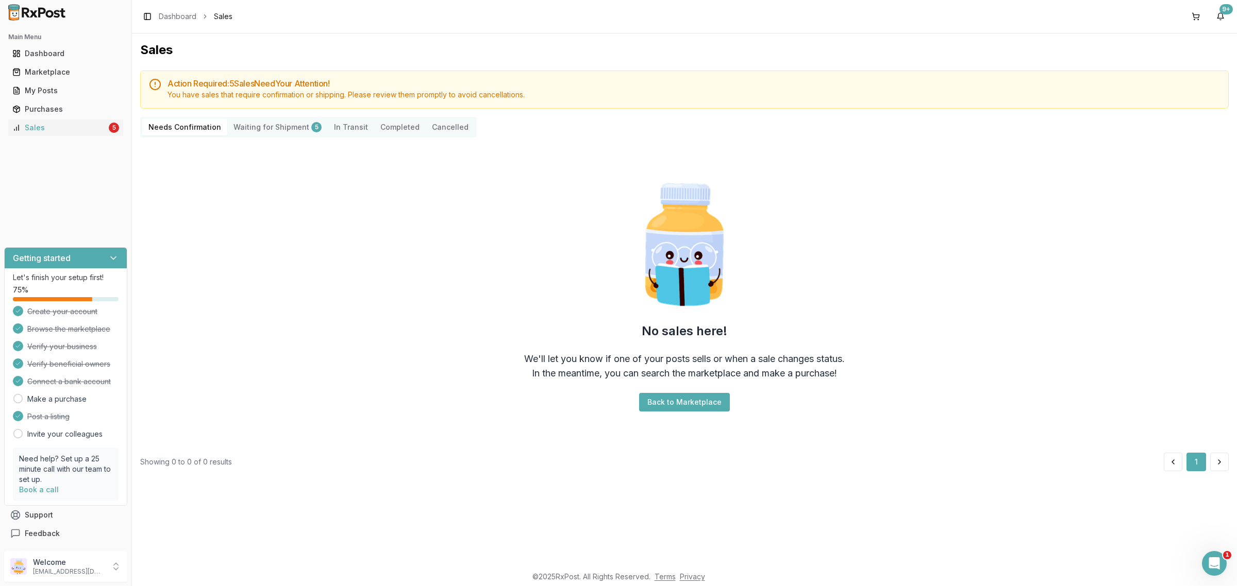
click at [58, 21] on div at bounding box center [65, 12] width 131 height 25
click at [49, 11] on img at bounding box center [37, 12] width 66 height 16
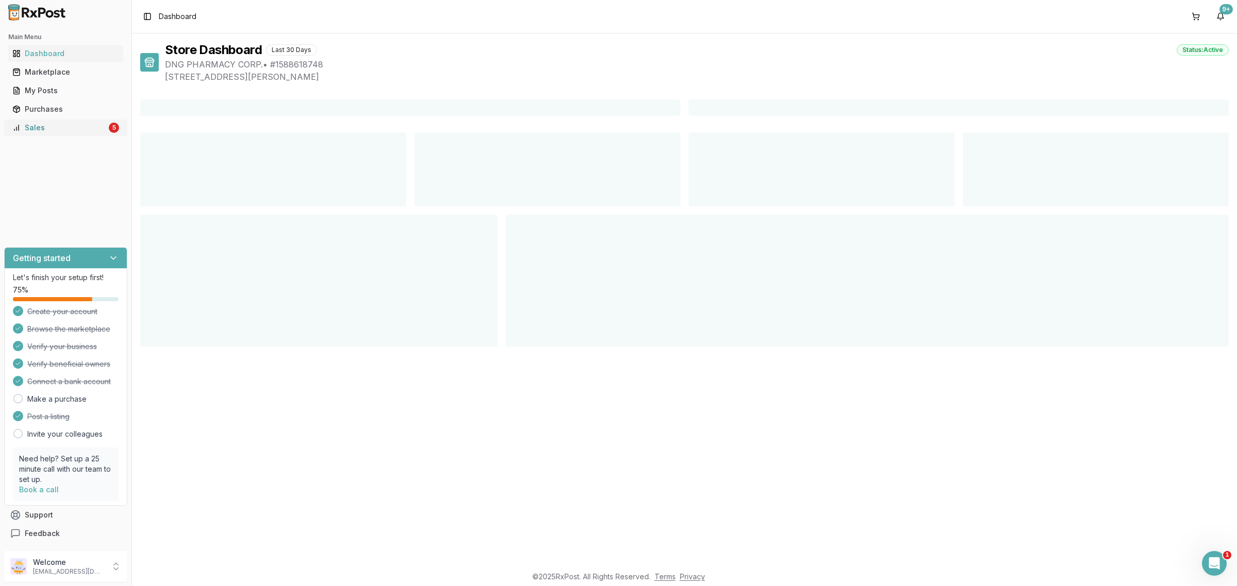
click at [109, 130] on link "Sales 5" at bounding box center [65, 128] width 115 height 19
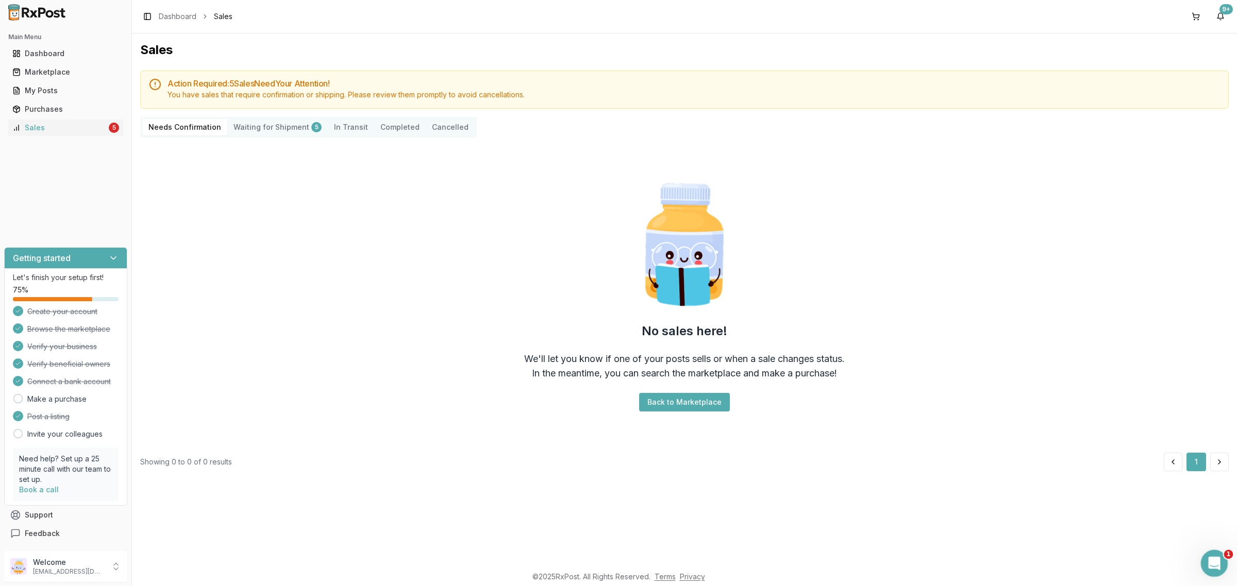
click at [1219, 563] on div "Open Intercom Messenger" at bounding box center [1213, 562] width 34 height 34
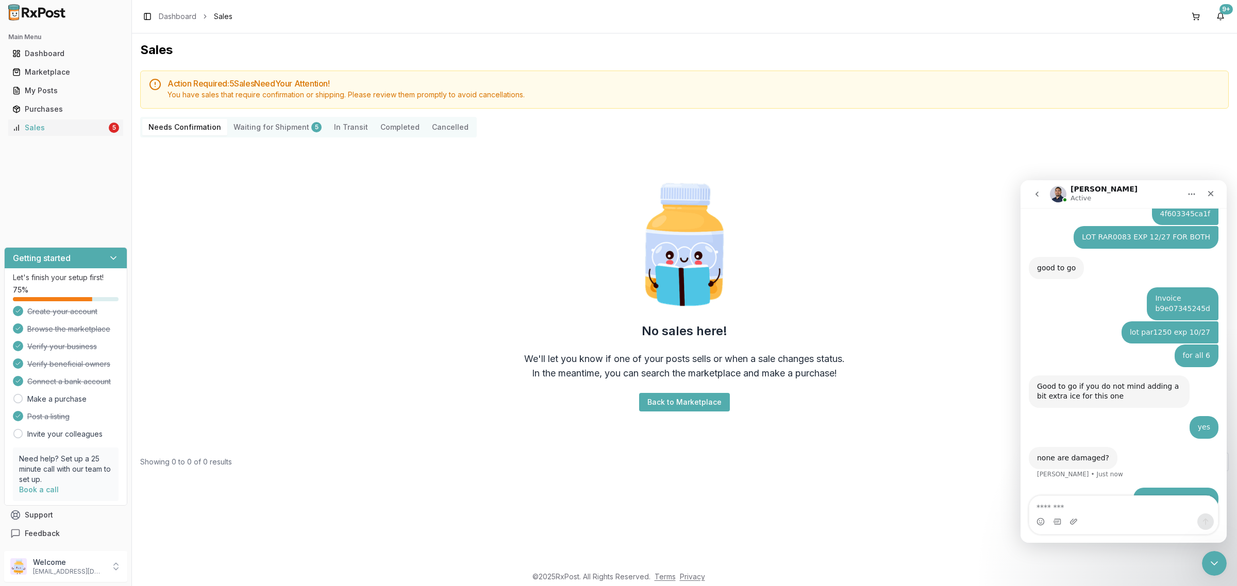
scroll to position [682, 0]
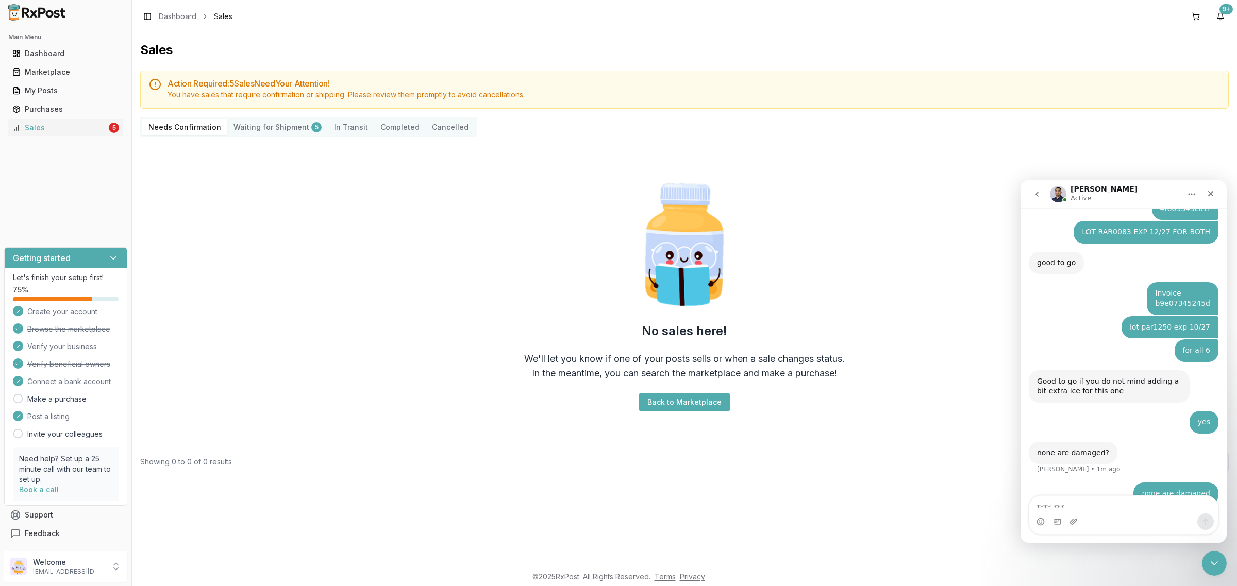
click at [1033, 190] on icon "go back" at bounding box center [1037, 194] width 8 height 8
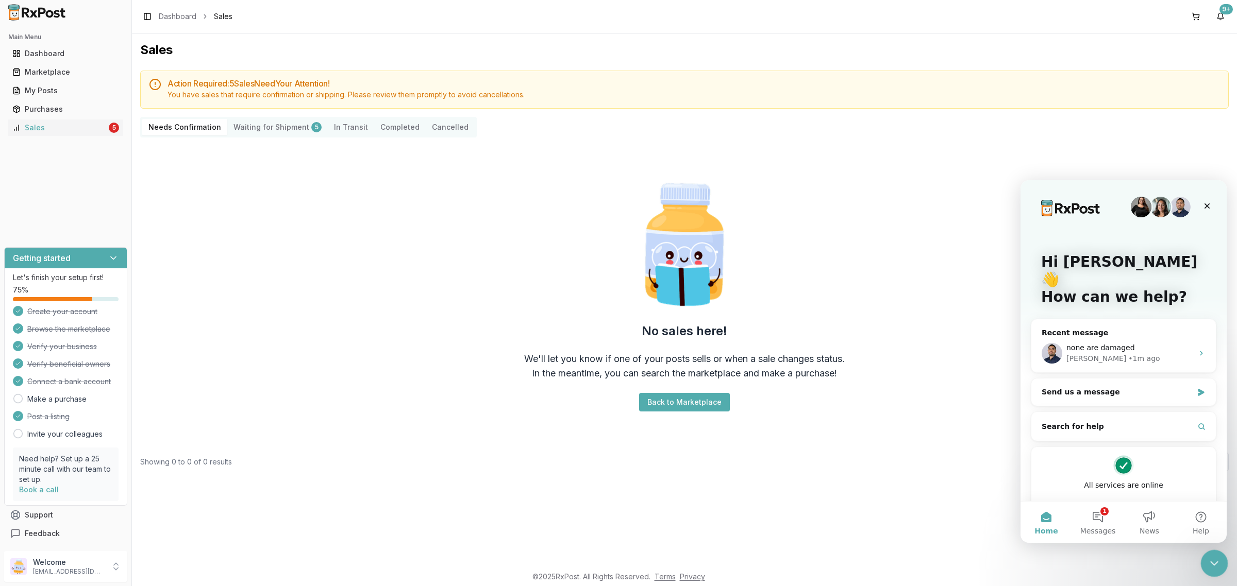
click at [1217, 570] on div "Close Intercom Messenger" at bounding box center [1212, 562] width 25 height 25
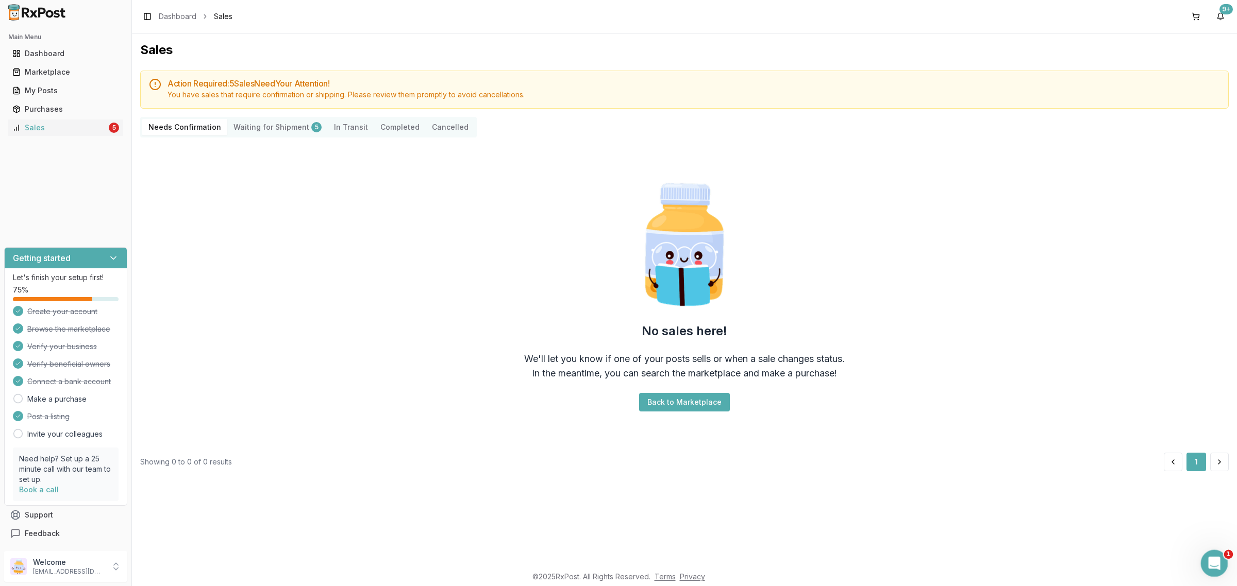
click at [1214, 564] on icon "Open Intercom Messenger" at bounding box center [1212, 562] width 17 height 17
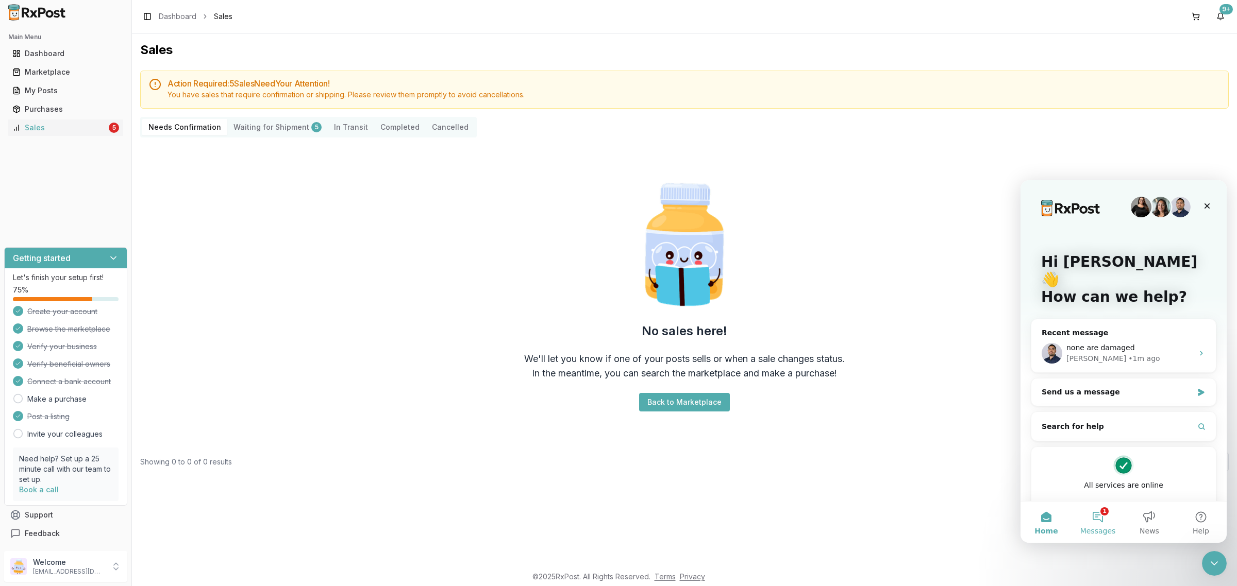
click at [1099, 520] on button "1 Messages" at bounding box center [1098, 522] width 52 height 41
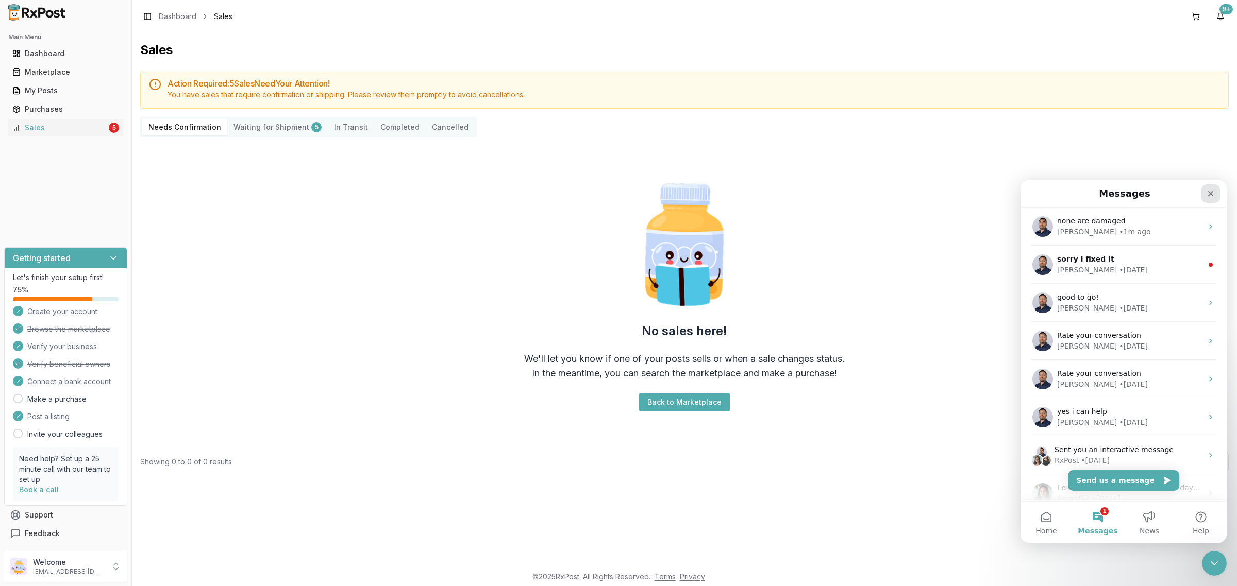
click at [1211, 194] on icon "Close" at bounding box center [1211, 194] width 6 height 6
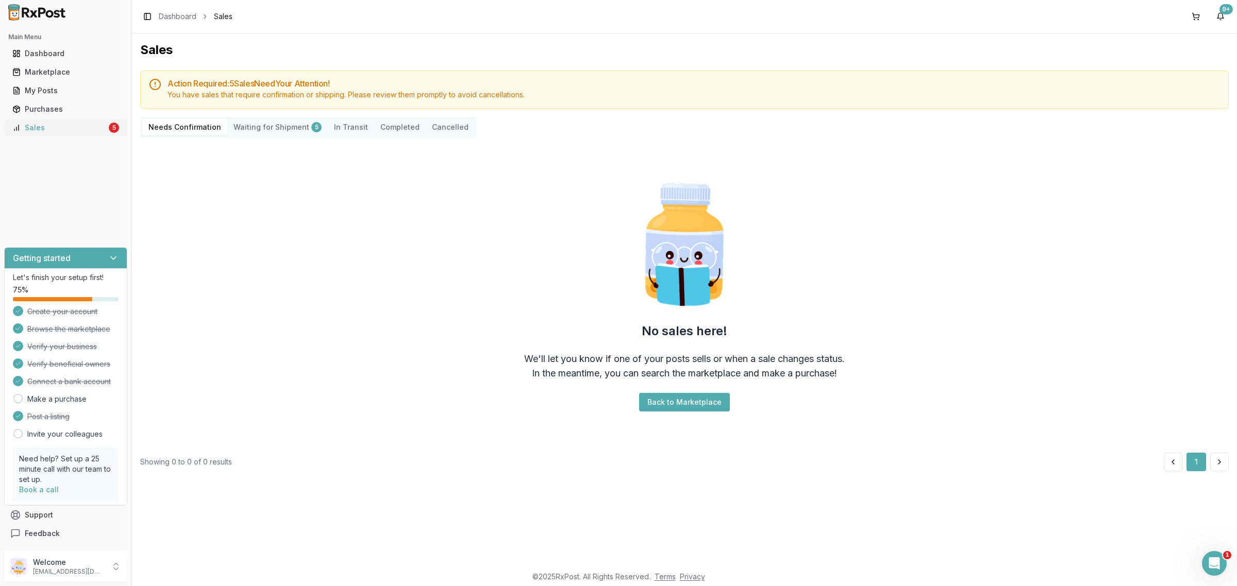
click at [60, 124] on div "Sales" at bounding box center [59, 128] width 94 height 10
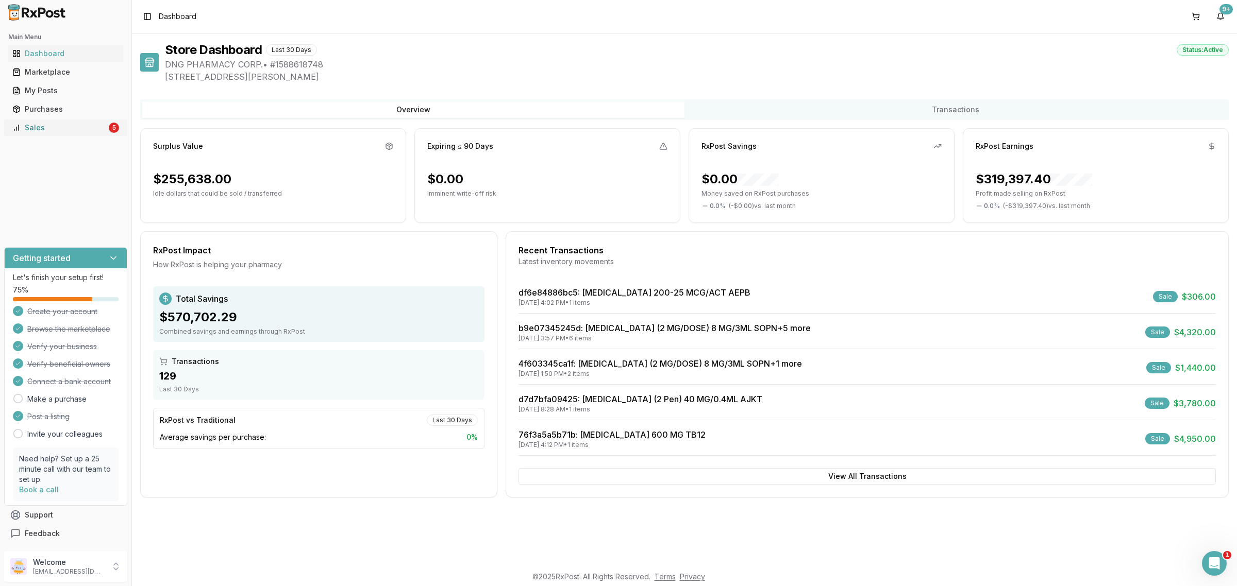
click at [97, 127] on div "Sales" at bounding box center [59, 128] width 94 height 10
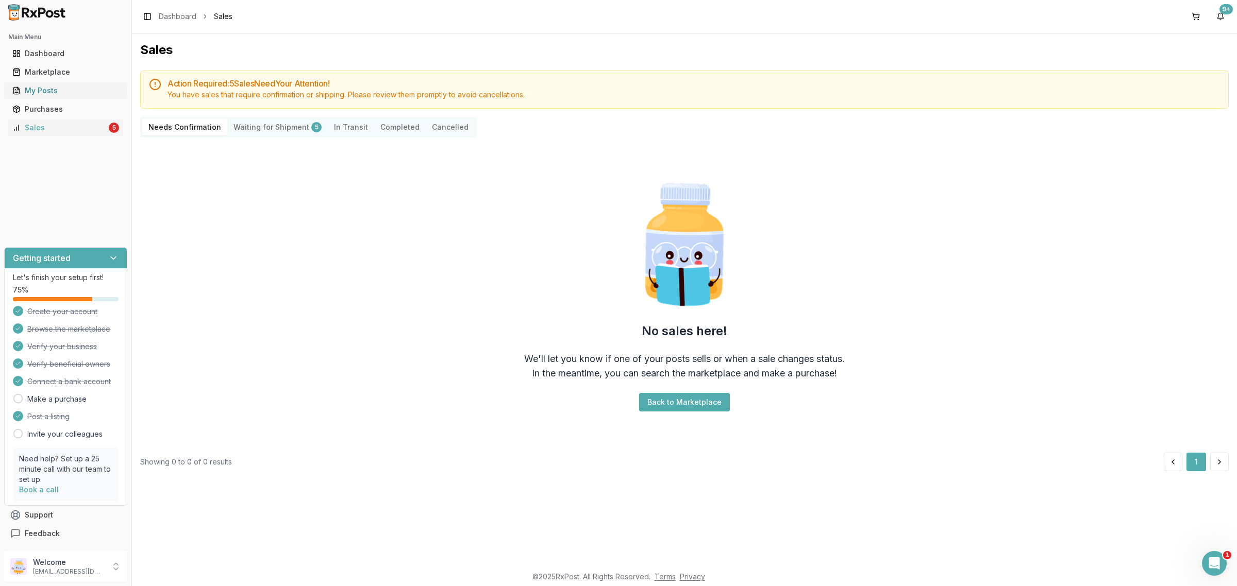
click at [82, 90] on div "My Posts" at bounding box center [65, 91] width 107 height 10
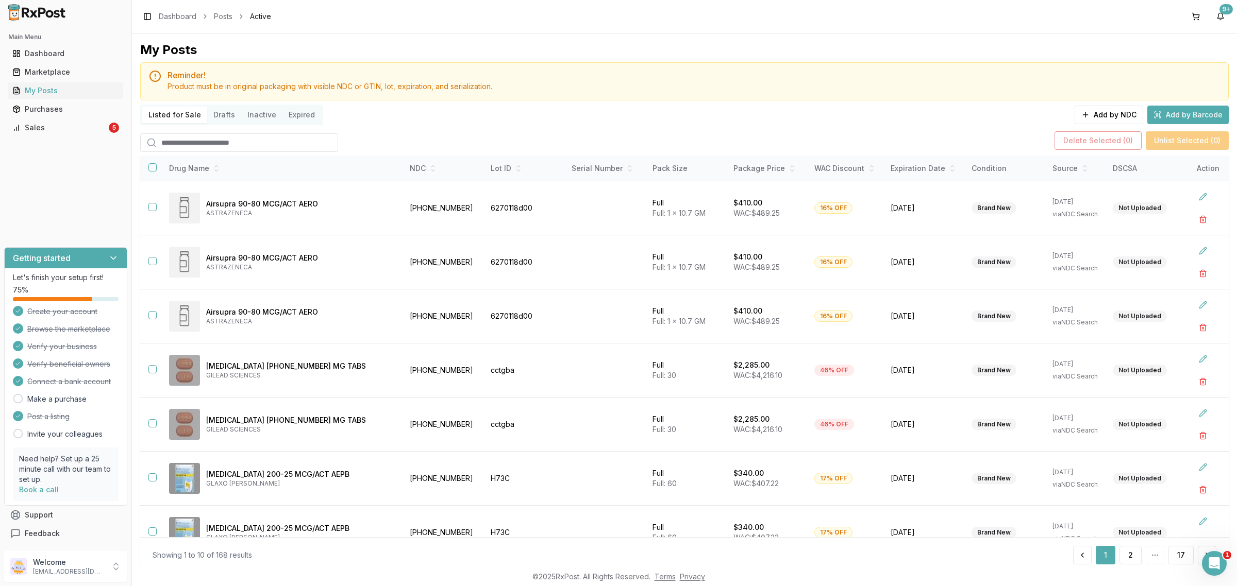
click at [270, 135] on input "search" at bounding box center [239, 142] width 198 height 19
type input "*******"
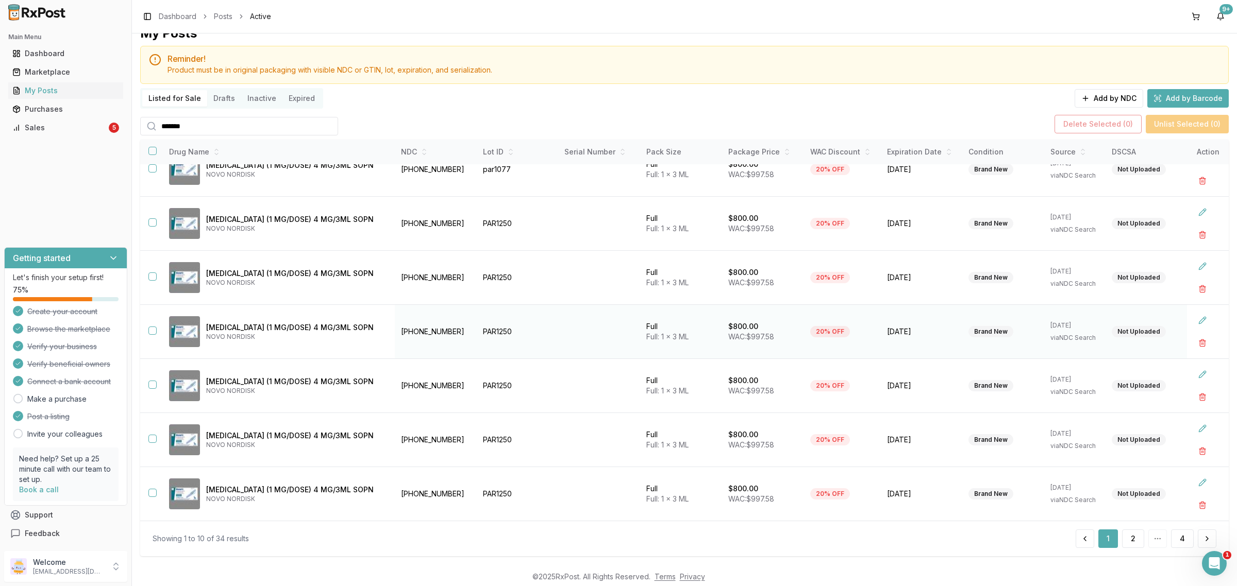
scroll to position [32, 0]
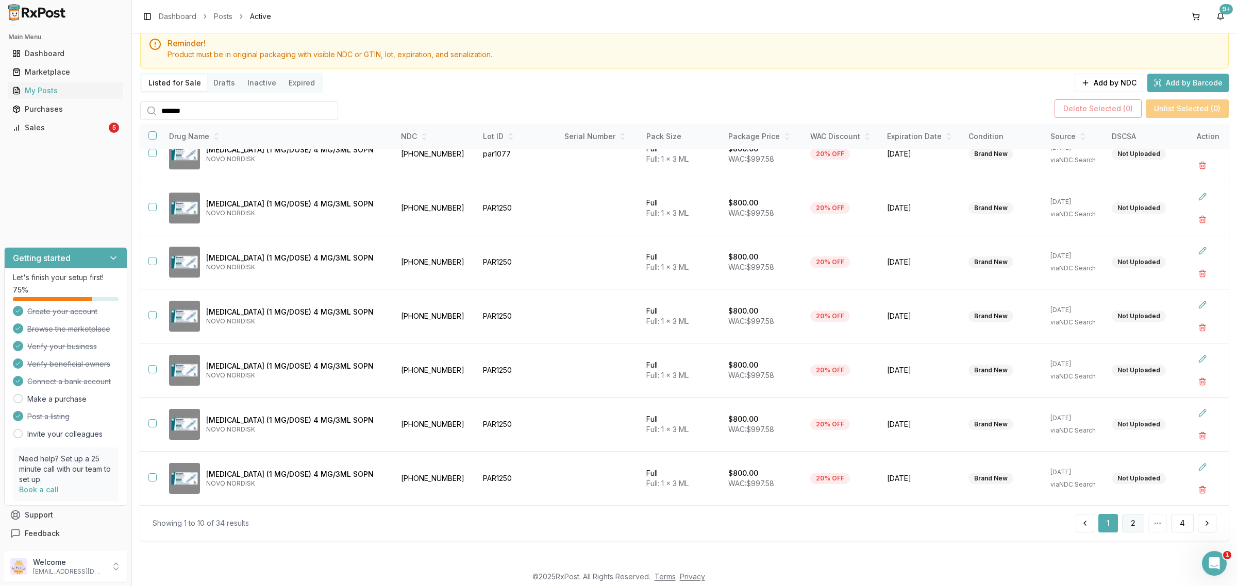
click at [1135, 527] on button "2" at bounding box center [1133, 523] width 22 height 19
click at [1152, 527] on button "3" at bounding box center [1156, 523] width 22 height 19
click at [1130, 526] on button "2" at bounding box center [1130, 523] width 22 height 19
click at [1194, 306] on button at bounding box center [1203, 305] width 19 height 19
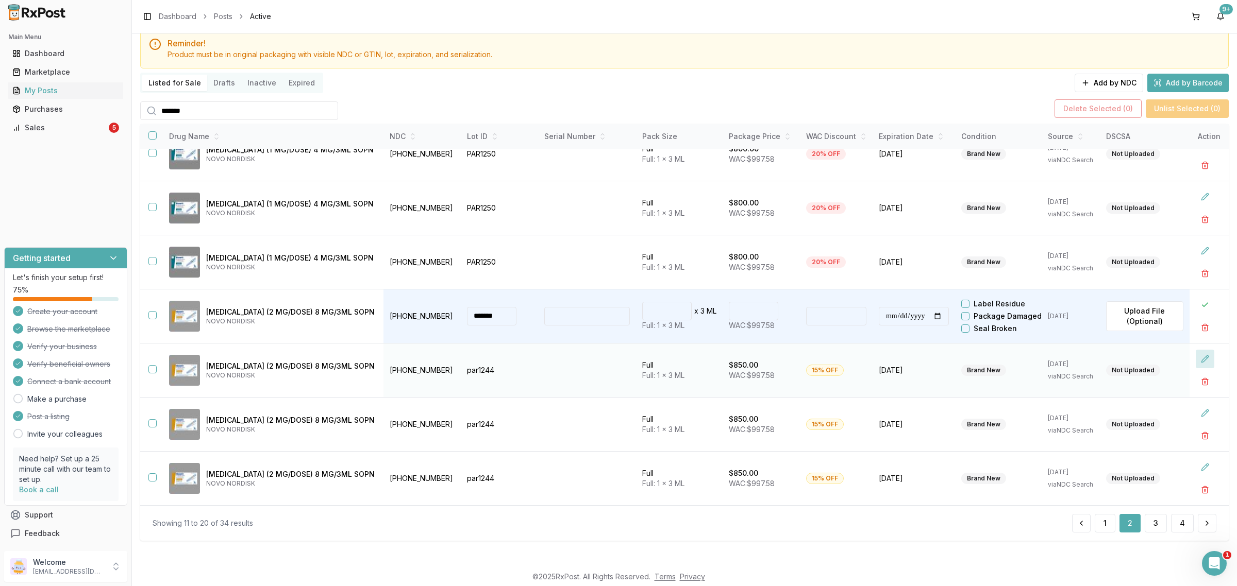
click at [1199, 359] on button at bounding box center [1205, 359] width 19 height 19
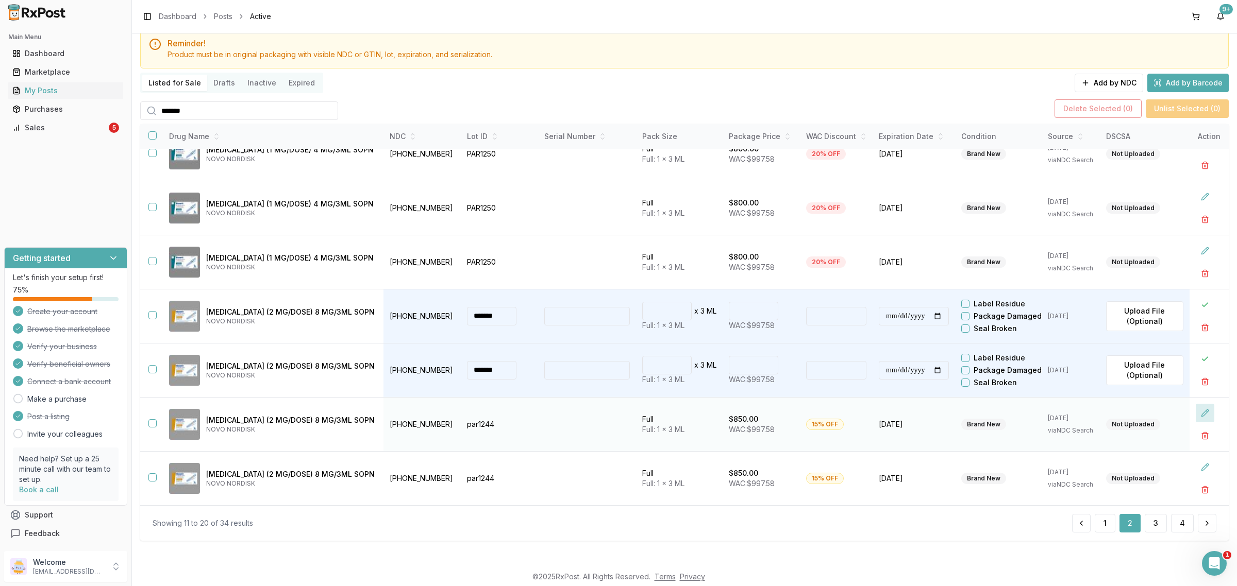
click at [1197, 415] on button at bounding box center [1205, 413] width 19 height 19
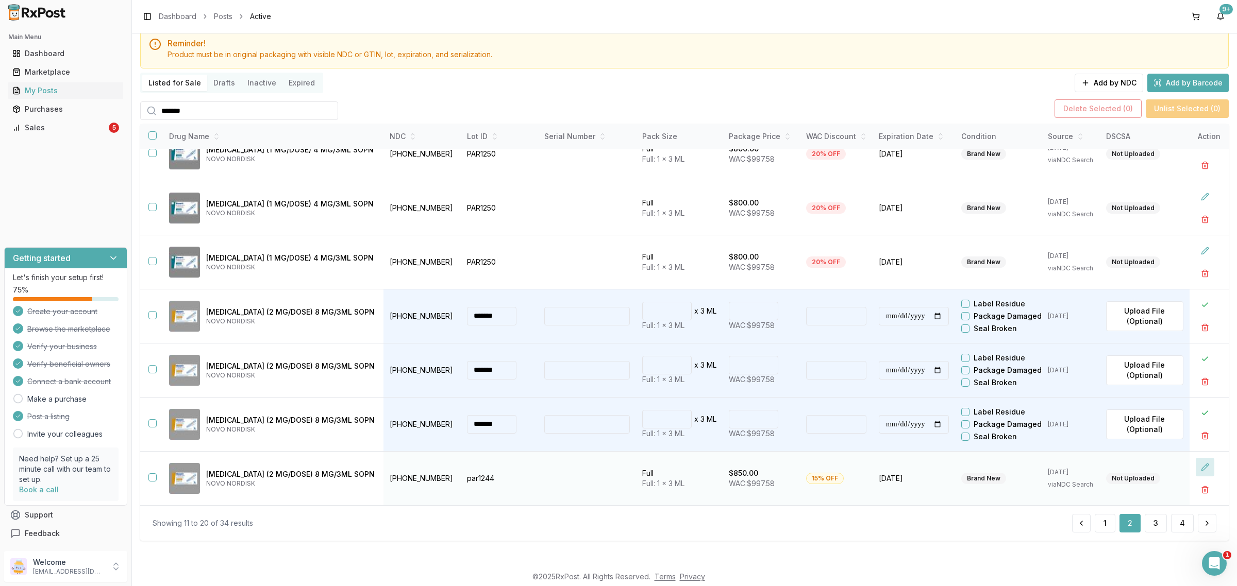
click at [1201, 464] on button at bounding box center [1205, 467] width 19 height 19
click at [737, 477] on input "***" at bounding box center [753, 473] width 49 height 19
click at [735, 476] on input "***" at bounding box center [753, 473] width 49 height 19
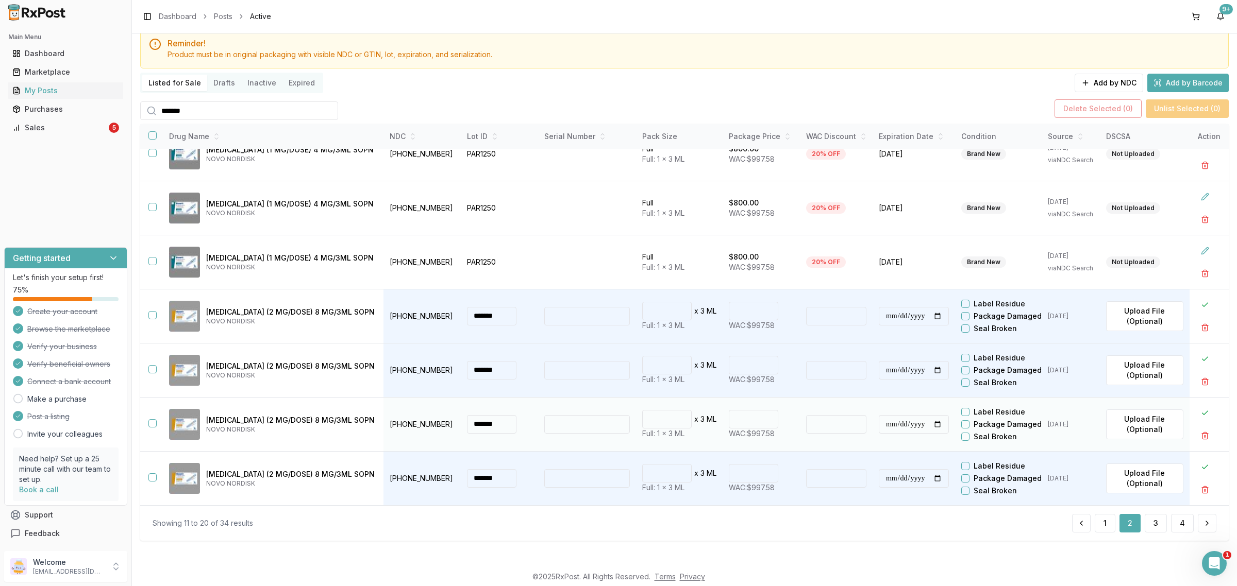
type input "***"
type input "******"
type input "**"
click at [735, 422] on input "***" at bounding box center [753, 419] width 49 height 19
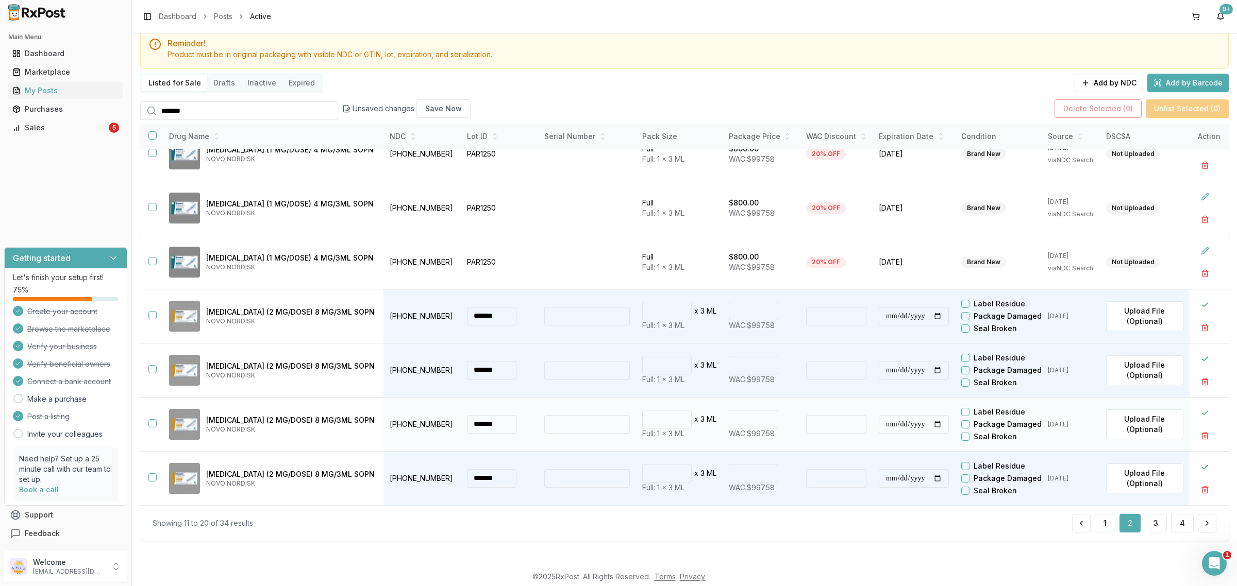
click at [735, 421] on input "***" at bounding box center [753, 419] width 49 height 19
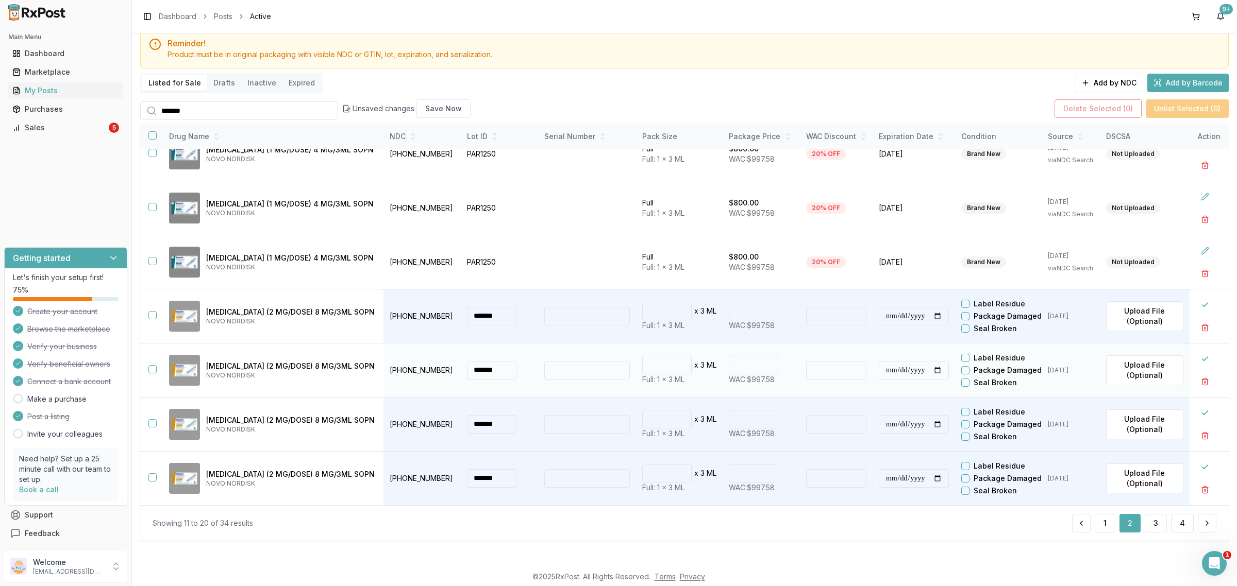
type input "***"
type input "******"
type input "**"
click at [738, 364] on input "***" at bounding box center [753, 365] width 49 height 19
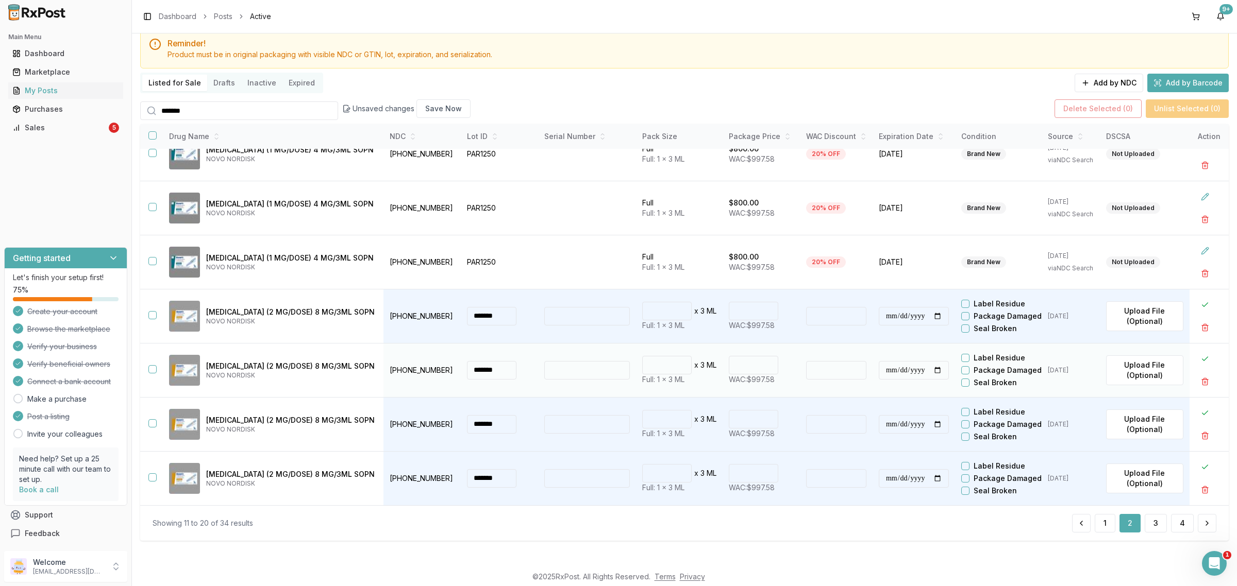
click at [738, 364] on input "***" at bounding box center [753, 365] width 49 height 19
click at [737, 364] on input "***" at bounding box center [753, 365] width 49 height 19
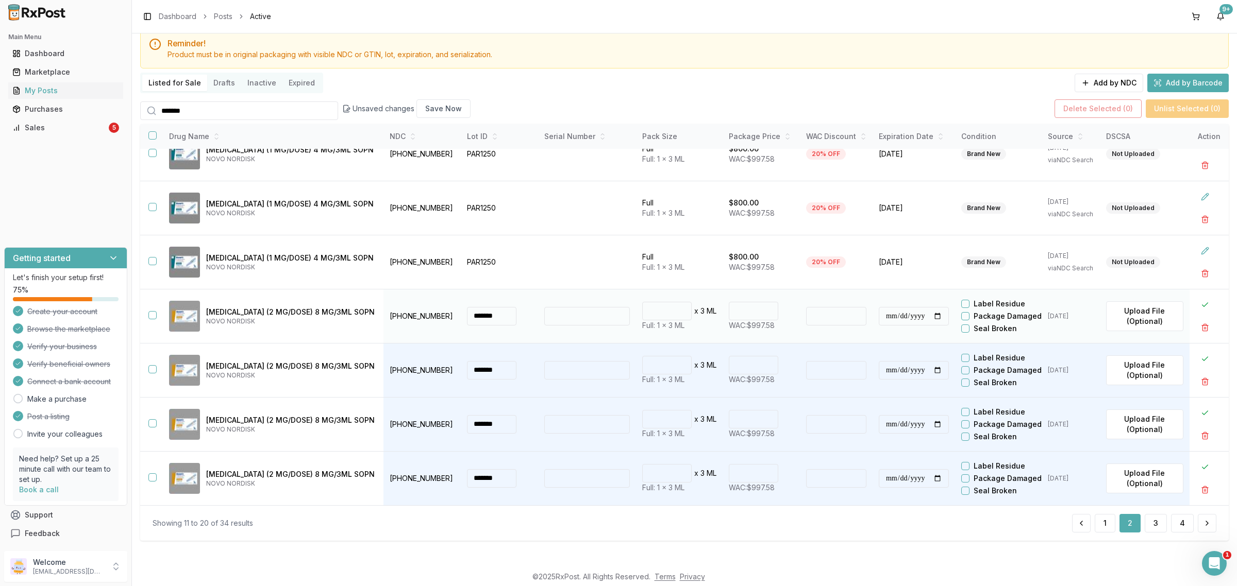
type input "***"
type input "******"
type input "**"
click at [740, 313] on input "***" at bounding box center [753, 311] width 49 height 19
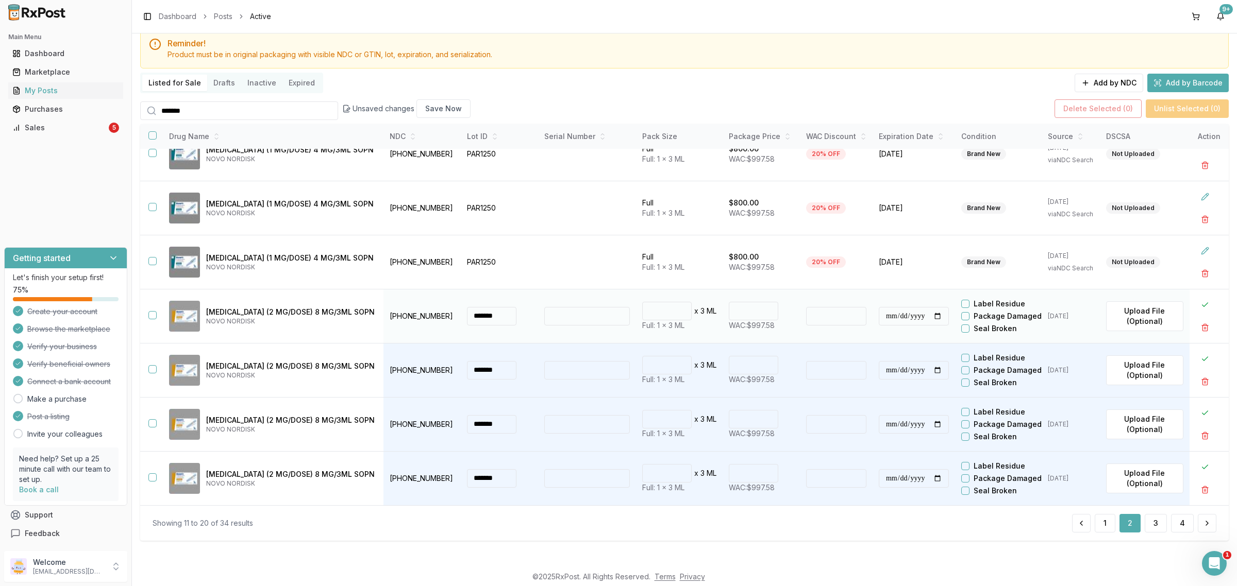
click at [740, 313] on input "***" at bounding box center [753, 311] width 49 height 19
type input "******"
type input "**"
click at [1199, 303] on button at bounding box center [1205, 305] width 19 height 19
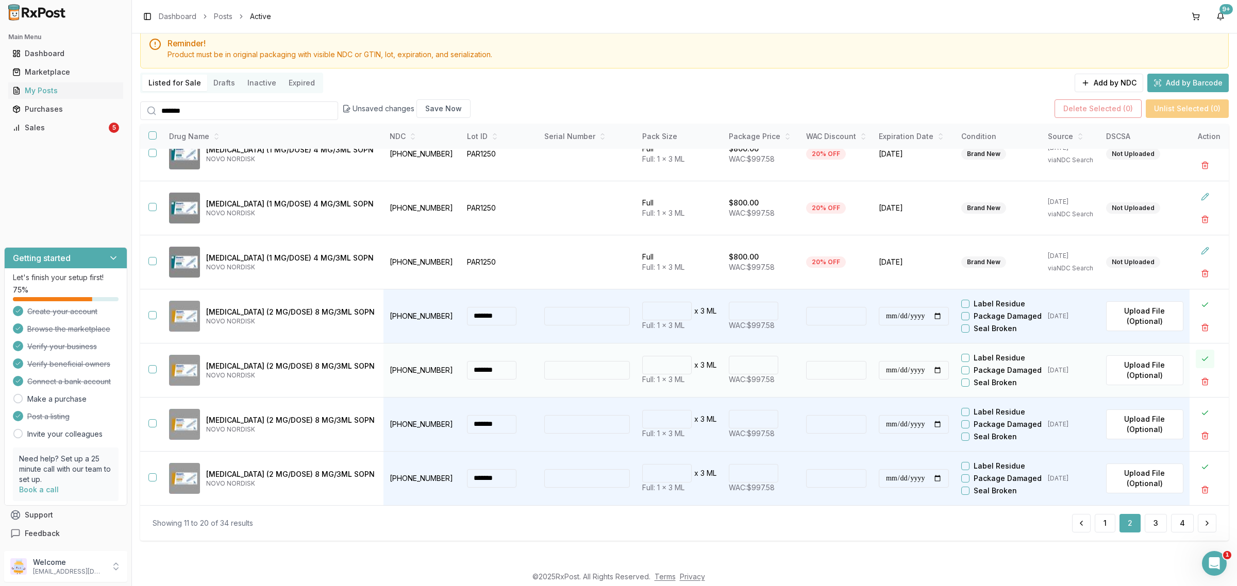
click at [1200, 354] on button at bounding box center [1205, 359] width 19 height 19
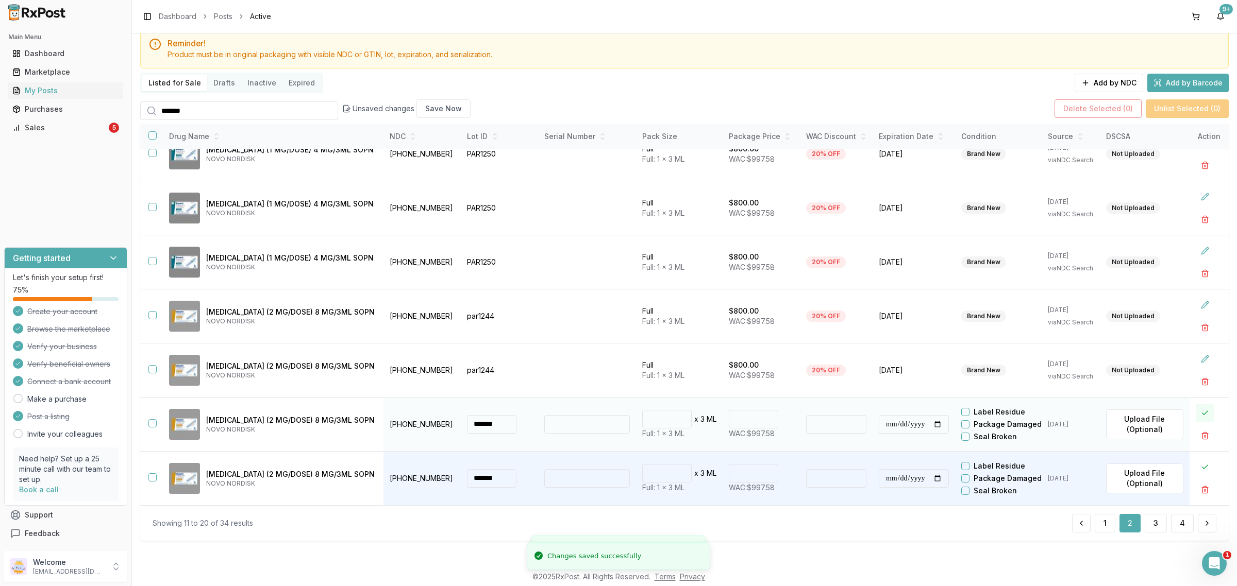
click at [1202, 410] on button at bounding box center [1205, 413] width 19 height 19
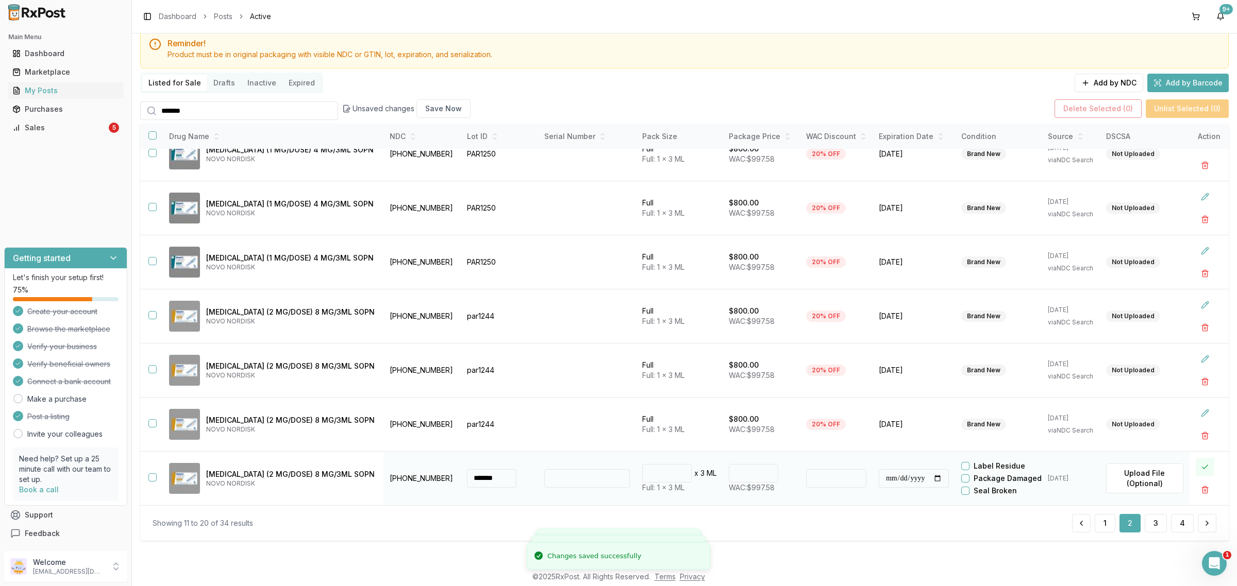
click at [1200, 464] on button at bounding box center [1205, 467] width 19 height 19
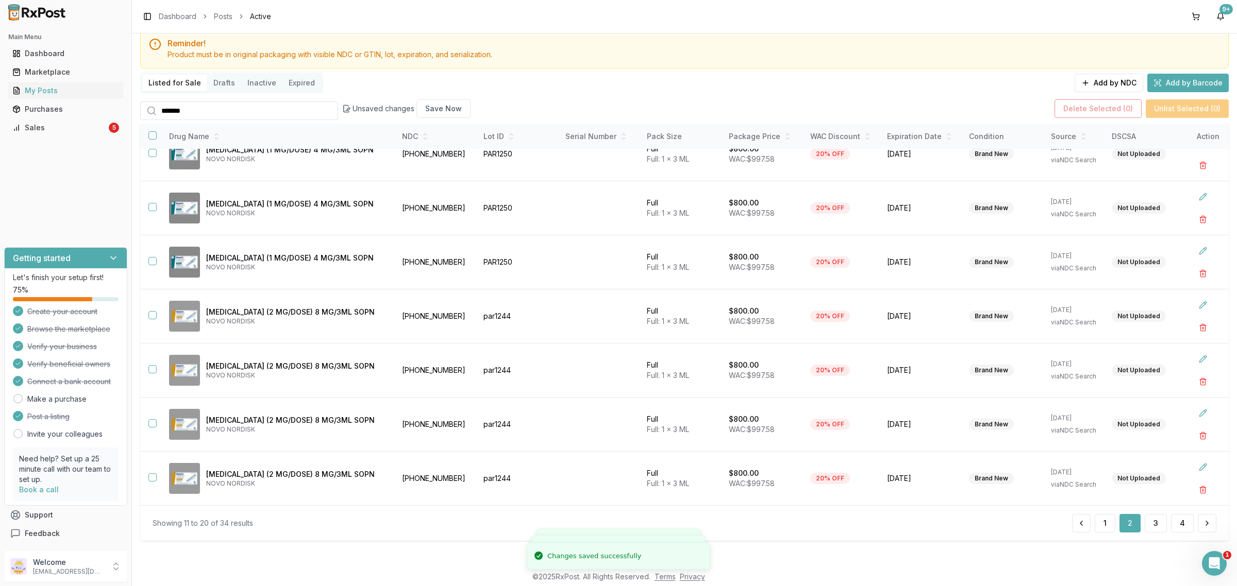
scroll to position [186, 0]
click at [1149, 529] on button "3" at bounding box center [1156, 523] width 22 height 19
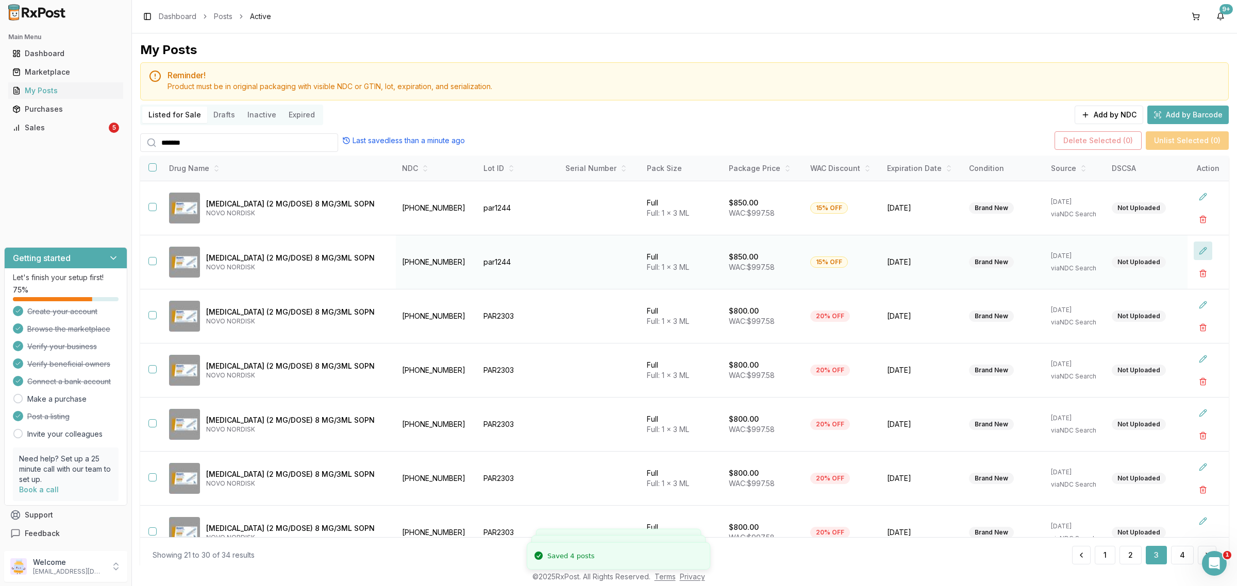
click at [1196, 251] on button at bounding box center [1203, 251] width 19 height 19
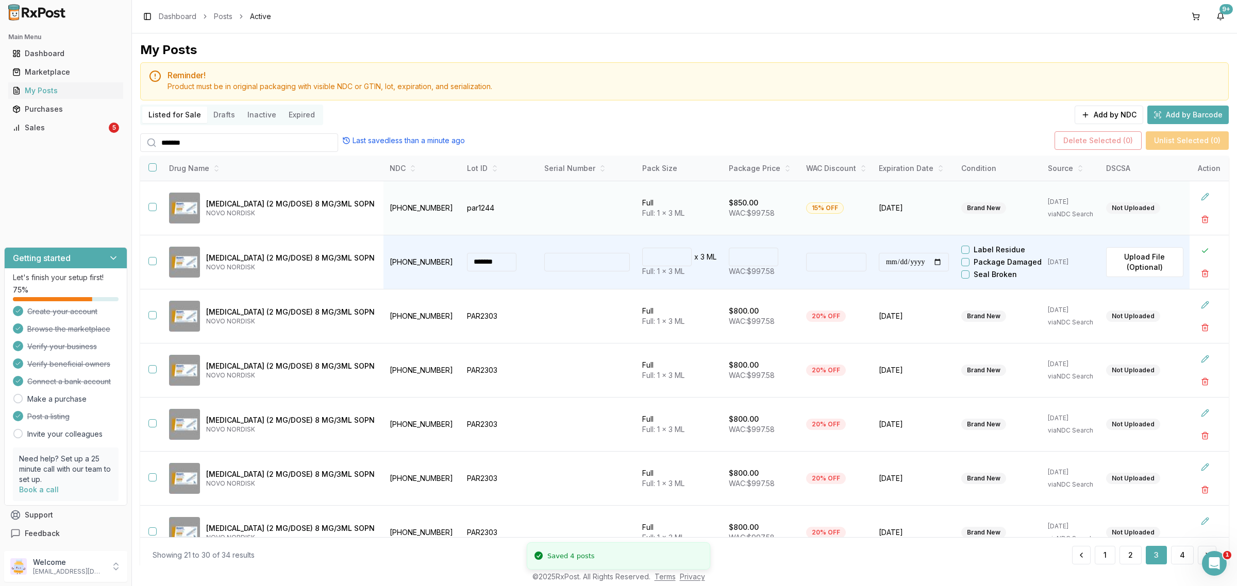
click at [1189, 192] on td at bounding box center [1208, 208] width 39 height 54
click at [1199, 204] on button at bounding box center [1205, 197] width 19 height 19
click at [735, 207] on input "***" at bounding box center [753, 203] width 49 height 19
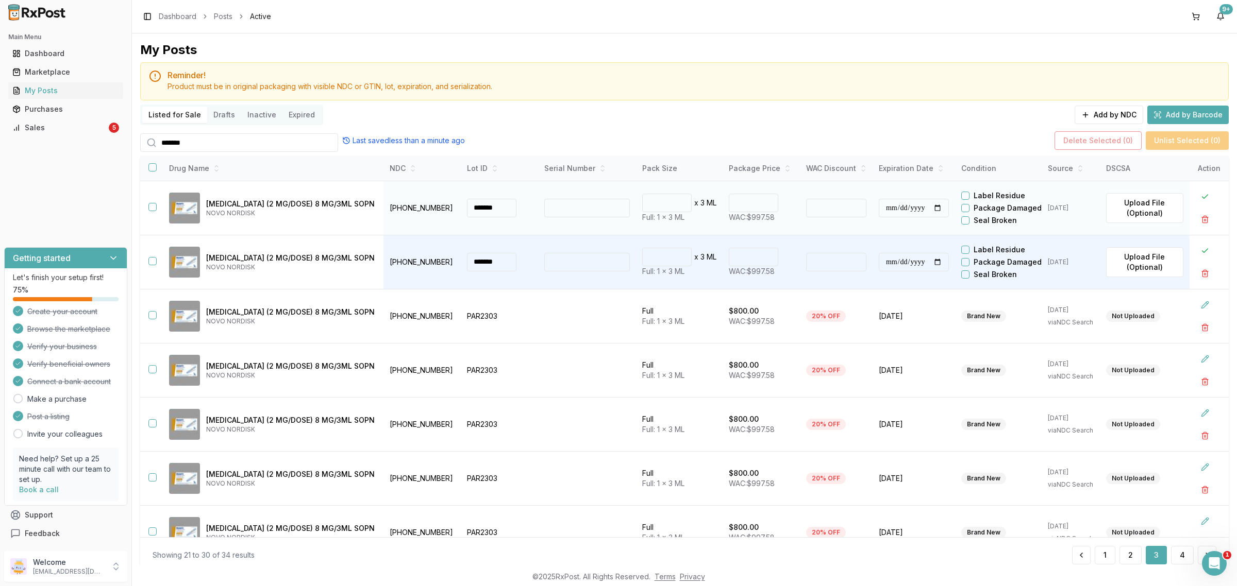
type input "*"
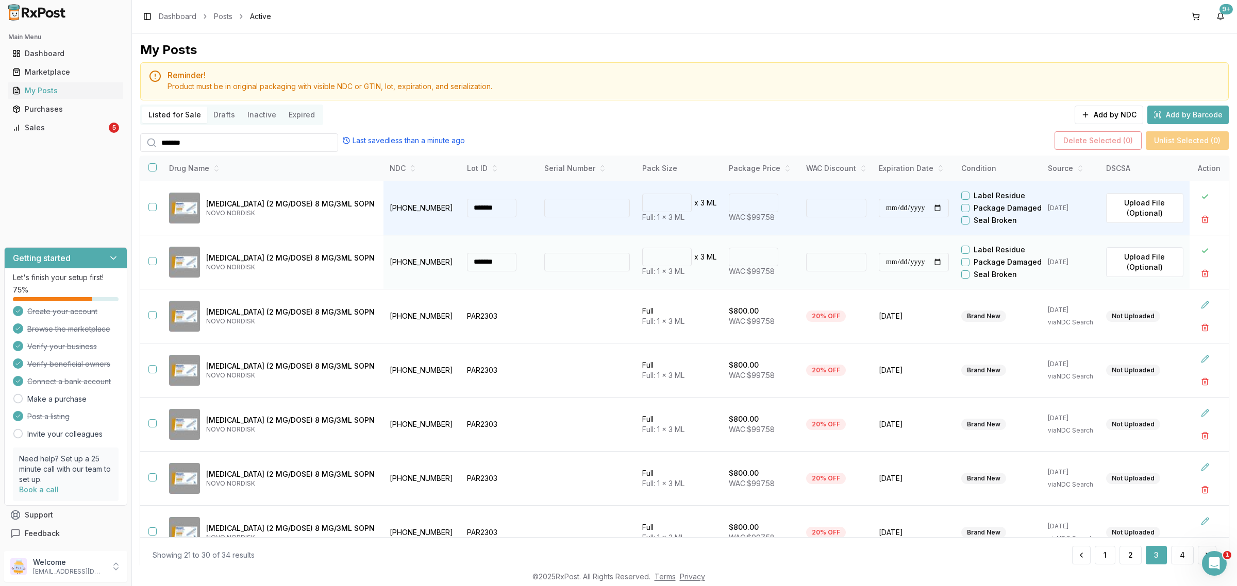
type input "***"
type input "******"
type input "**"
click at [737, 260] on input "***" at bounding box center [753, 257] width 49 height 19
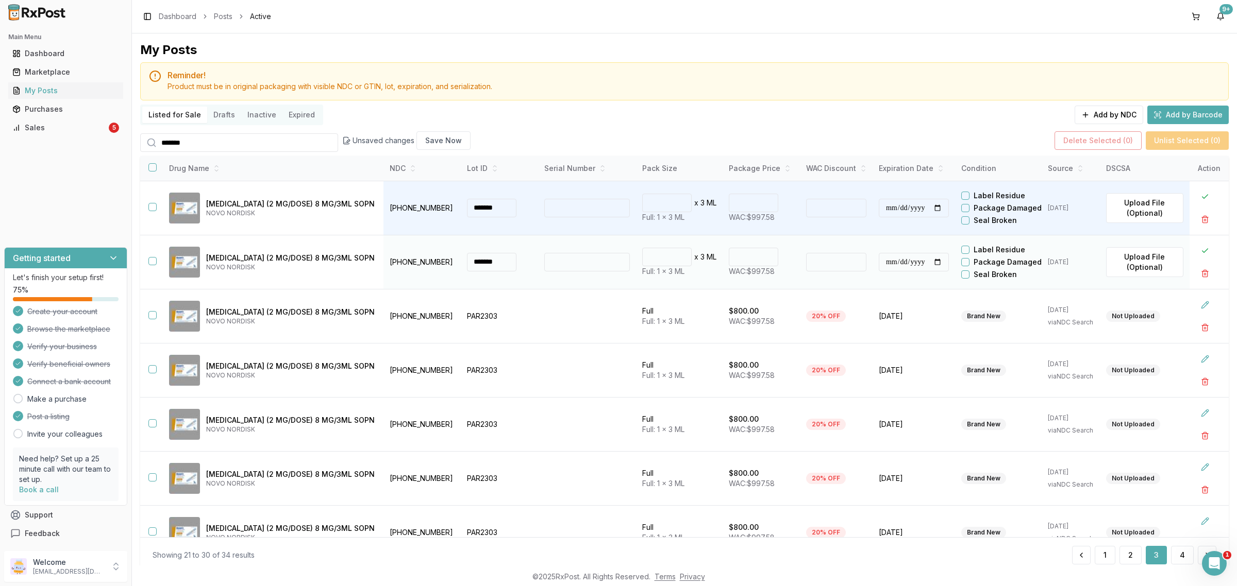
click at [738, 259] on input "***" at bounding box center [753, 257] width 49 height 19
type input "******"
type input "**"
click at [1201, 260] on button at bounding box center [1205, 251] width 19 height 19
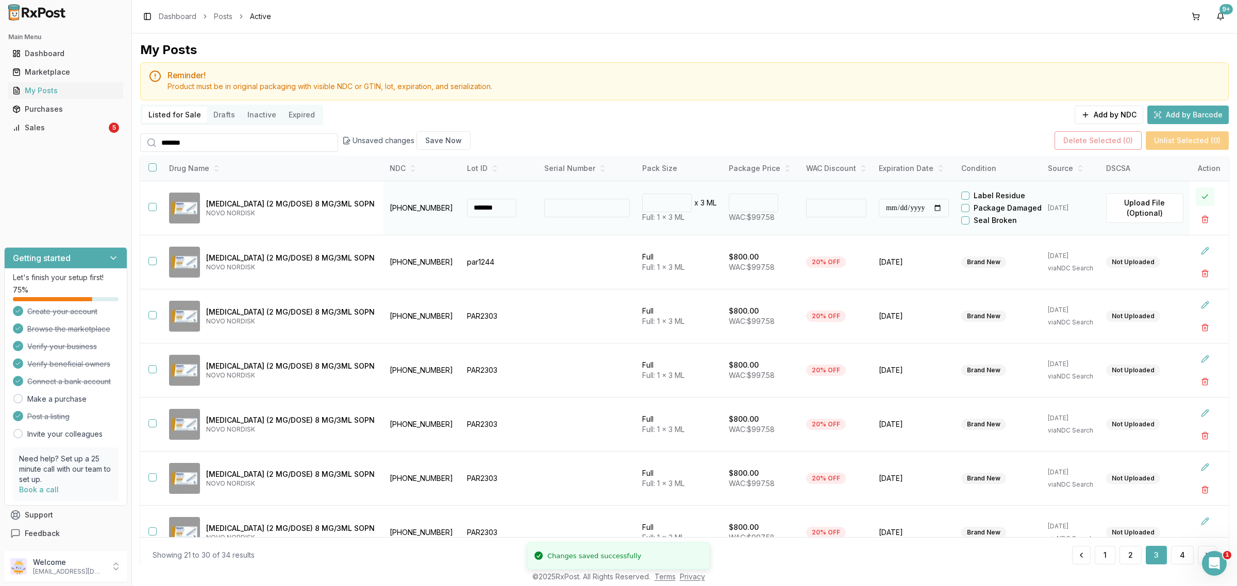
click at [1196, 204] on button at bounding box center [1205, 197] width 19 height 19
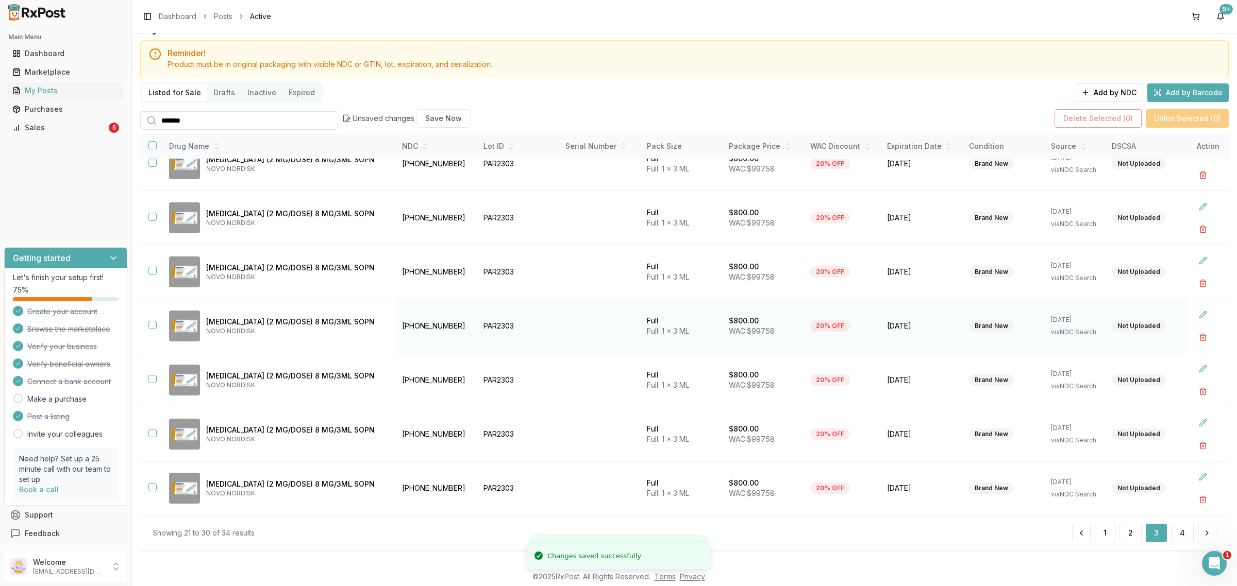
scroll to position [32, 0]
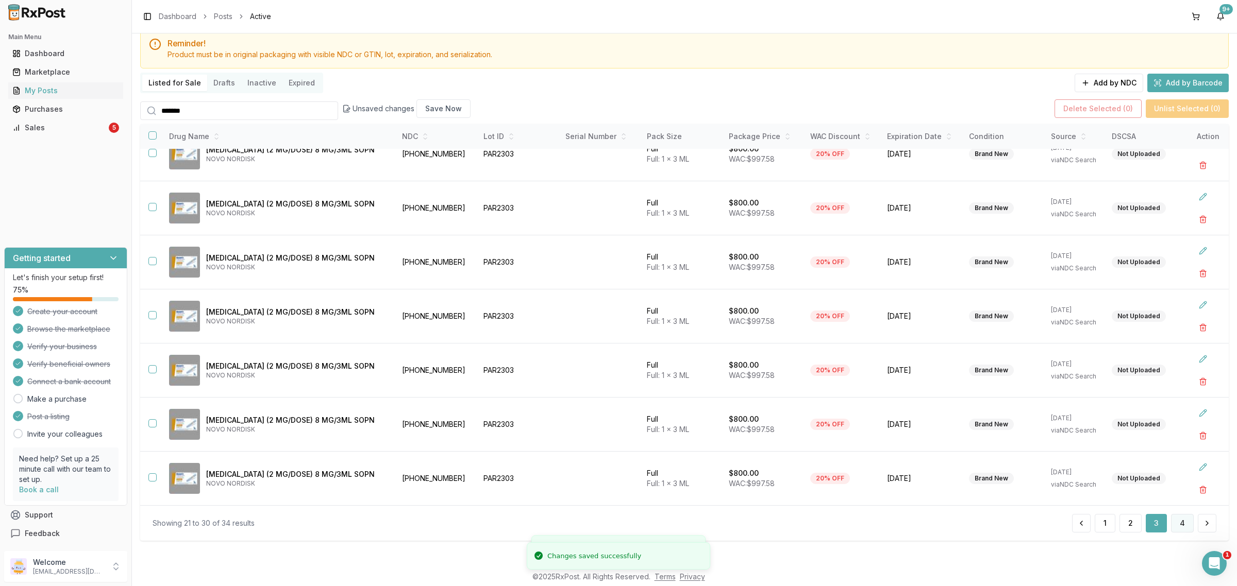
click at [1181, 517] on button "4" at bounding box center [1182, 523] width 23 height 19
